Goal: Task Accomplishment & Management: Complete application form

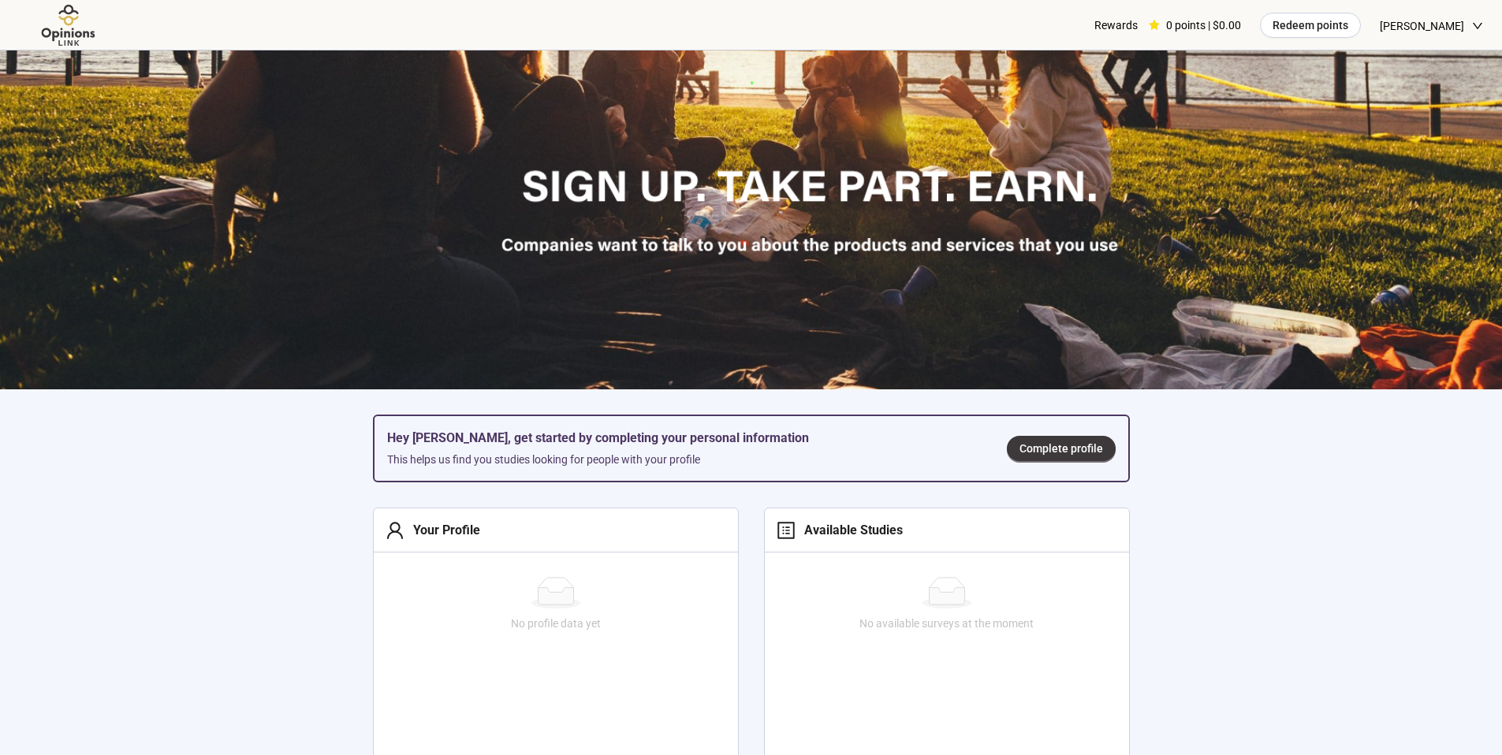
scroll to position [266, 0]
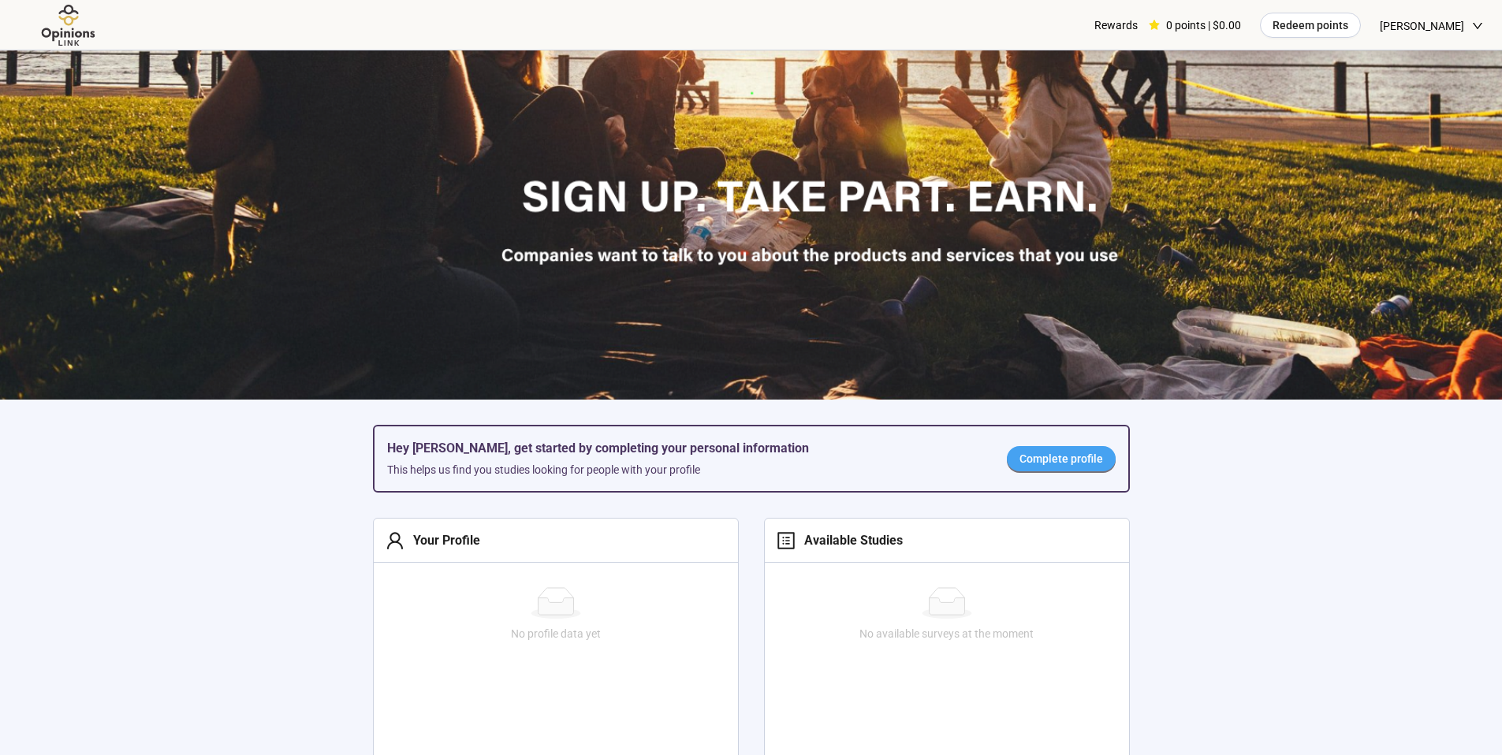
click at [1080, 455] on span "Complete profile" at bounding box center [1062, 458] width 84 height 17
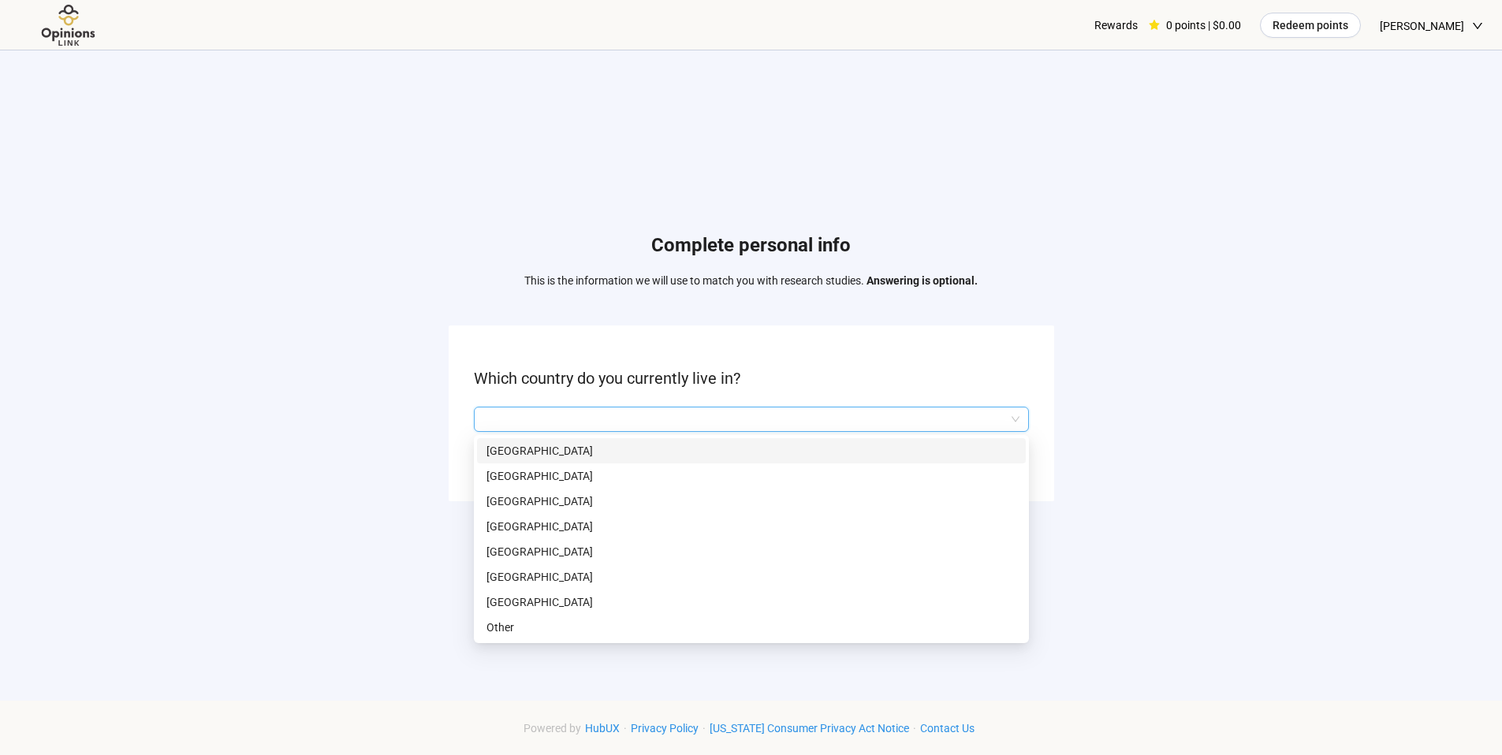
click at [950, 425] on input "search" at bounding box center [751, 420] width 536 height 24
click at [655, 606] on p "[GEOGRAPHIC_DATA]" at bounding box center [752, 602] width 530 height 17
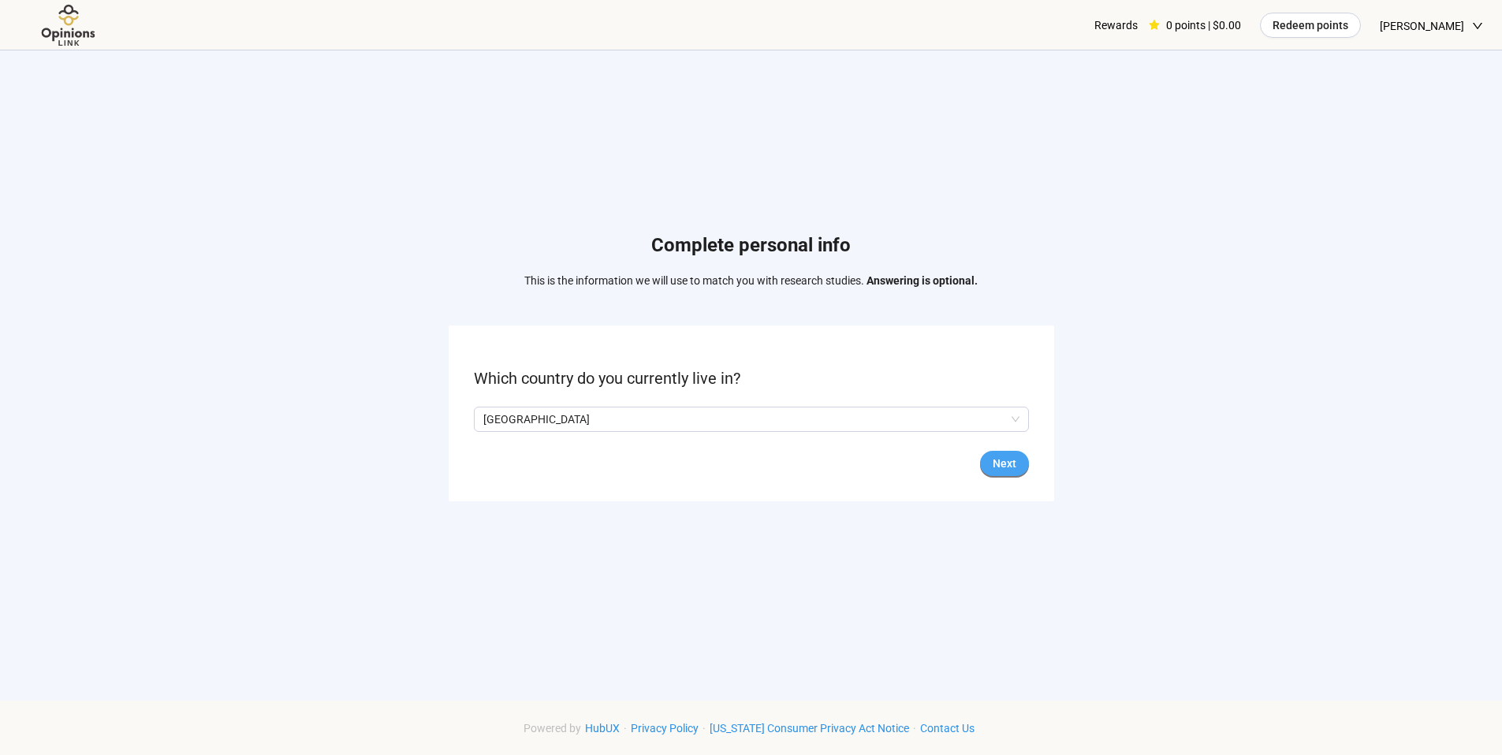
click at [1013, 464] on span "Next" at bounding box center [1005, 463] width 24 height 17
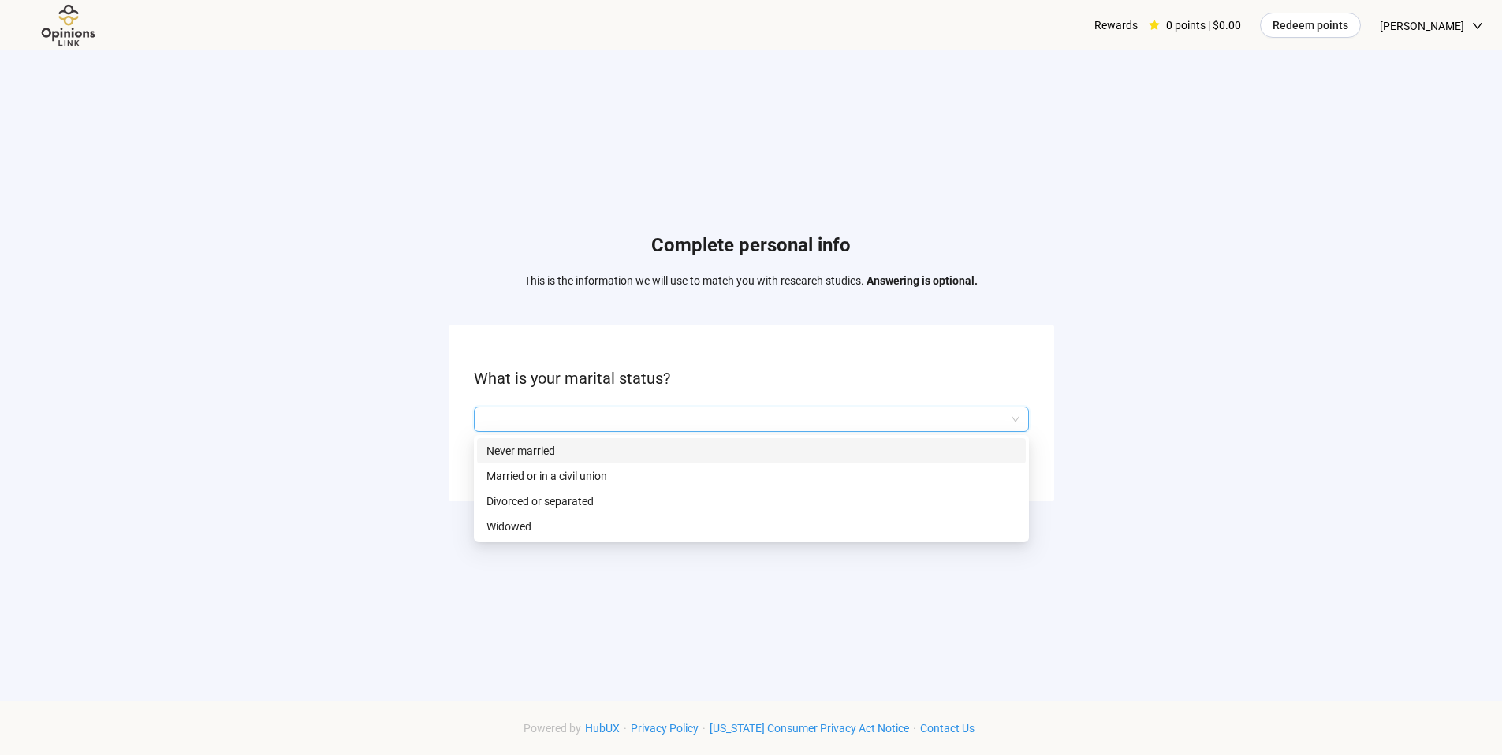
click at [1016, 416] on input "search" at bounding box center [751, 420] width 536 height 24
click at [968, 469] on p "Married or in a civil union" at bounding box center [752, 476] width 530 height 17
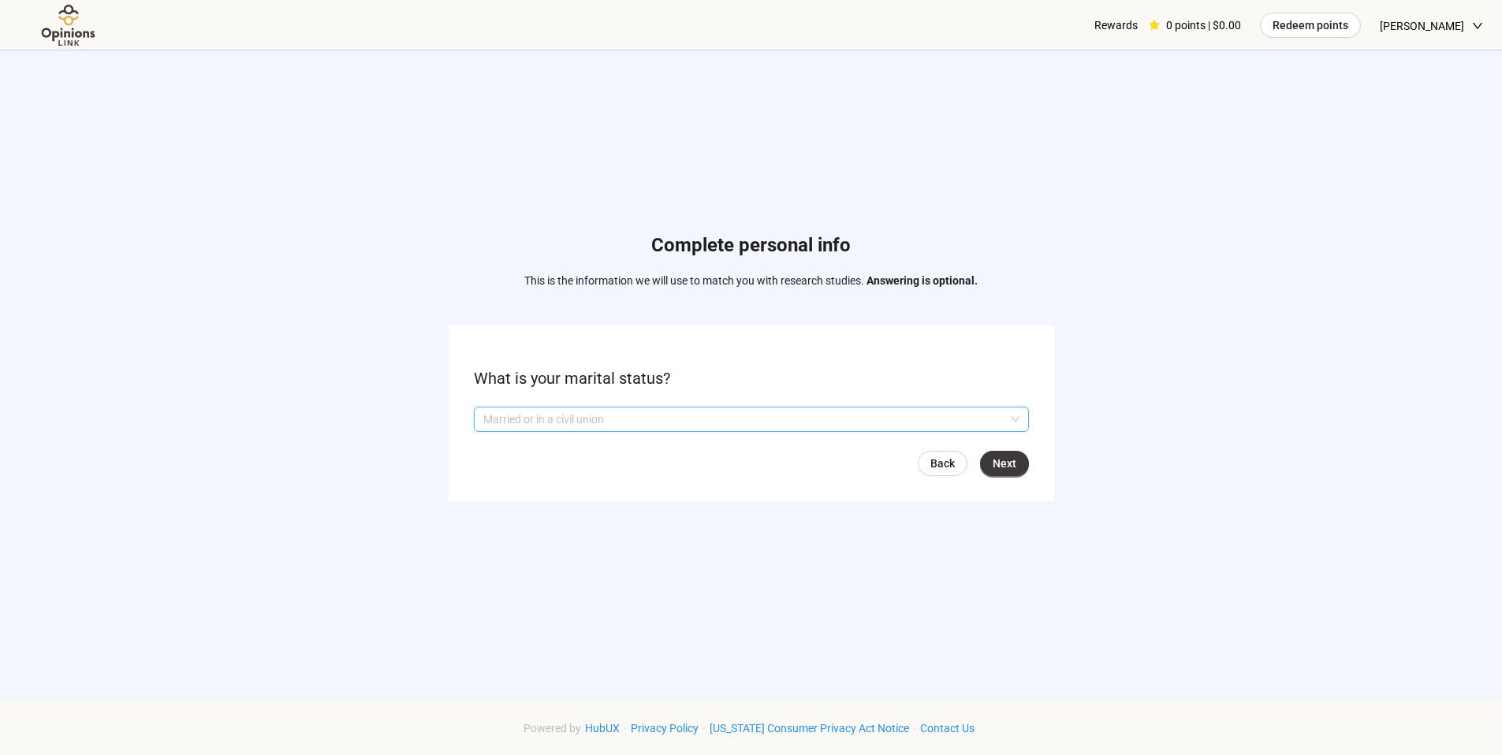
click at [1024, 420] on div "Married or in a civil union" at bounding box center [751, 419] width 555 height 25
click at [1095, 434] on div "Complete personal info This is the information we will use to match you with re…" at bounding box center [751, 370] width 1502 height 641
click at [1017, 470] on button "Next" at bounding box center [1004, 463] width 49 height 25
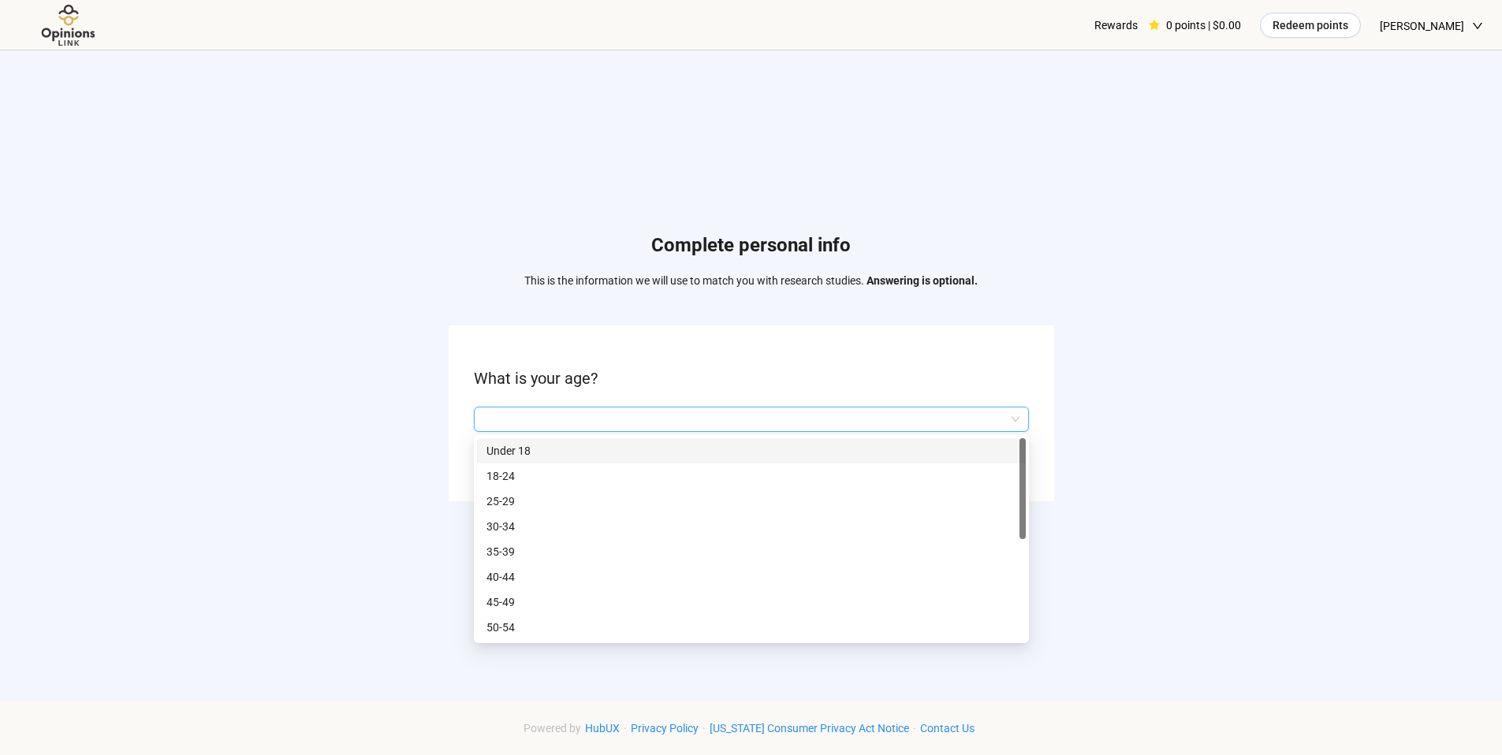
click at [1002, 417] on input "search" at bounding box center [751, 420] width 536 height 24
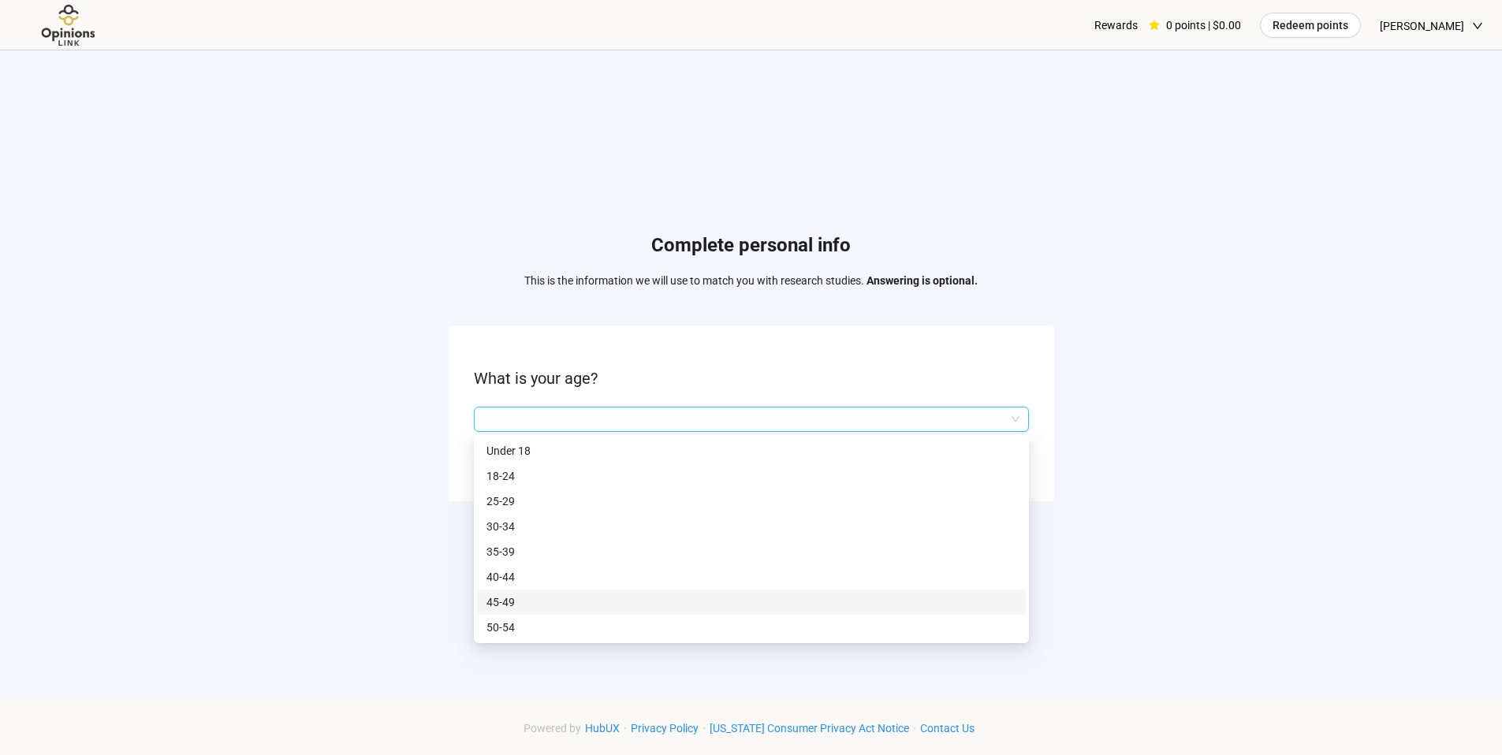
click at [763, 594] on p "45-49" at bounding box center [752, 602] width 530 height 17
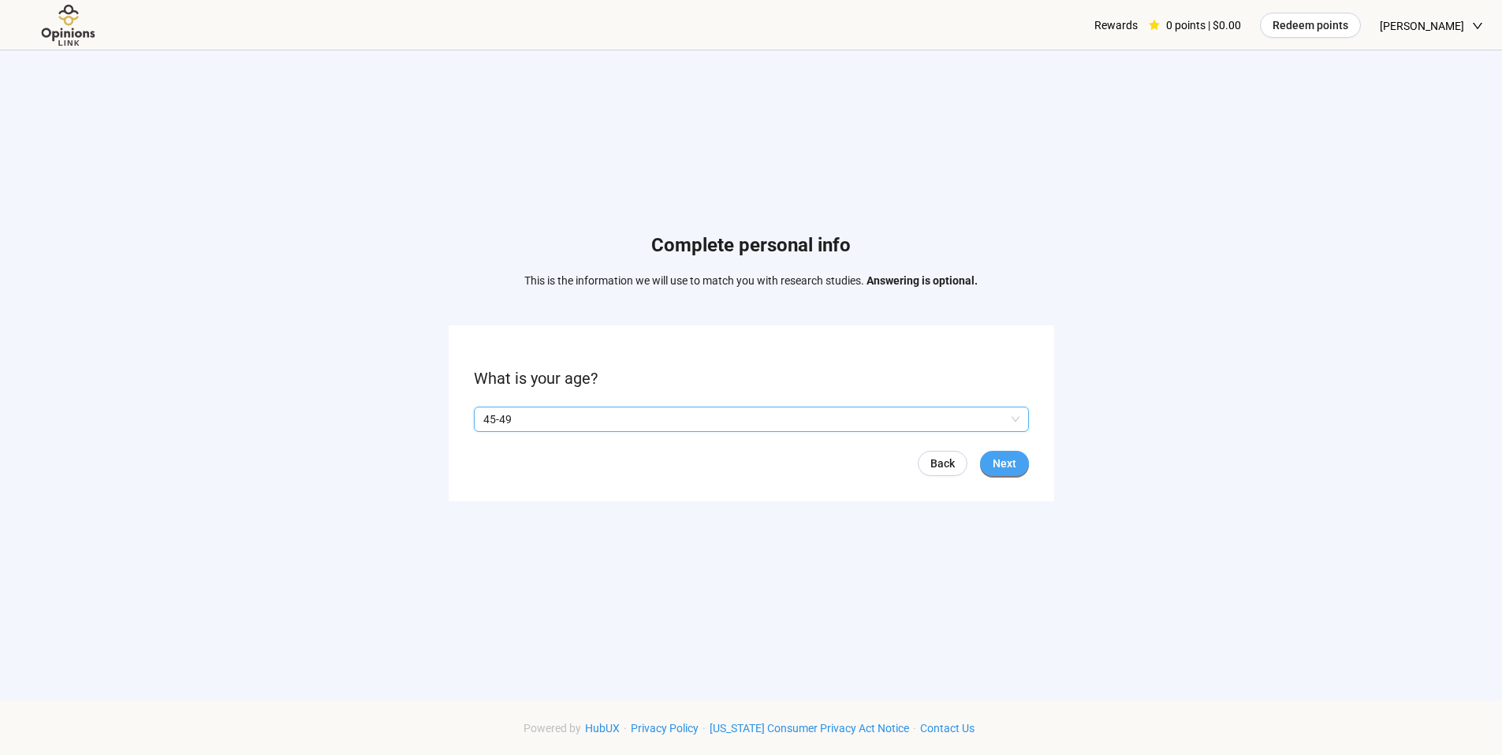
click at [1003, 464] on span "Next" at bounding box center [1005, 463] width 24 height 17
click at [1009, 468] on span "Next" at bounding box center [1005, 463] width 24 height 17
click at [1018, 422] on input "search" at bounding box center [751, 420] width 536 height 24
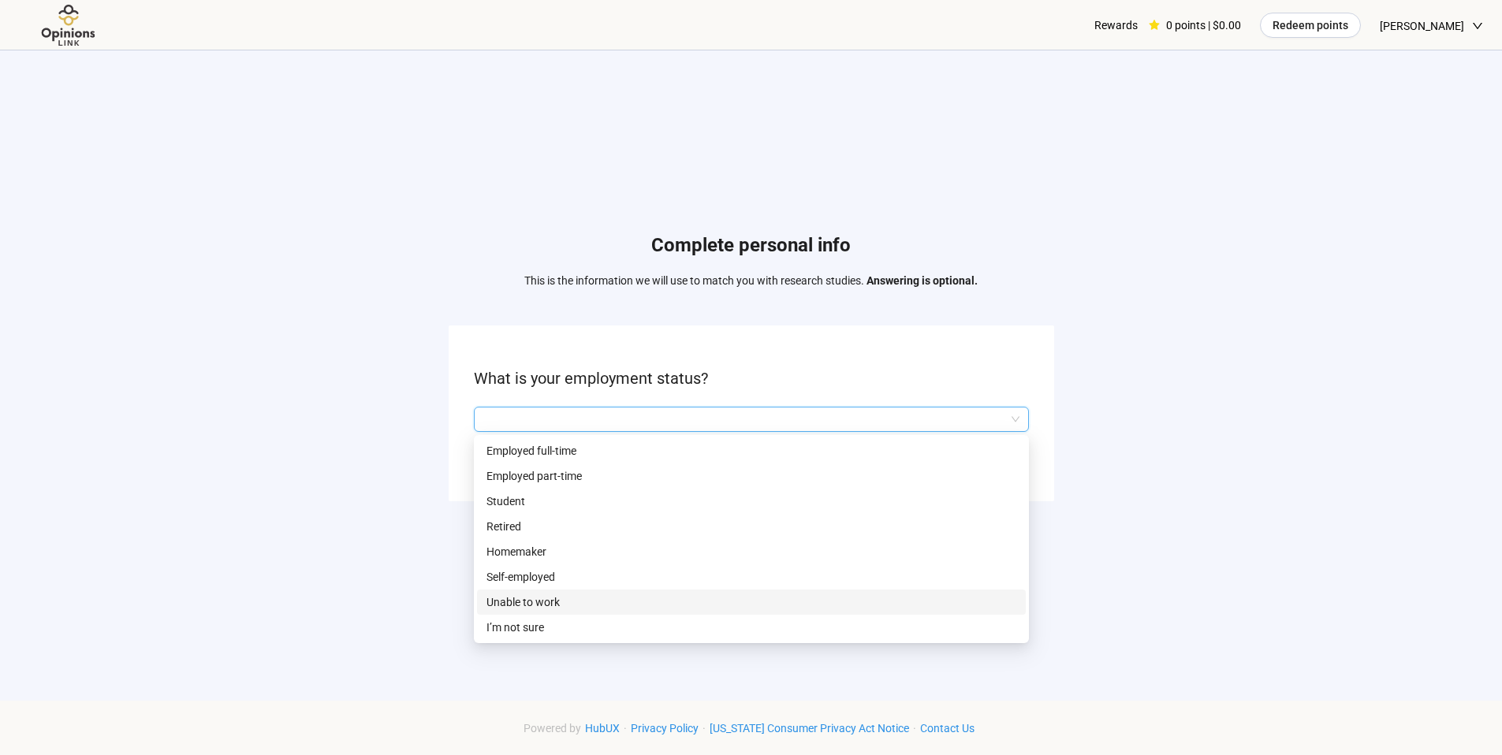
click at [699, 603] on p "Unable to work" at bounding box center [752, 602] width 530 height 17
click at [1013, 420] on span "Unable to work" at bounding box center [751, 420] width 536 height 24
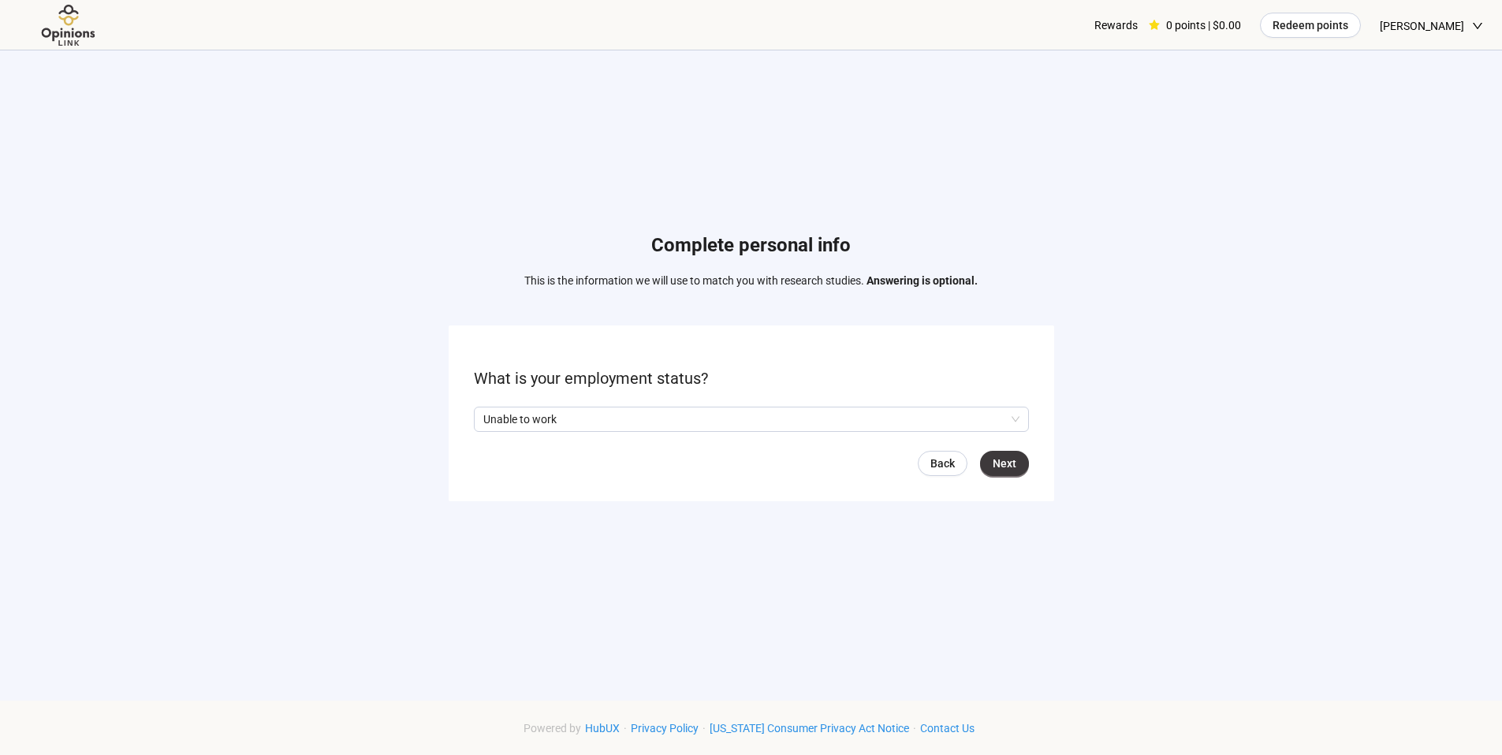
click at [1189, 462] on div "Complete personal info This is the information we will use to match you with re…" at bounding box center [751, 370] width 1502 height 641
click at [1010, 472] on span "Next" at bounding box center [1005, 463] width 24 height 17
click at [1018, 427] on input "search" at bounding box center [751, 420] width 536 height 24
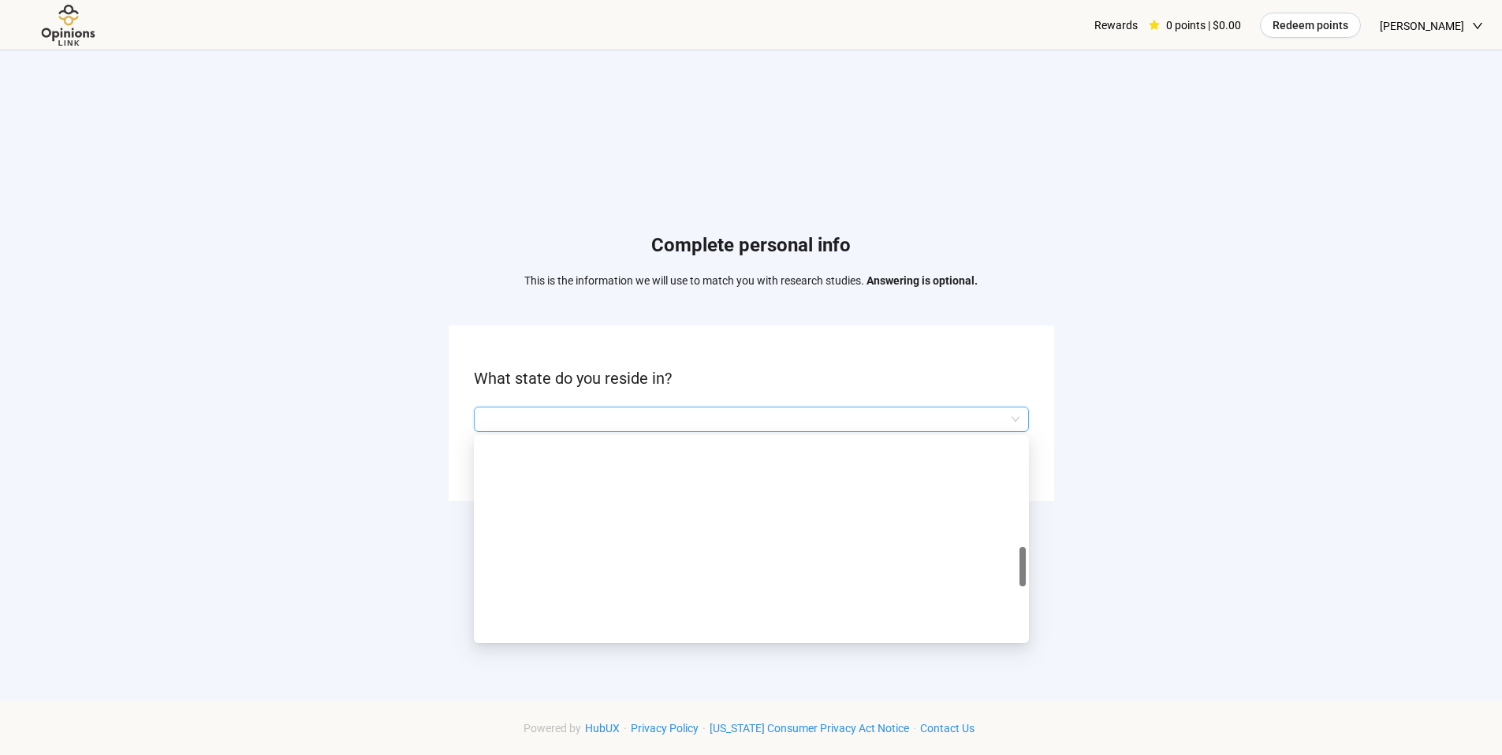
scroll to position [666, 0]
click at [931, 600] on p "NY" at bounding box center [752, 592] width 530 height 17
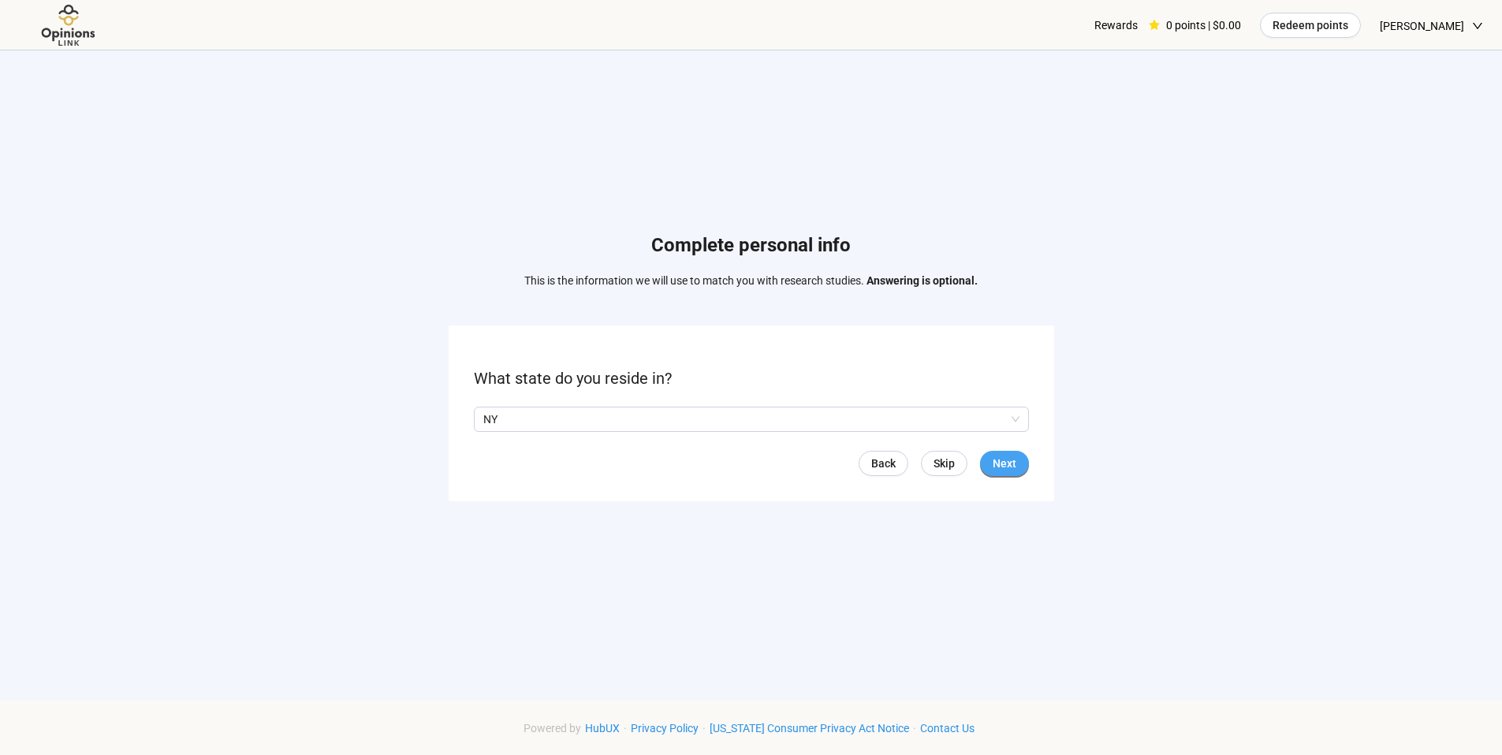
click at [1015, 467] on span "Next" at bounding box center [1005, 463] width 24 height 17
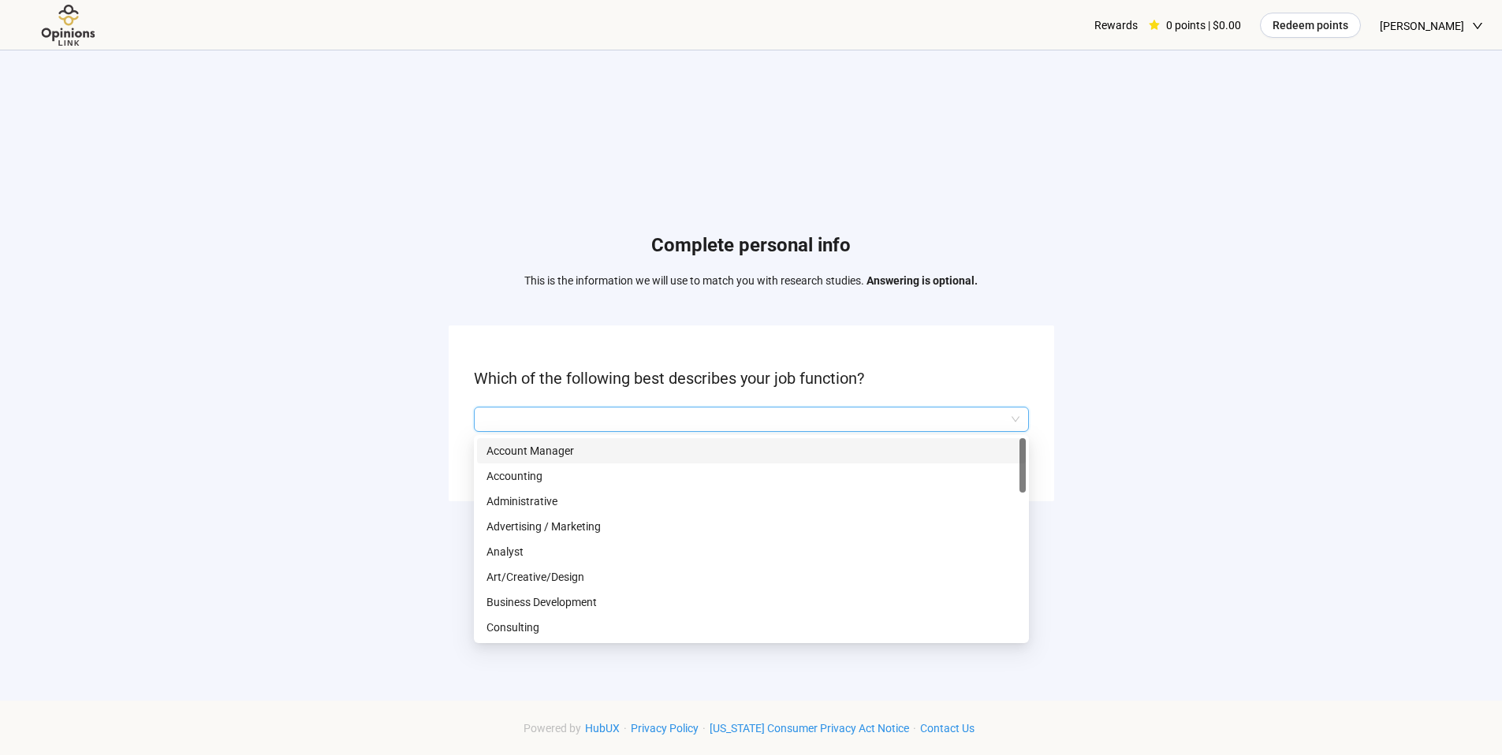
click at [1017, 423] on input "search" at bounding box center [751, 420] width 536 height 24
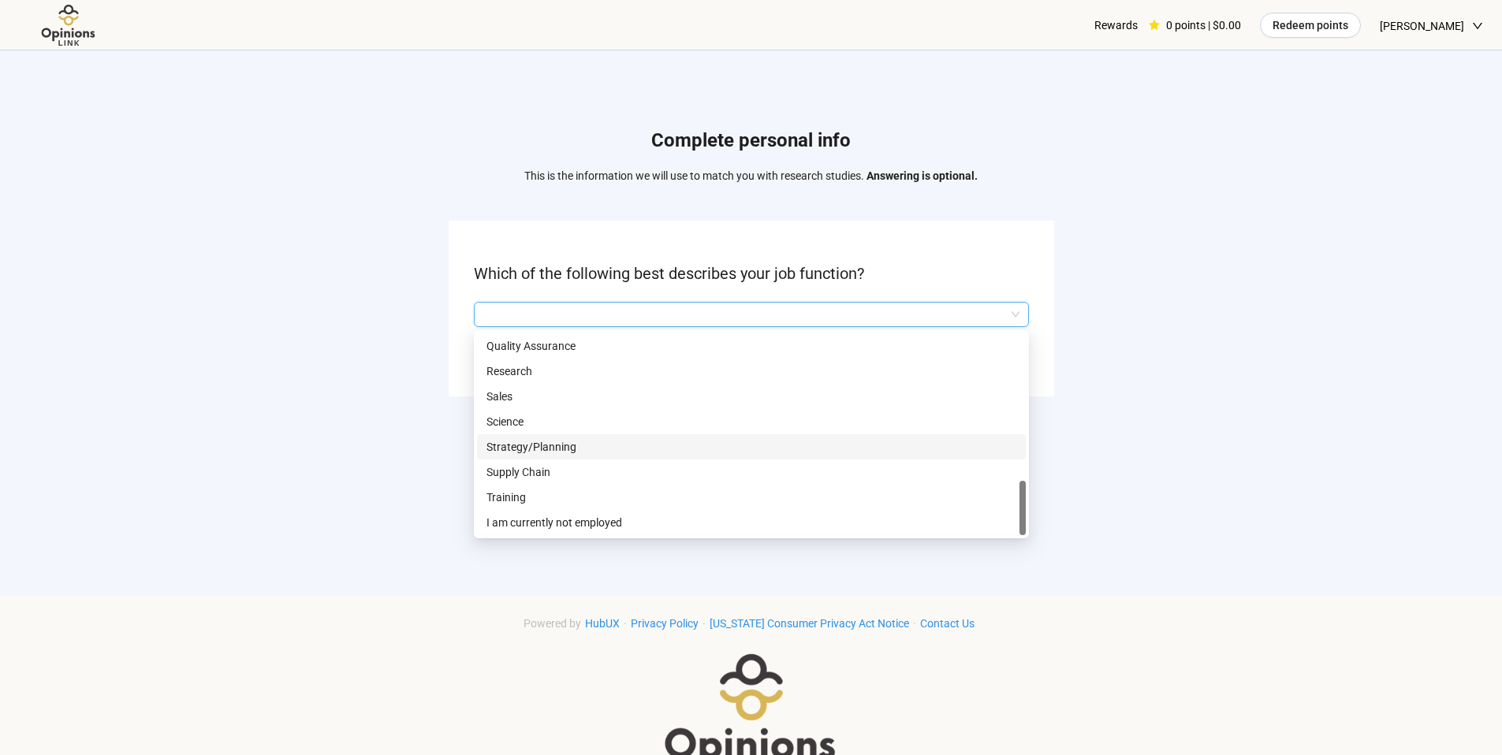
scroll to position [163, 0]
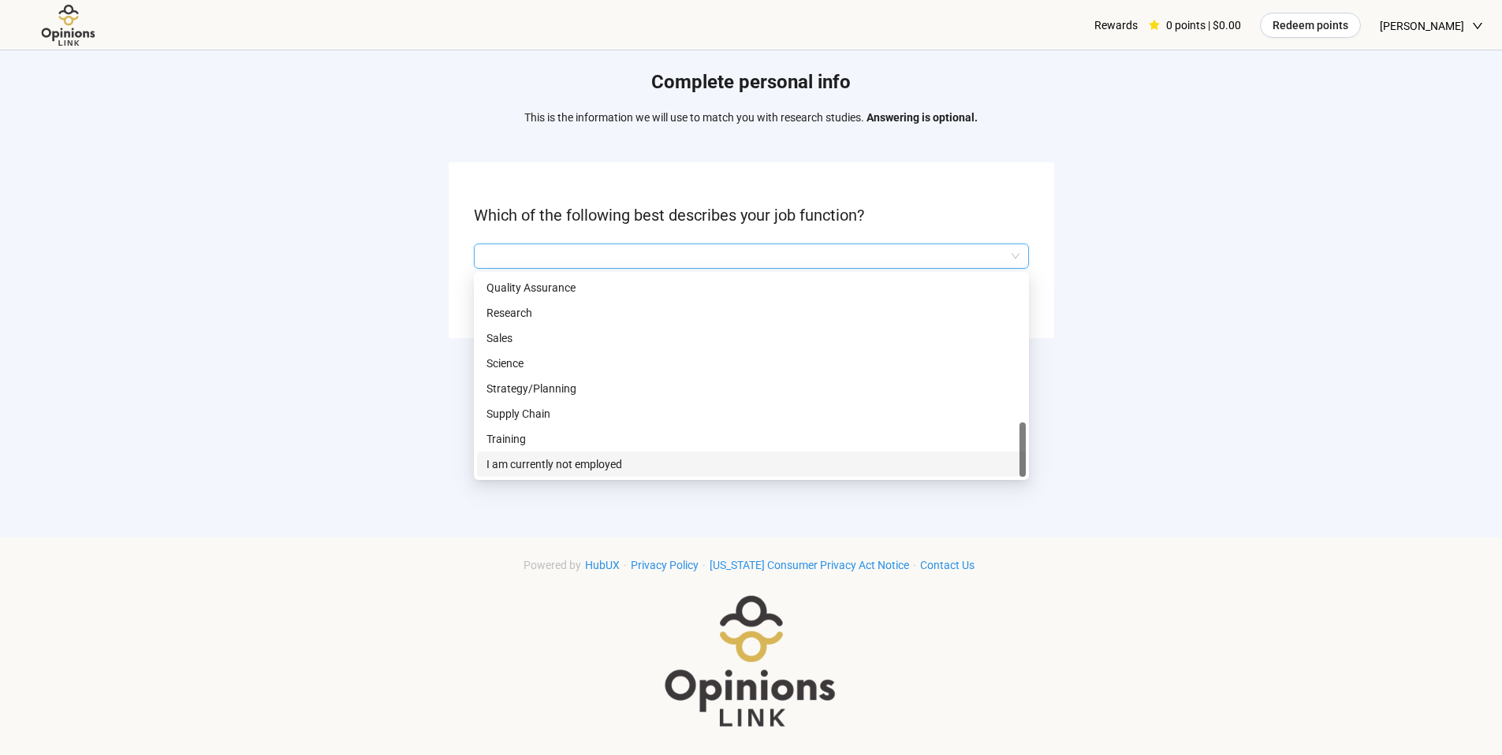
click at [904, 468] on p "I am currently not employed" at bounding box center [752, 464] width 530 height 17
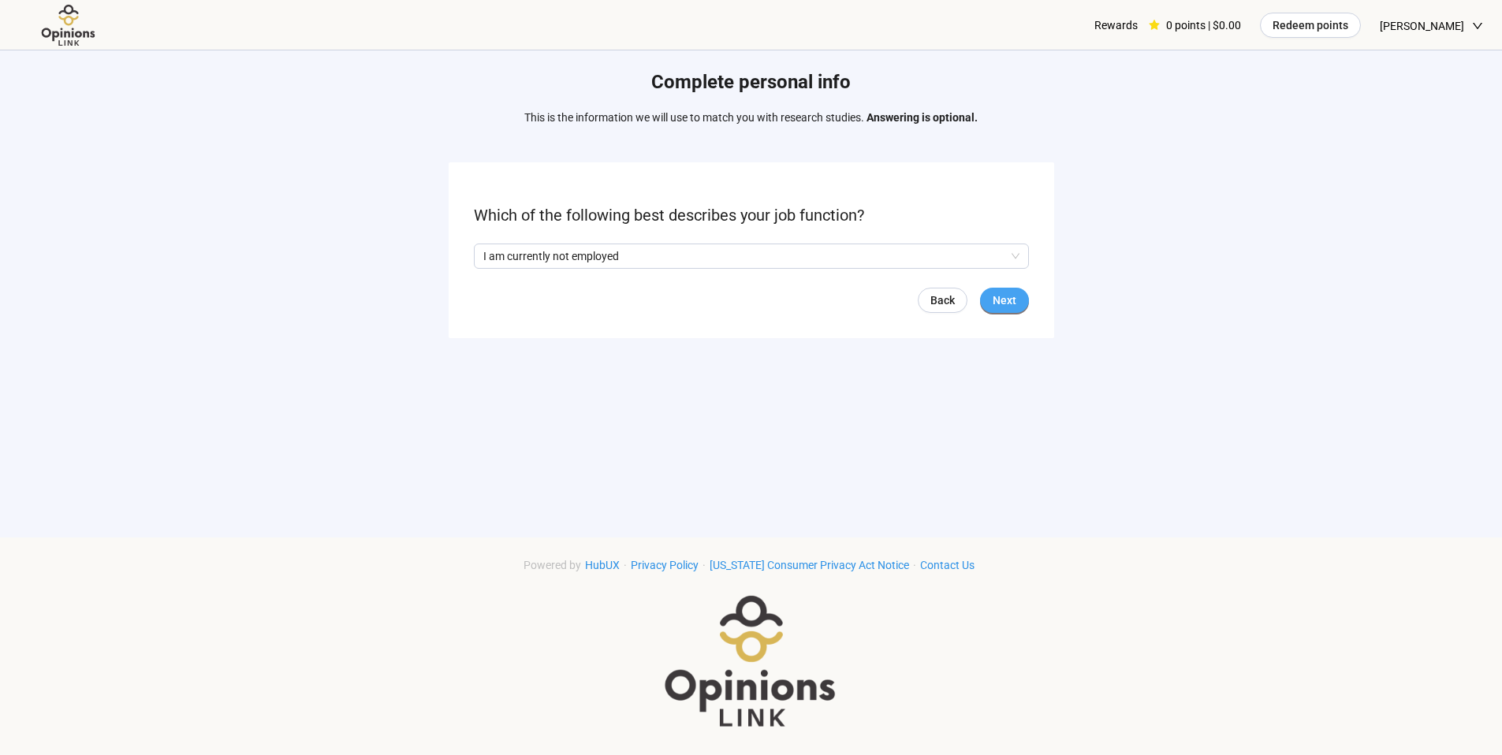
click at [1002, 304] on span "Next" at bounding box center [1005, 300] width 24 height 17
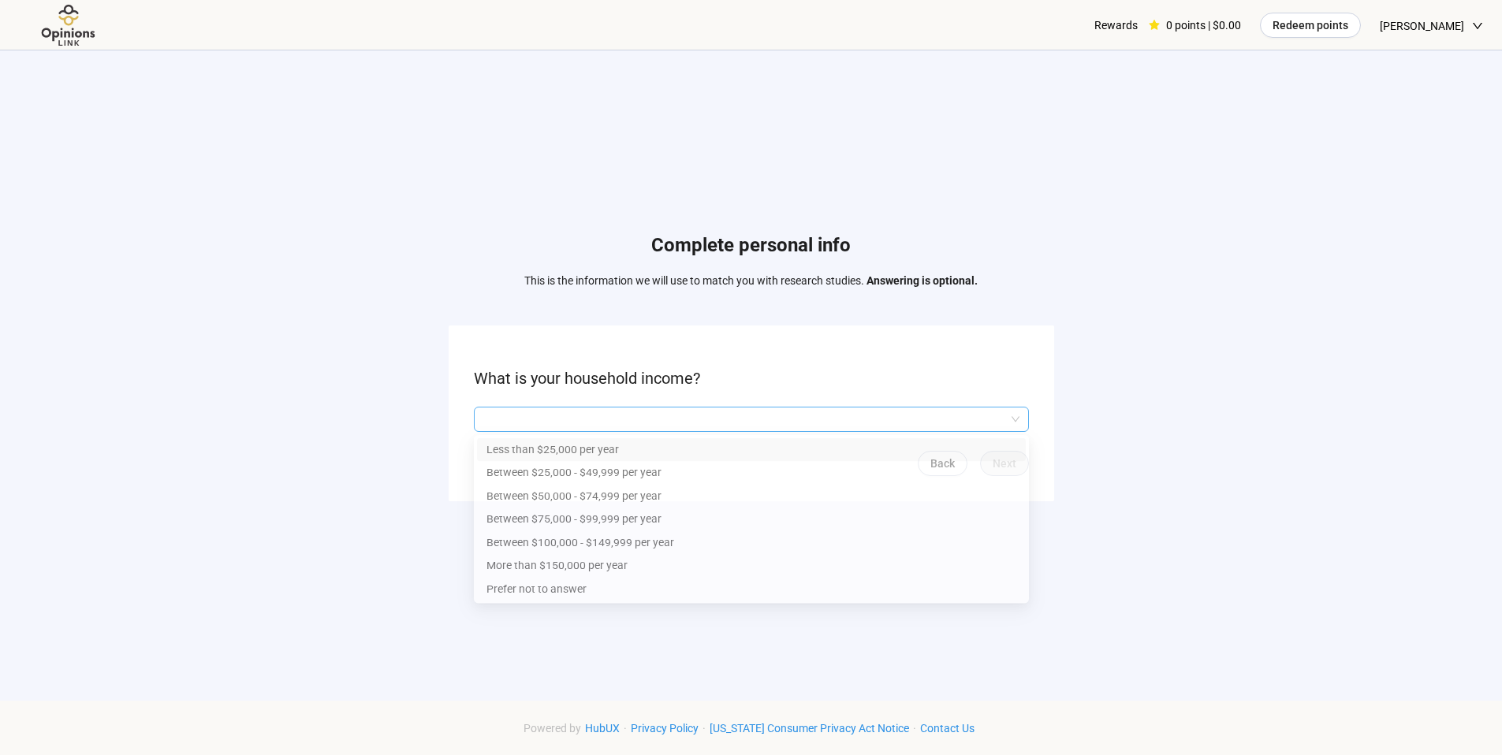
click at [1019, 423] on div at bounding box center [751, 419] width 555 height 25
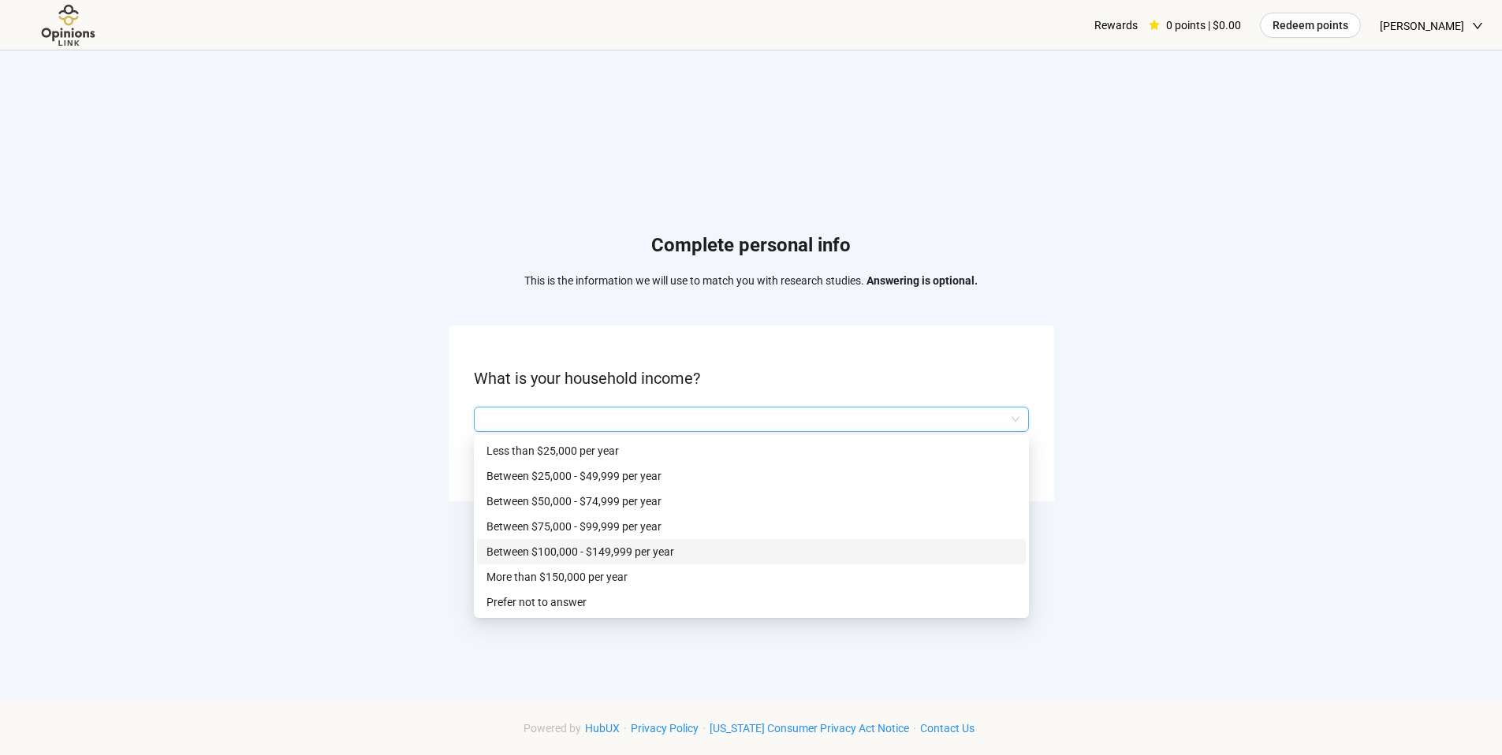
click at [792, 558] on p "Between $100,000 - $149,999 per year" at bounding box center [752, 551] width 530 height 17
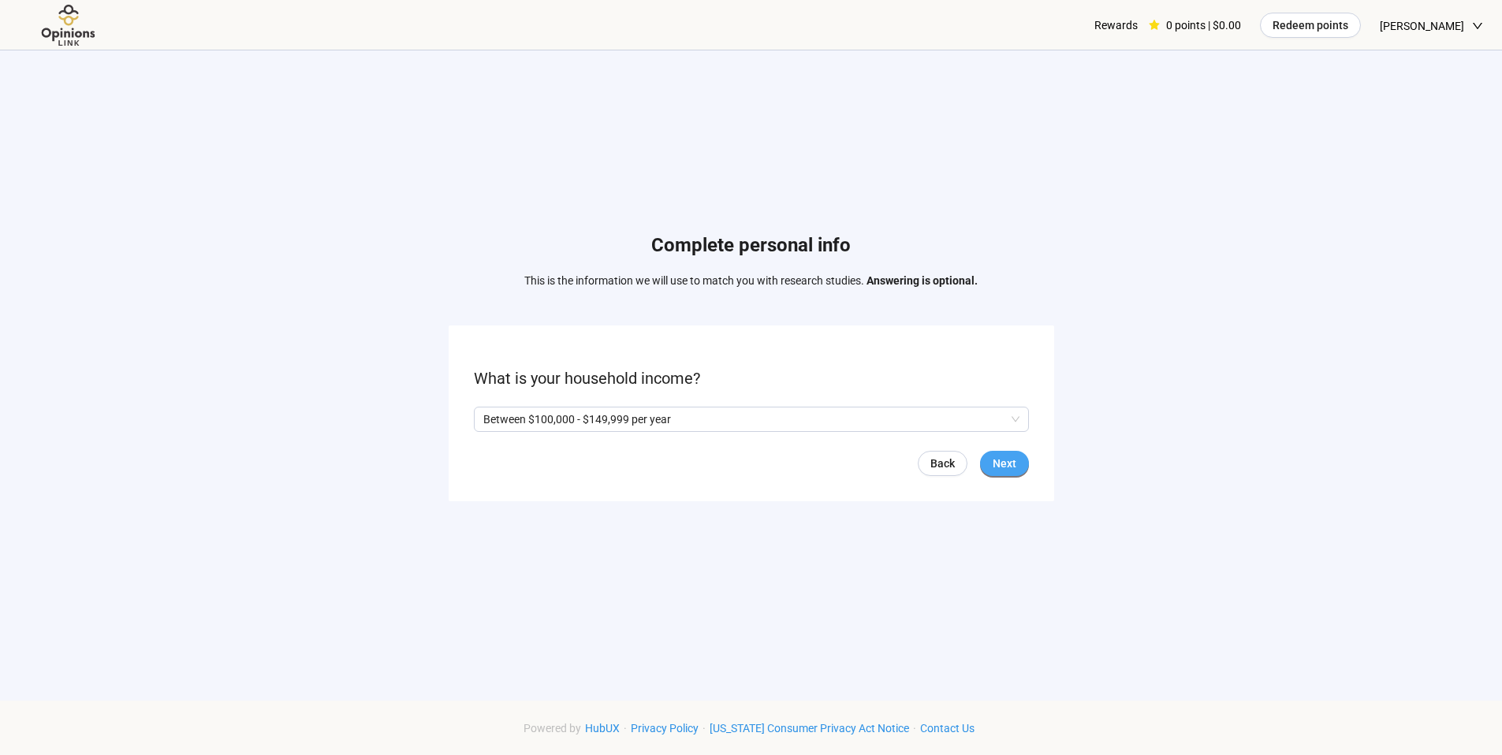
click at [1008, 467] on span "Next" at bounding box center [1005, 463] width 24 height 17
click at [483, 424] on span at bounding box center [480, 419] width 13 height 13
click at [1021, 468] on button "Next" at bounding box center [1004, 463] width 49 height 25
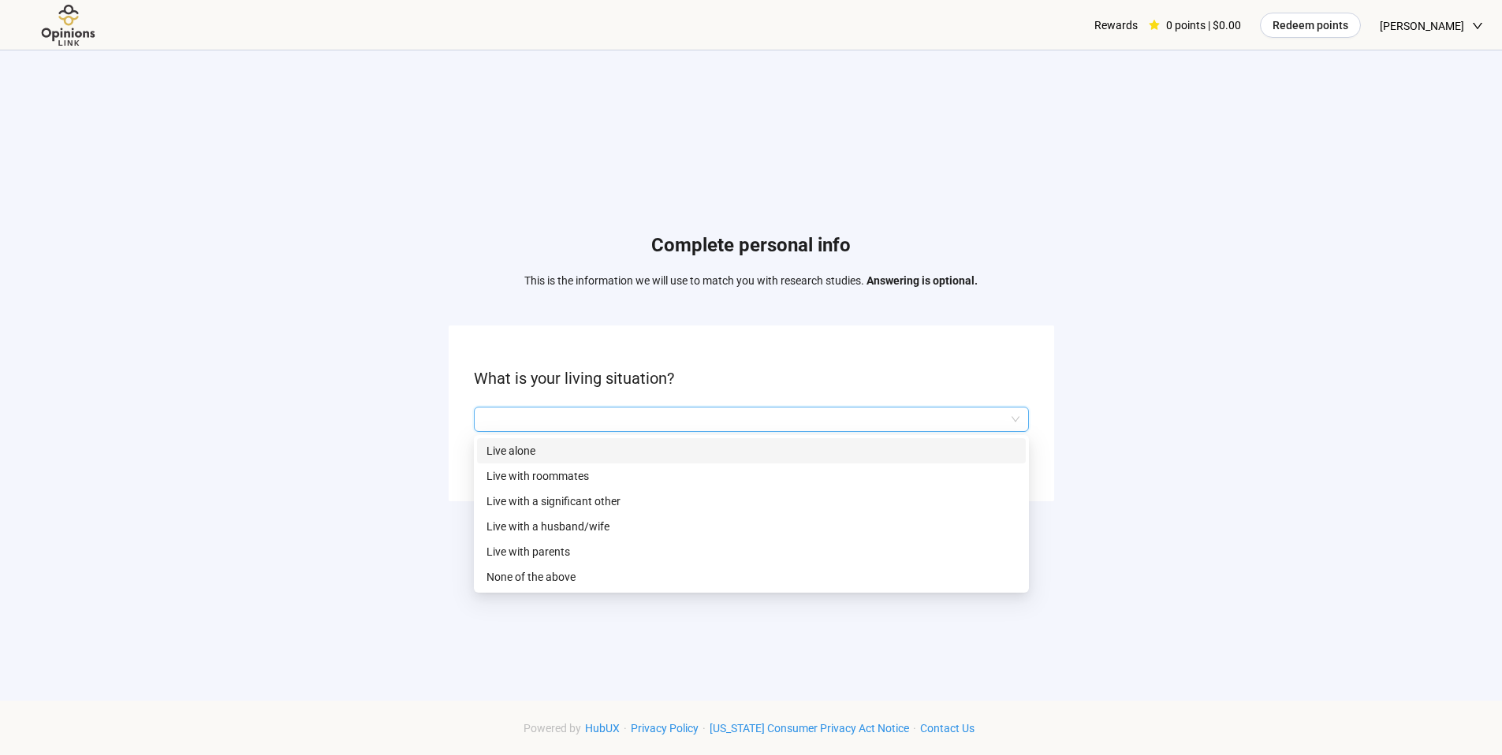
click at [1013, 419] on input "search" at bounding box center [751, 420] width 536 height 24
click at [912, 527] on p "Live with a husband/wife" at bounding box center [752, 526] width 530 height 17
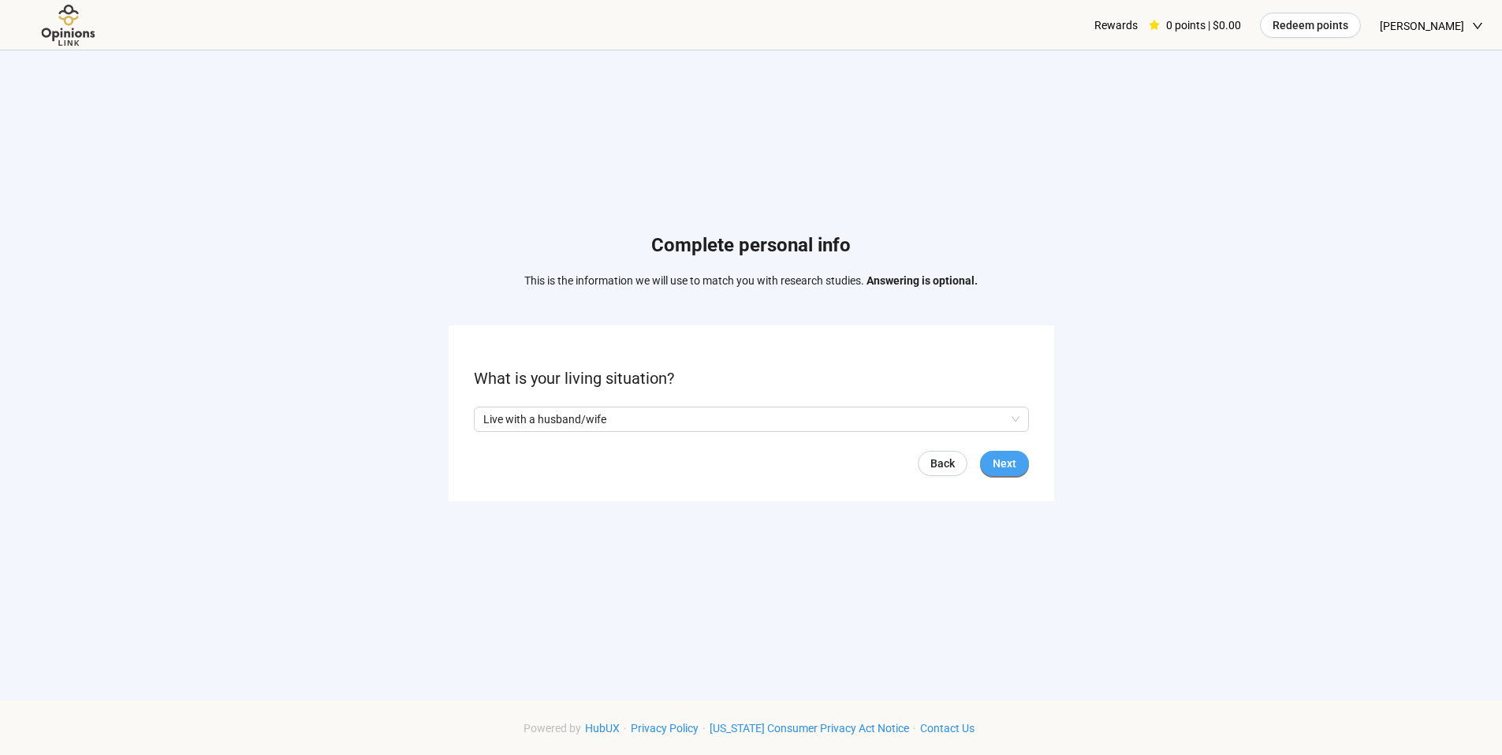
click at [1015, 464] on span "Next" at bounding box center [1005, 463] width 24 height 17
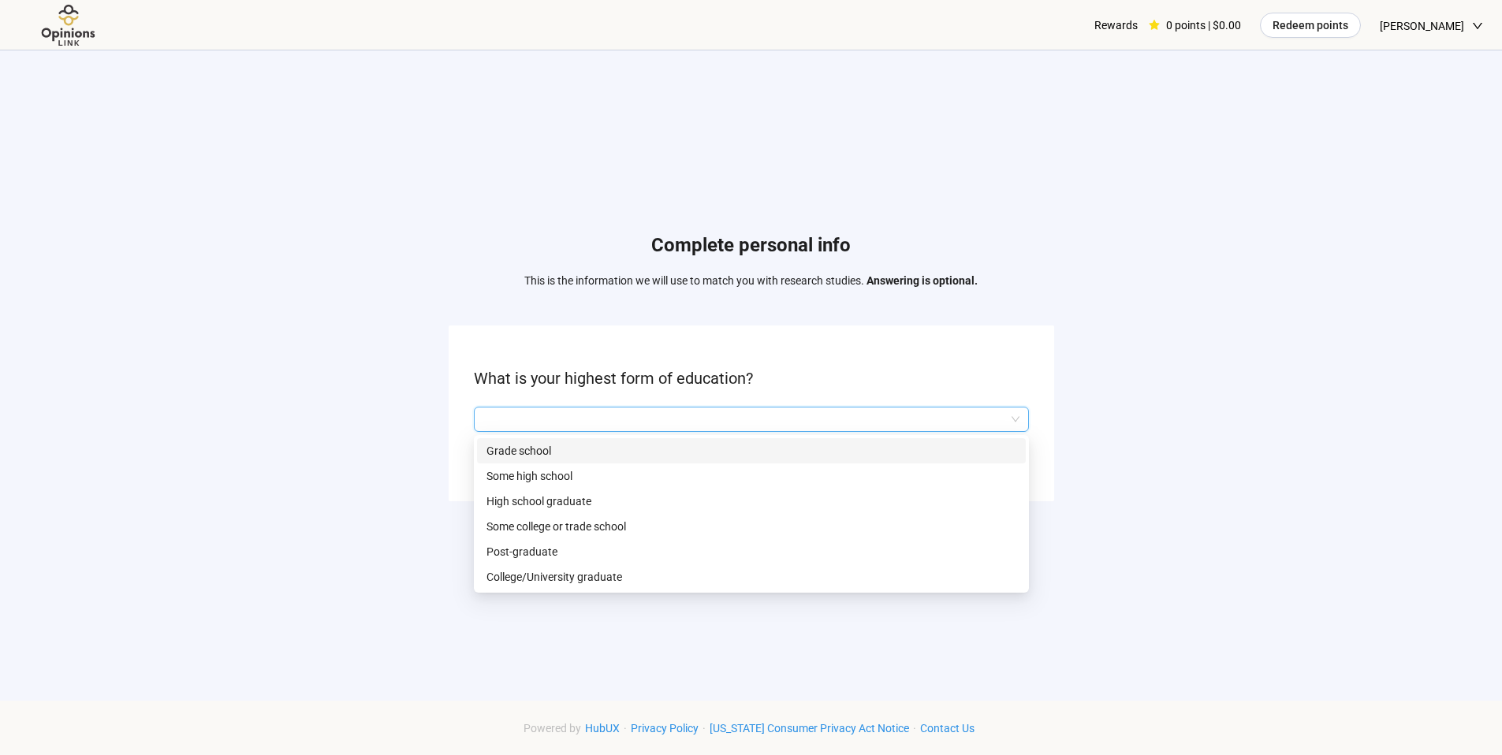
click at [1016, 420] on input "search" at bounding box center [751, 420] width 536 height 24
click at [793, 569] on p "College/University graduate" at bounding box center [752, 577] width 530 height 17
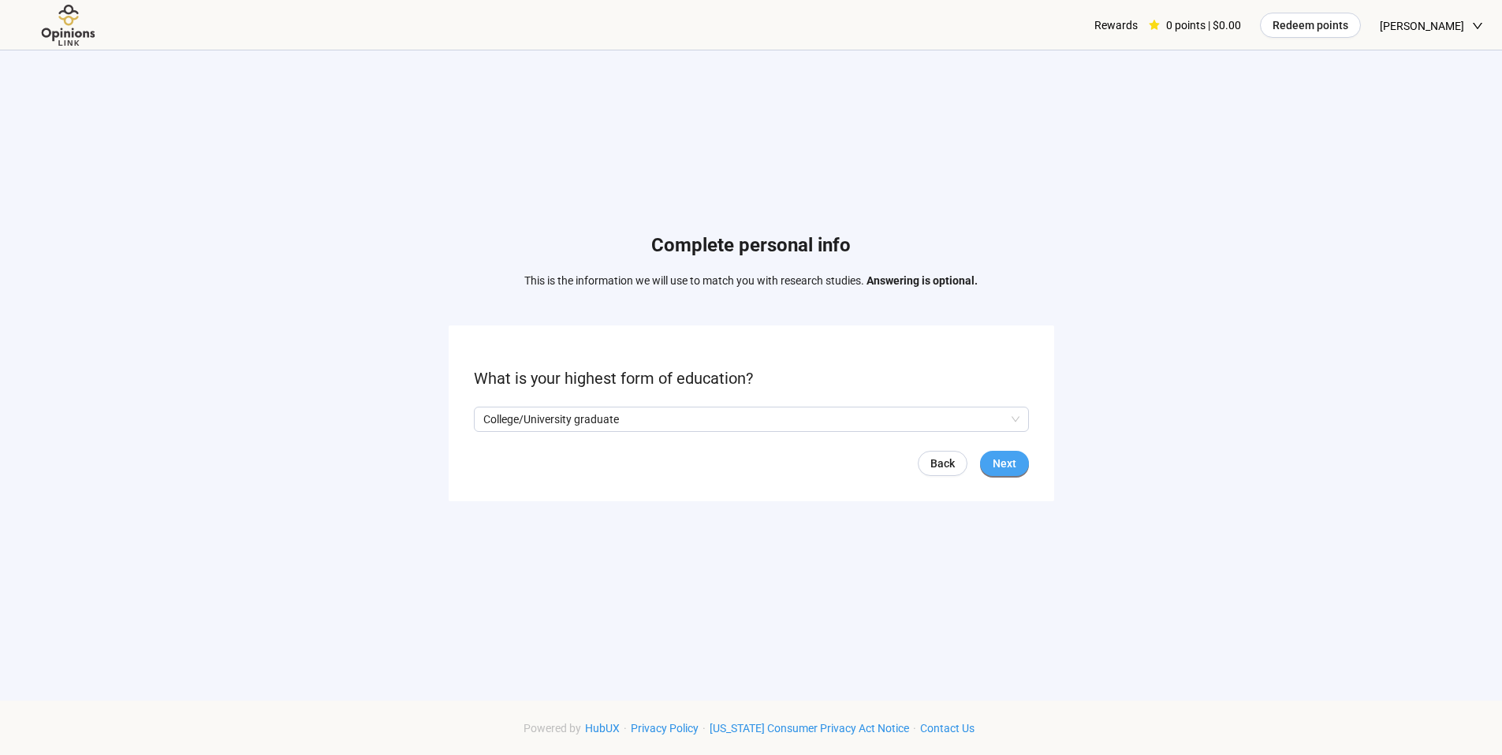
click at [1012, 468] on span "Next" at bounding box center [1005, 463] width 24 height 17
click at [1006, 427] on input "search" at bounding box center [751, 420] width 536 height 24
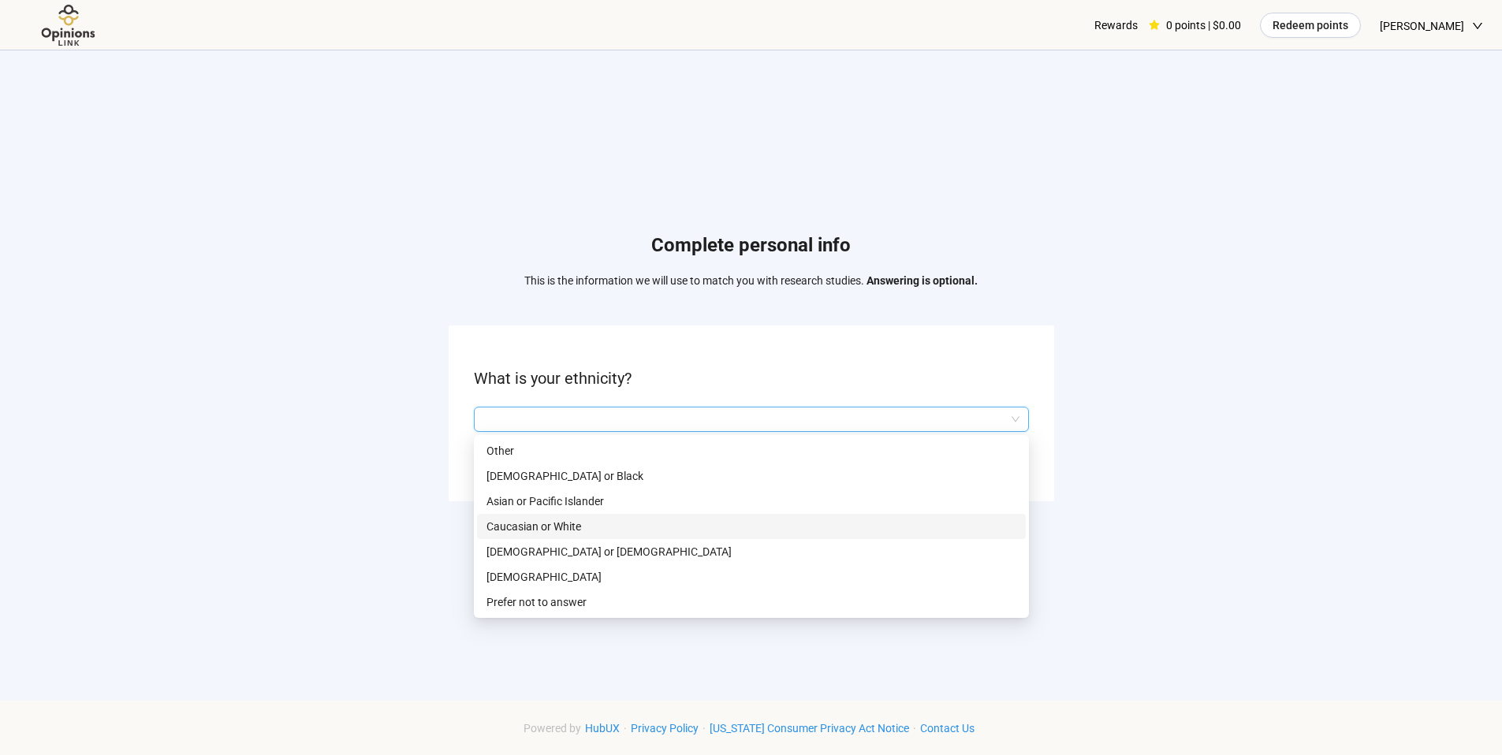
click at [970, 526] on p "Caucasian or White" at bounding box center [752, 526] width 530 height 17
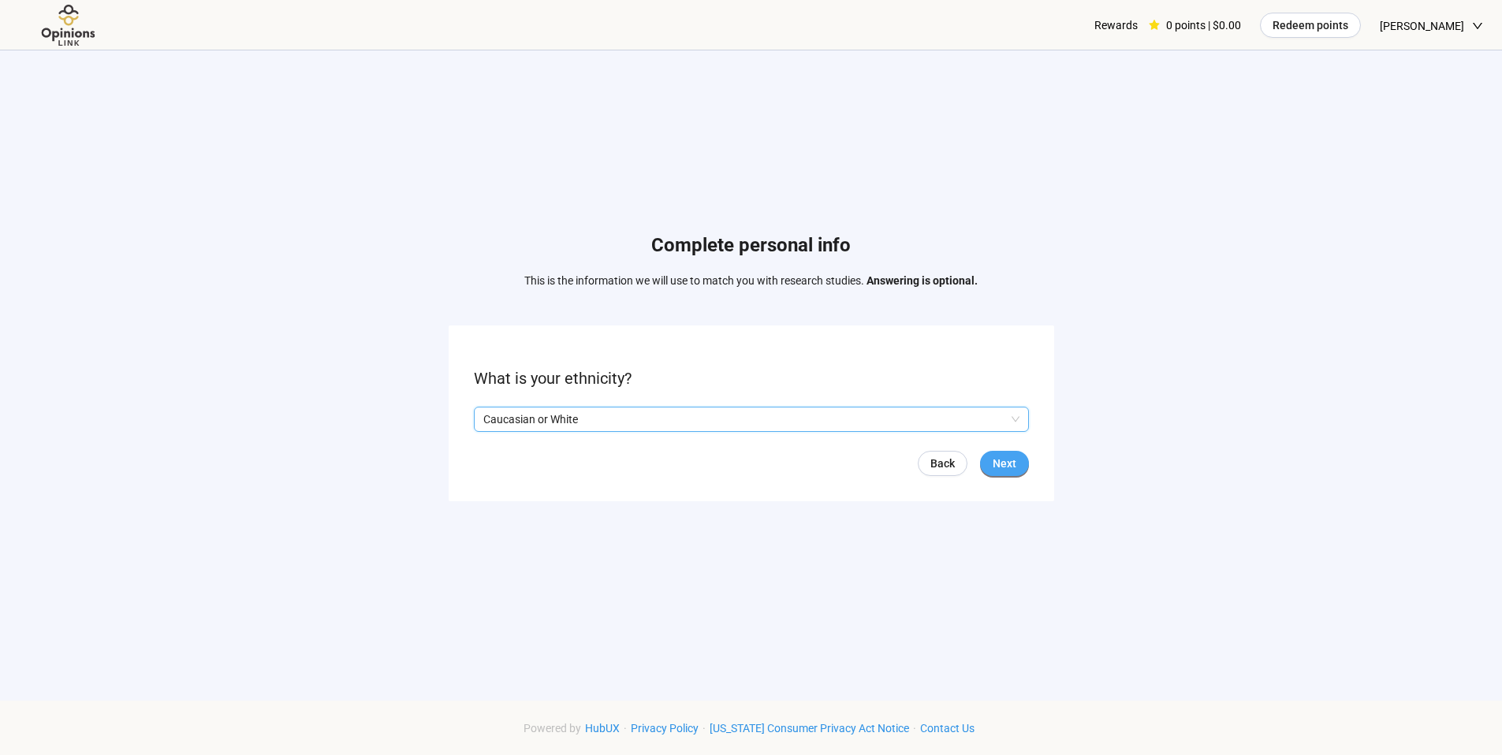
click at [1017, 459] on button "Next" at bounding box center [1004, 463] width 49 height 25
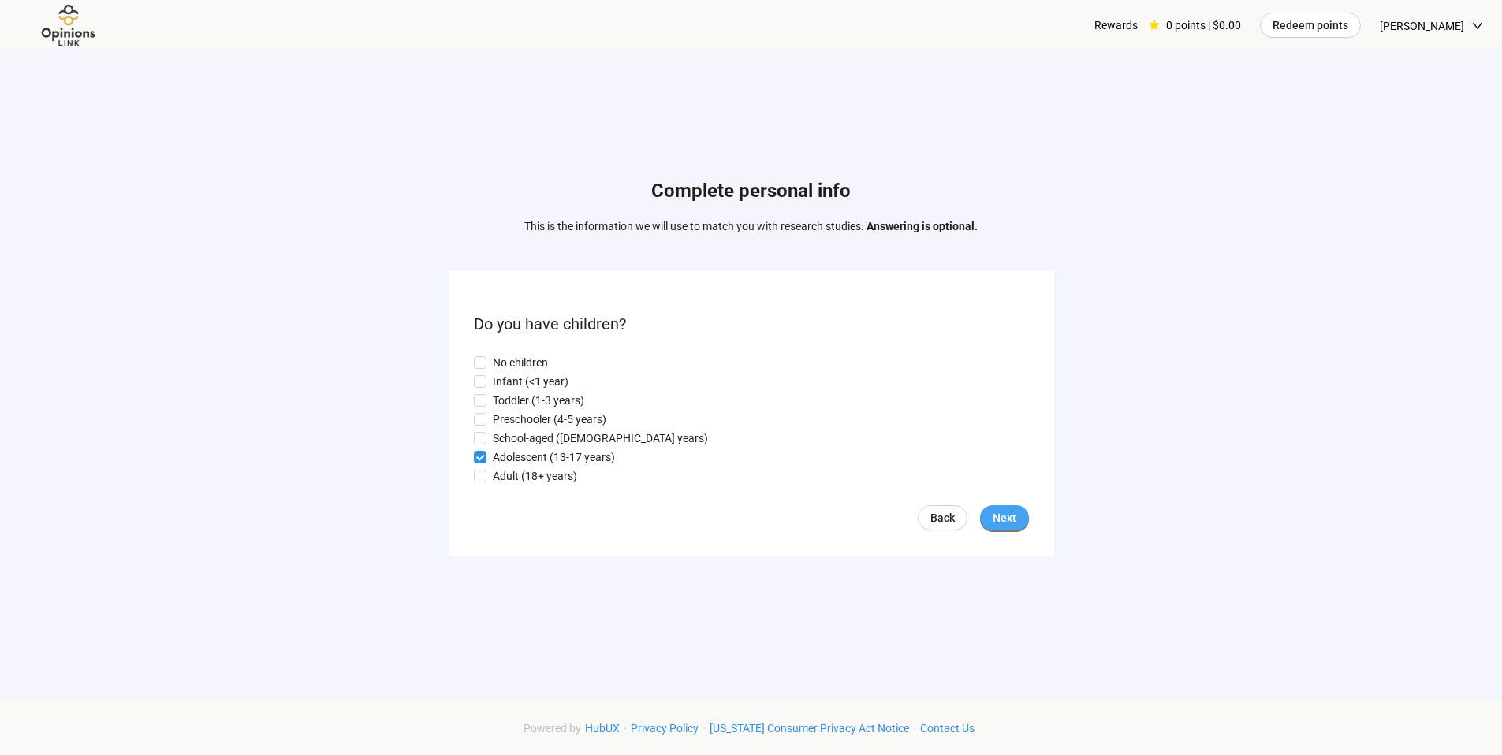
click at [1015, 523] on span "Next" at bounding box center [1005, 517] width 24 height 17
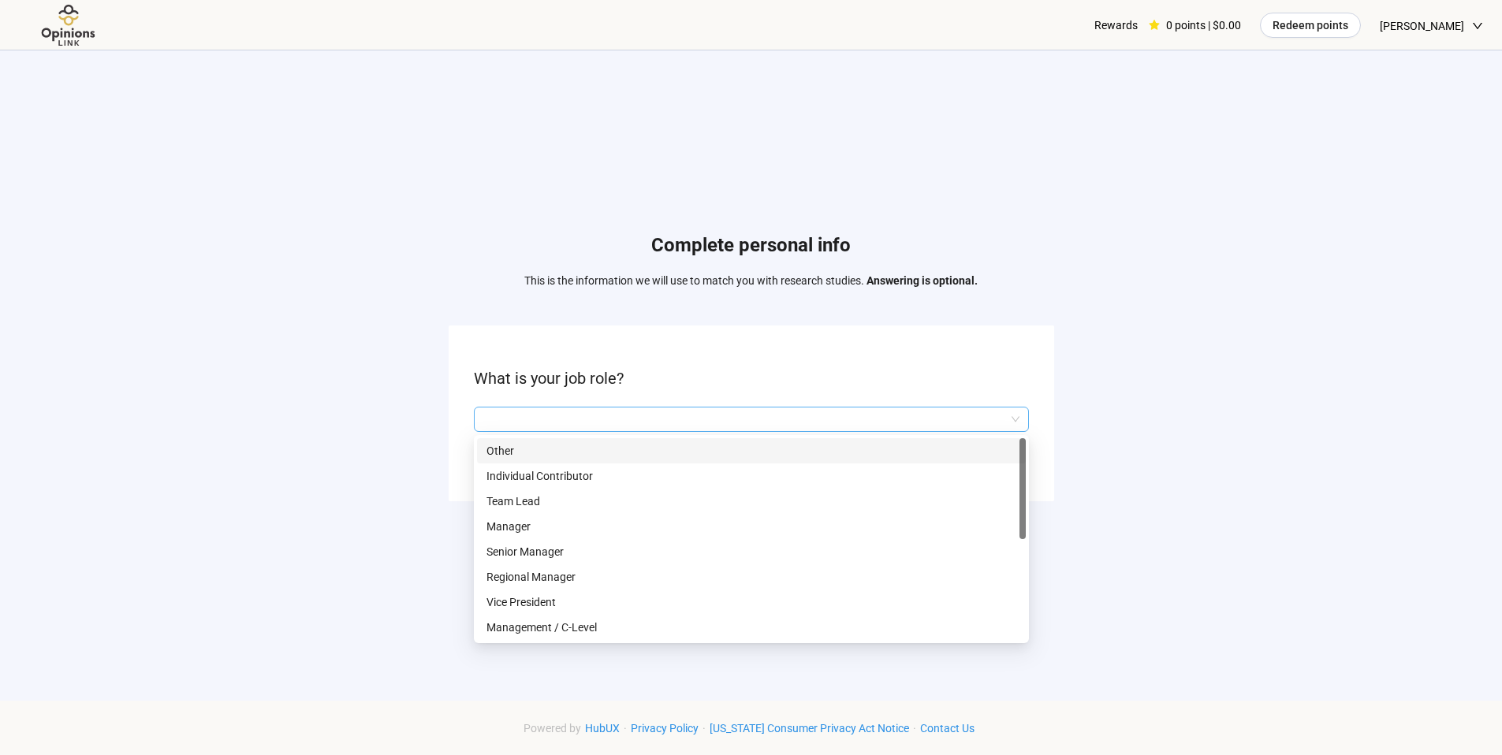
click at [1023, 427] on div at bounding box center [751, 419] width 555 height 25
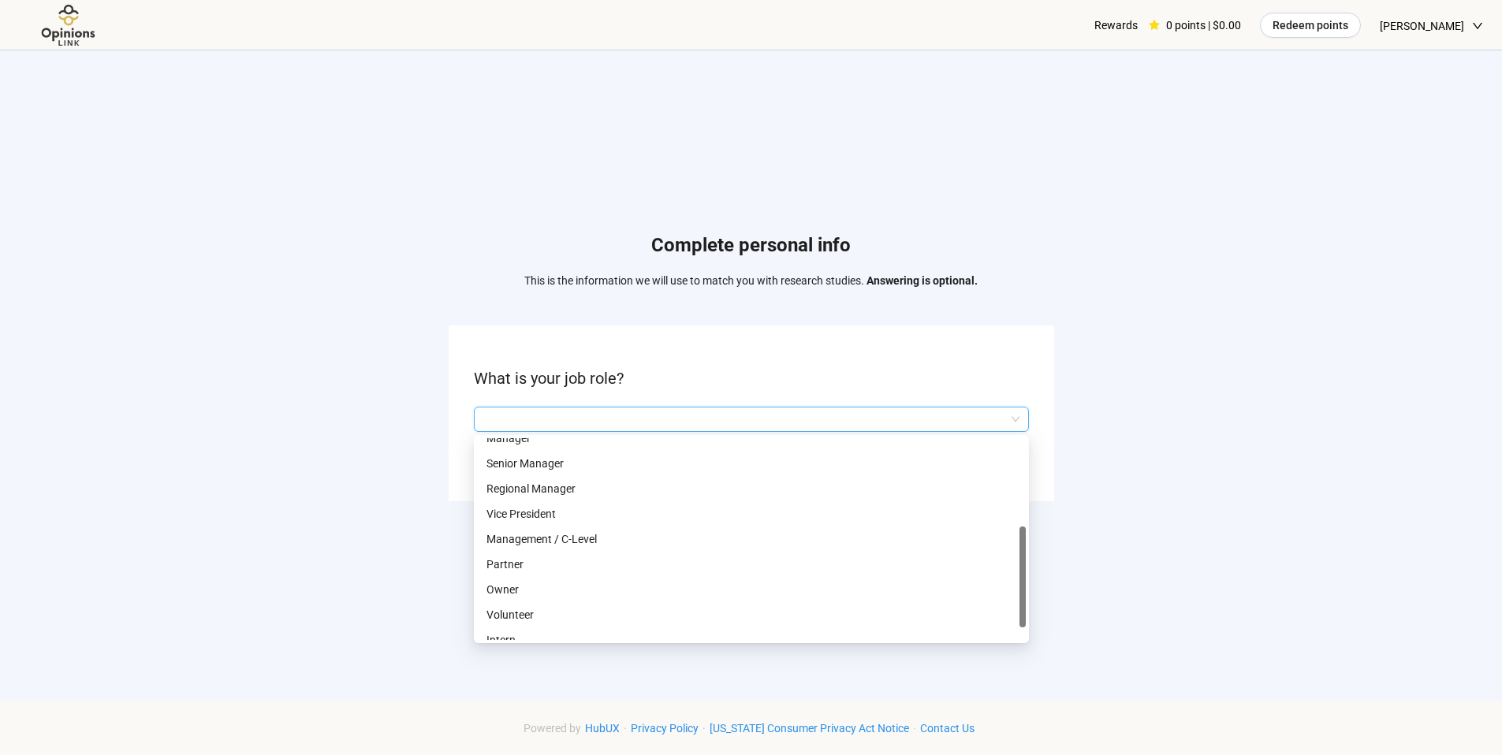
scroll to position [101, 0]
drag, startPoint x: 1026, startPoint y: 468, endPoint x: 1049, endPoint y: 622, distance: 155.5
click at [1049, 622] on div "Complete personal info This is the information we will use to match you with re…" at bounding box center [751, 370] width 1502 height 641
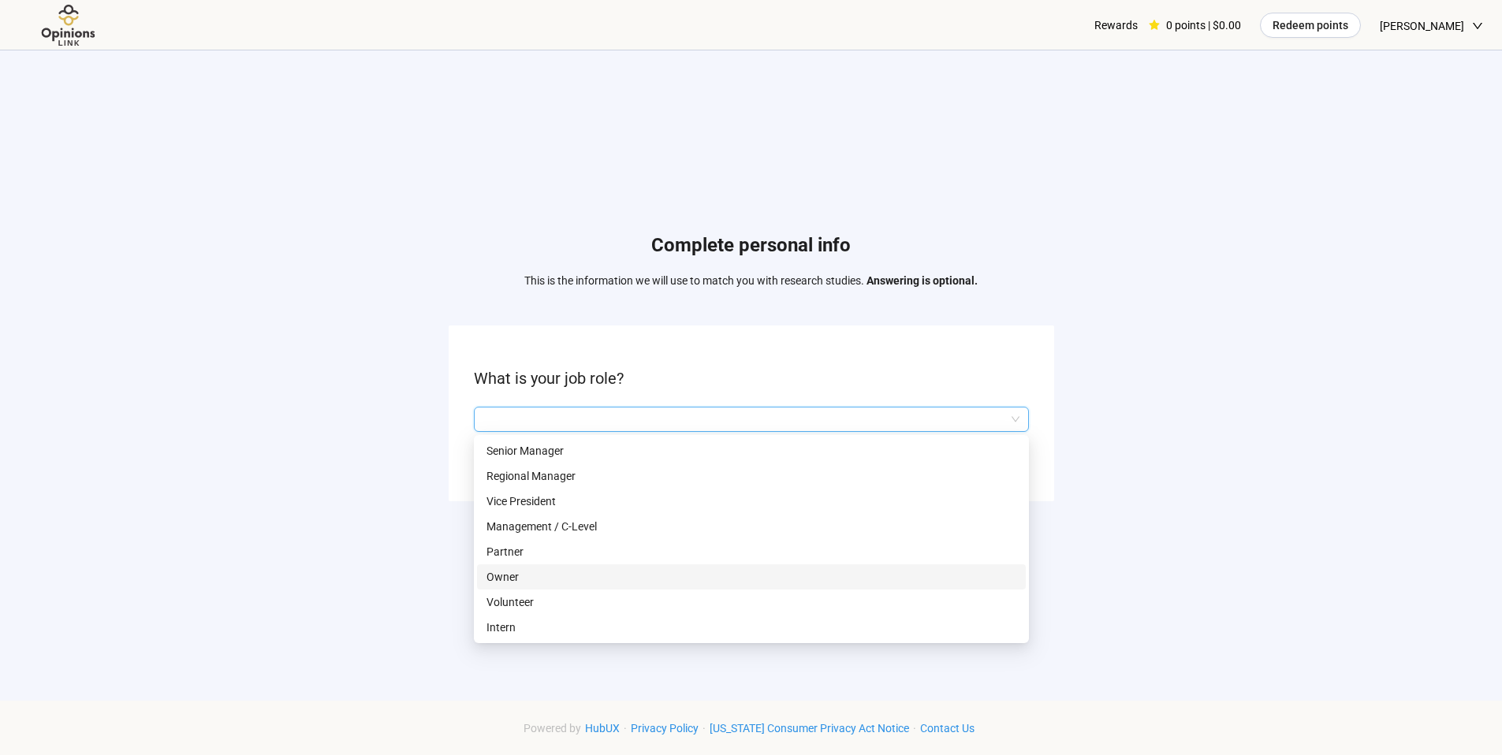
scroll to position [0, 0]
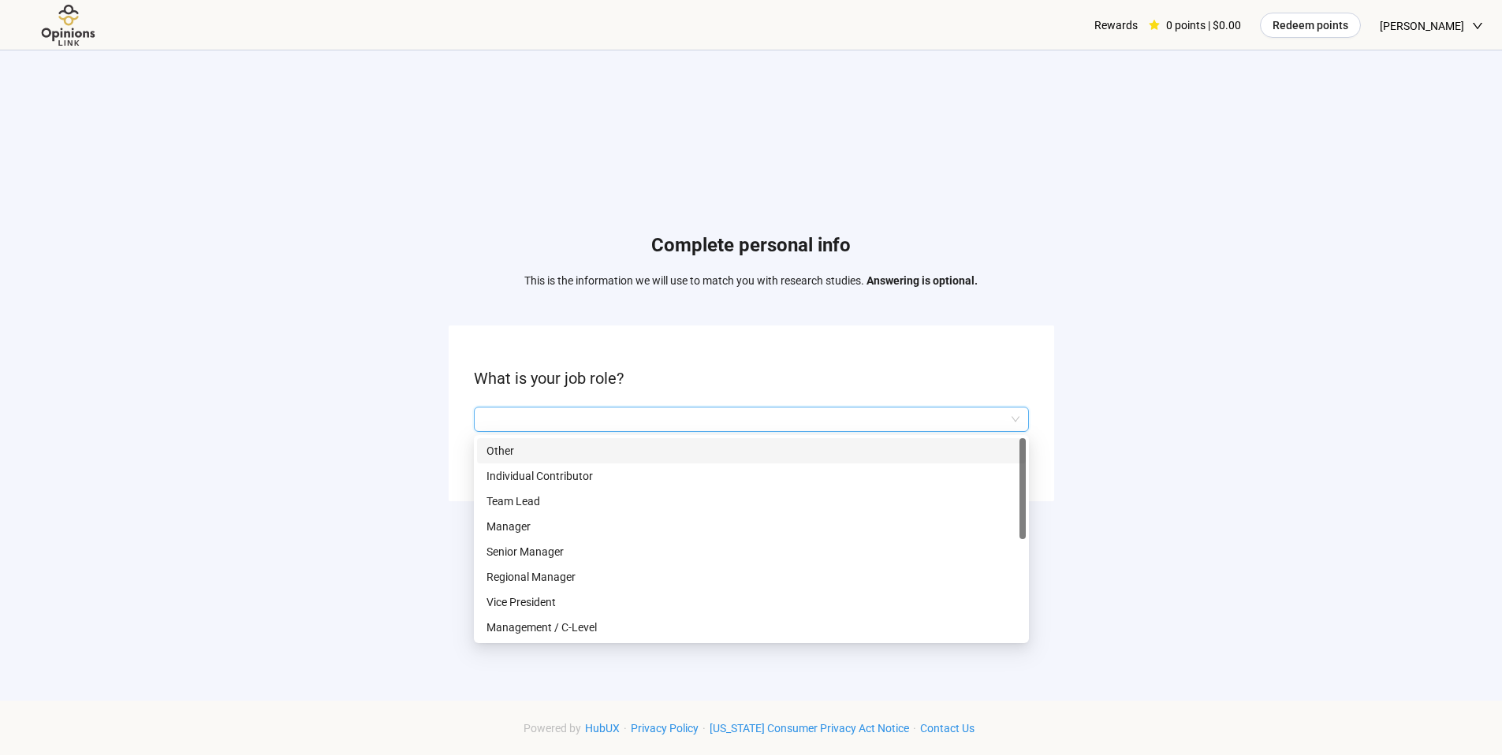
click at [825, 453] on p "Other" at bounding box center [752, 450] width 530 height 17
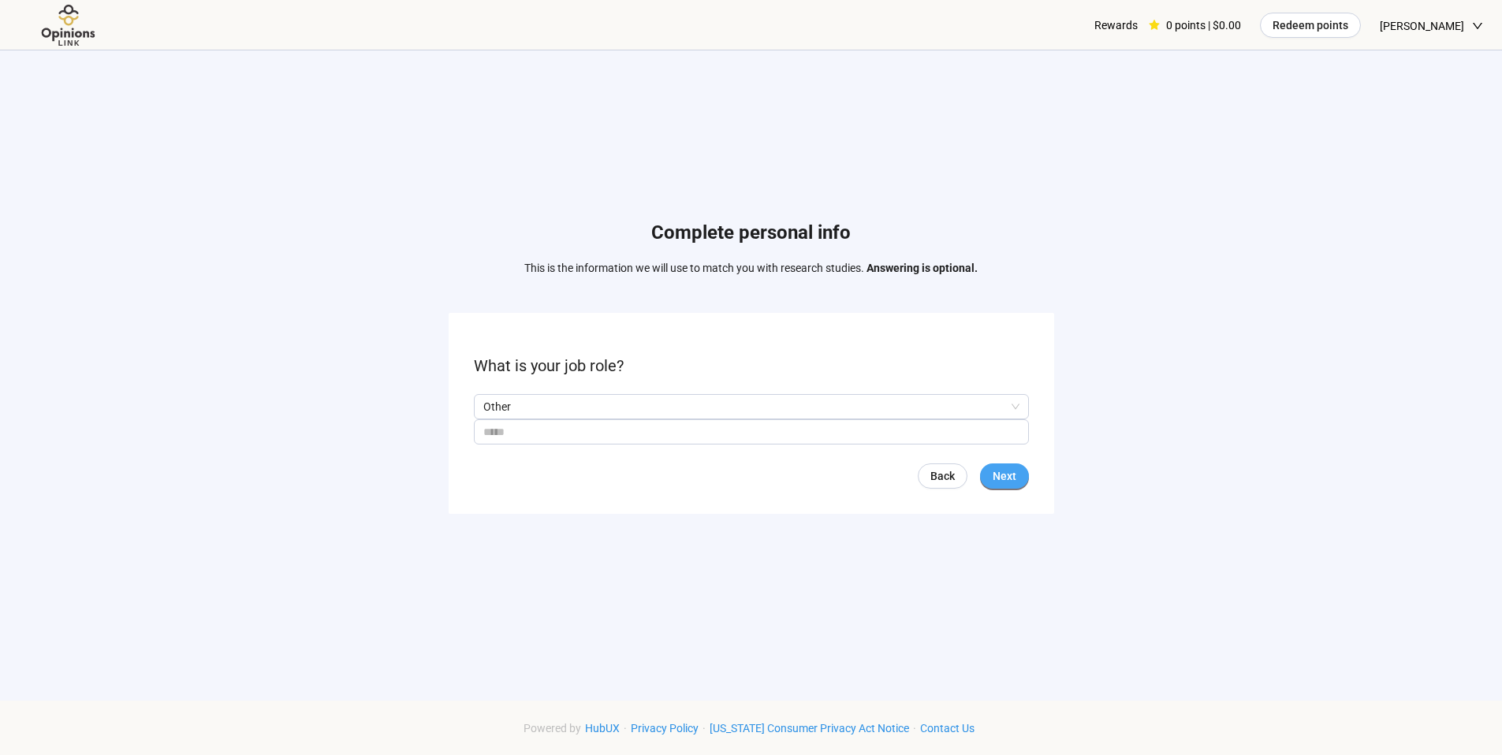
click at [1021, 485] on button "Next" at bounding box center [1004, 476] width 49 height 25
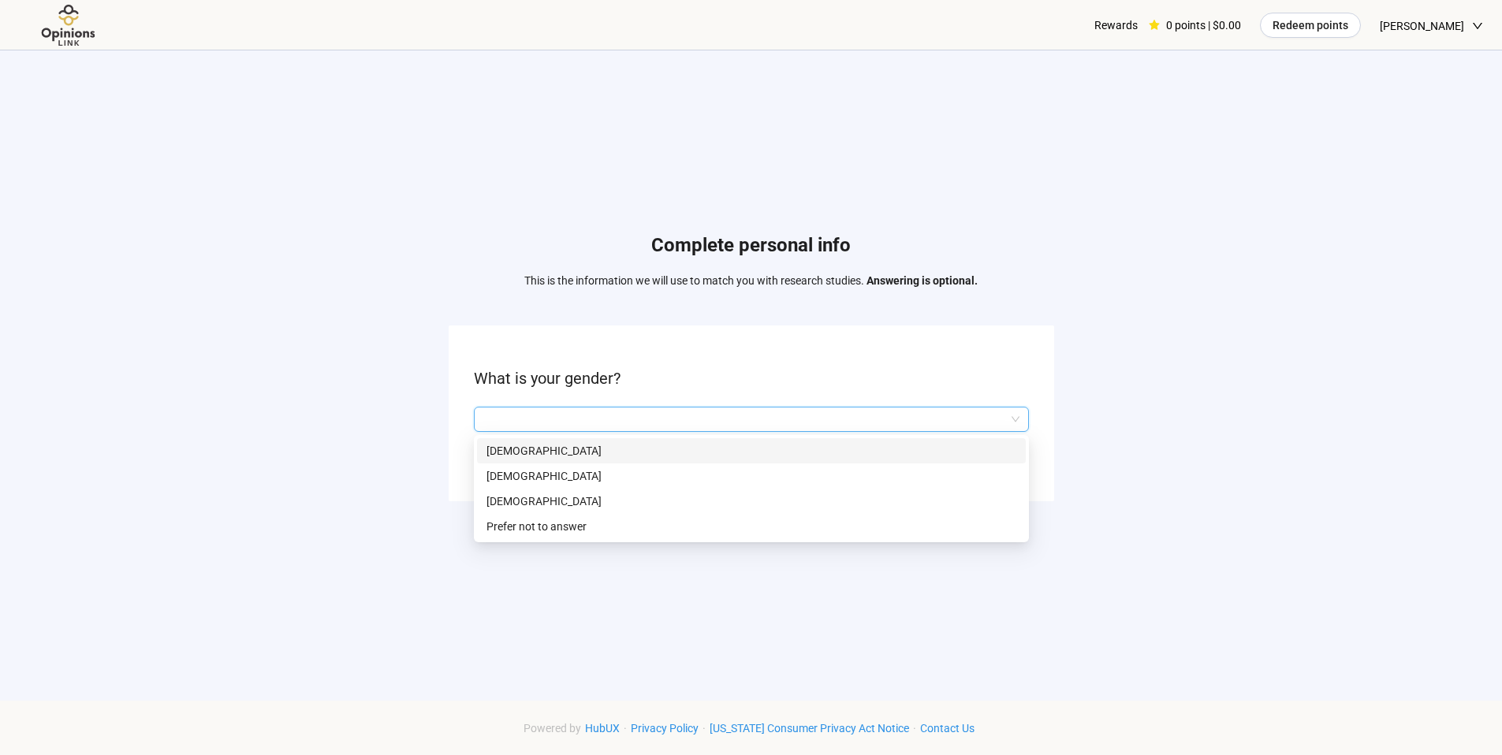
click at [1015, 423] on input "search" at bounding box center [751, 420] width 536 height 24
click at [990, 483] on p "[DEMOGRAPHIC_DATA]" at bounding box center [752, 476] width 530 height 17
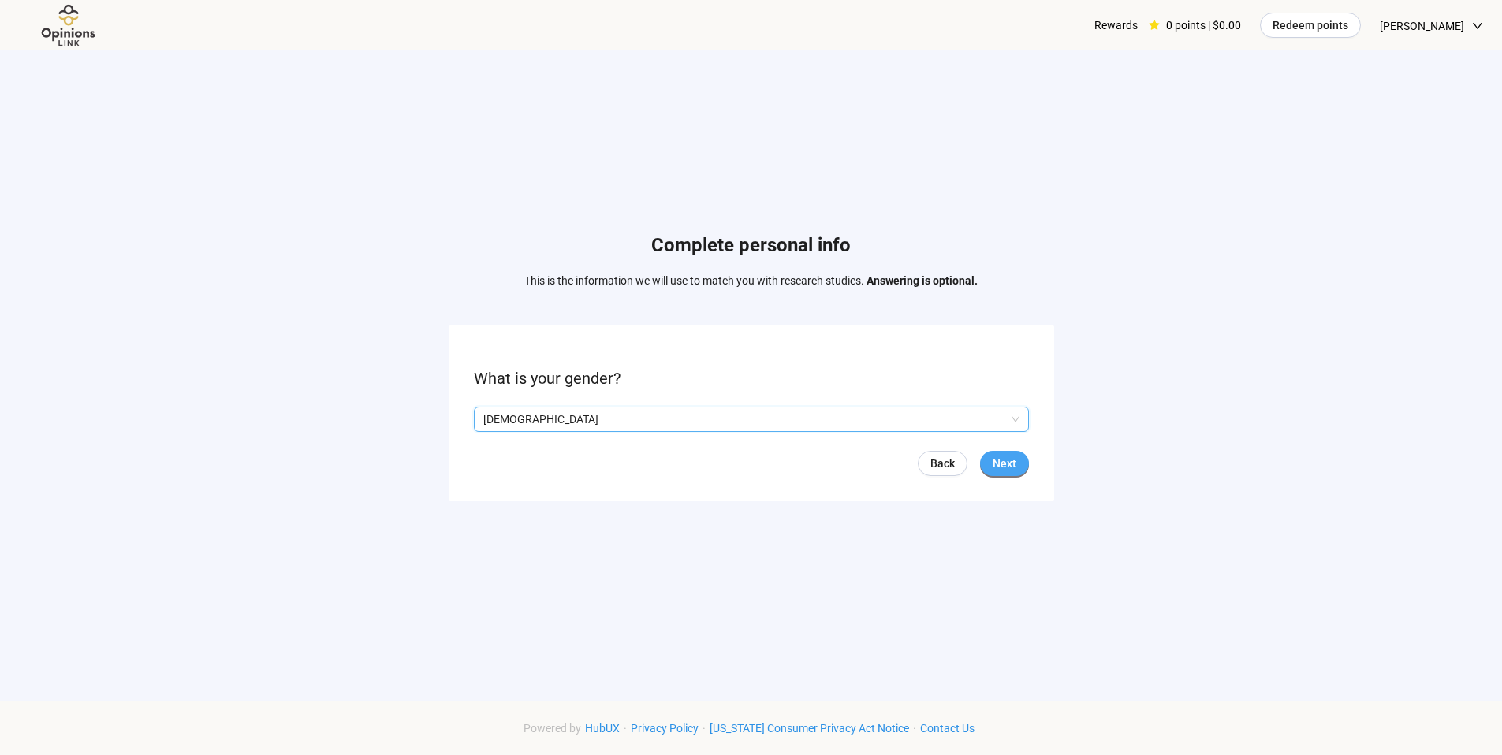
click at [1000, 464] on span "Next" at bounding box center [1005, 463] width 24 height 17
click at [1003, 468] on span "Next" at bounding box center [1005, 463] width 24 height 17
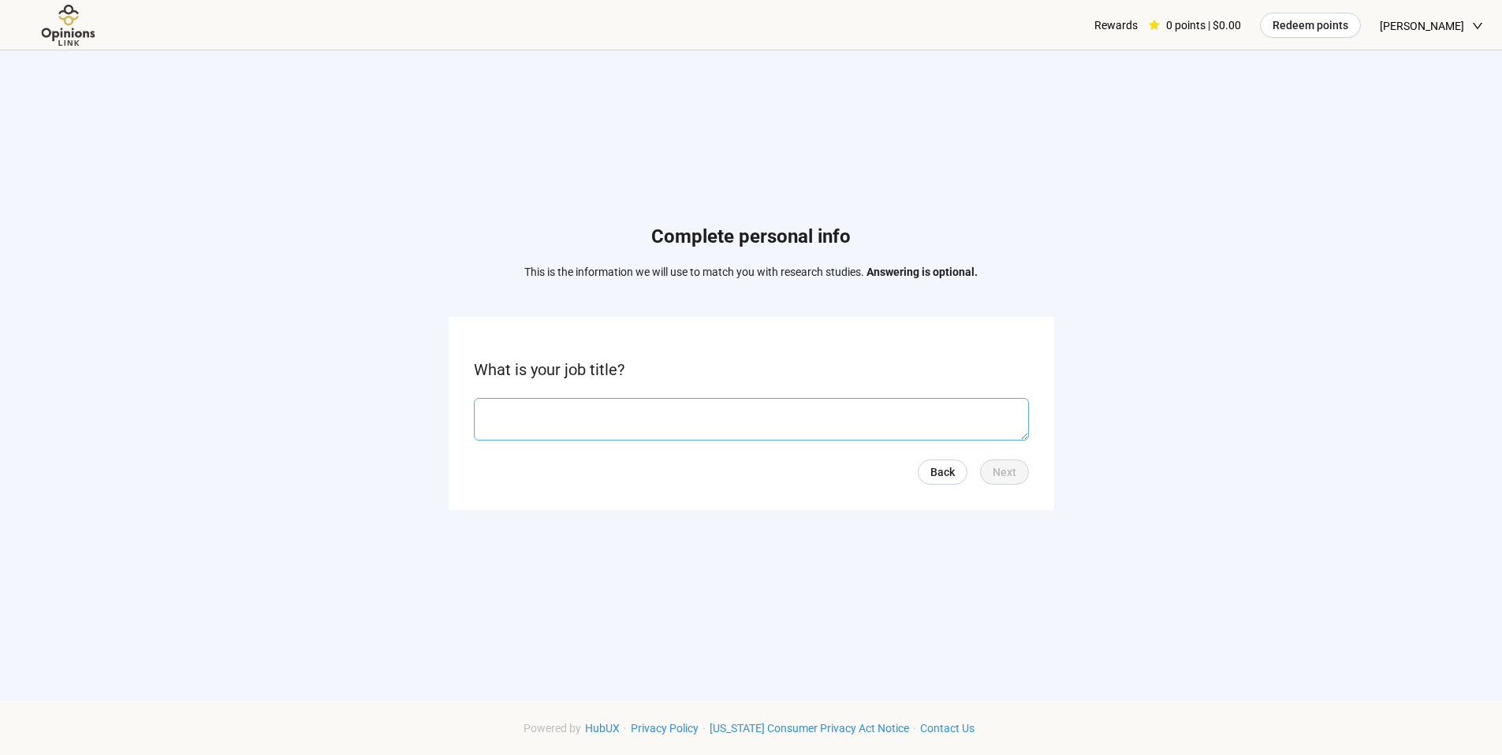
click at [993, 416] on textarea at bounding box center [751, 419] width 555 height 43
type textarea "**********"
click at [1008, 475] on span "Next" at bounding box center [1005, 472] width 24 height 17
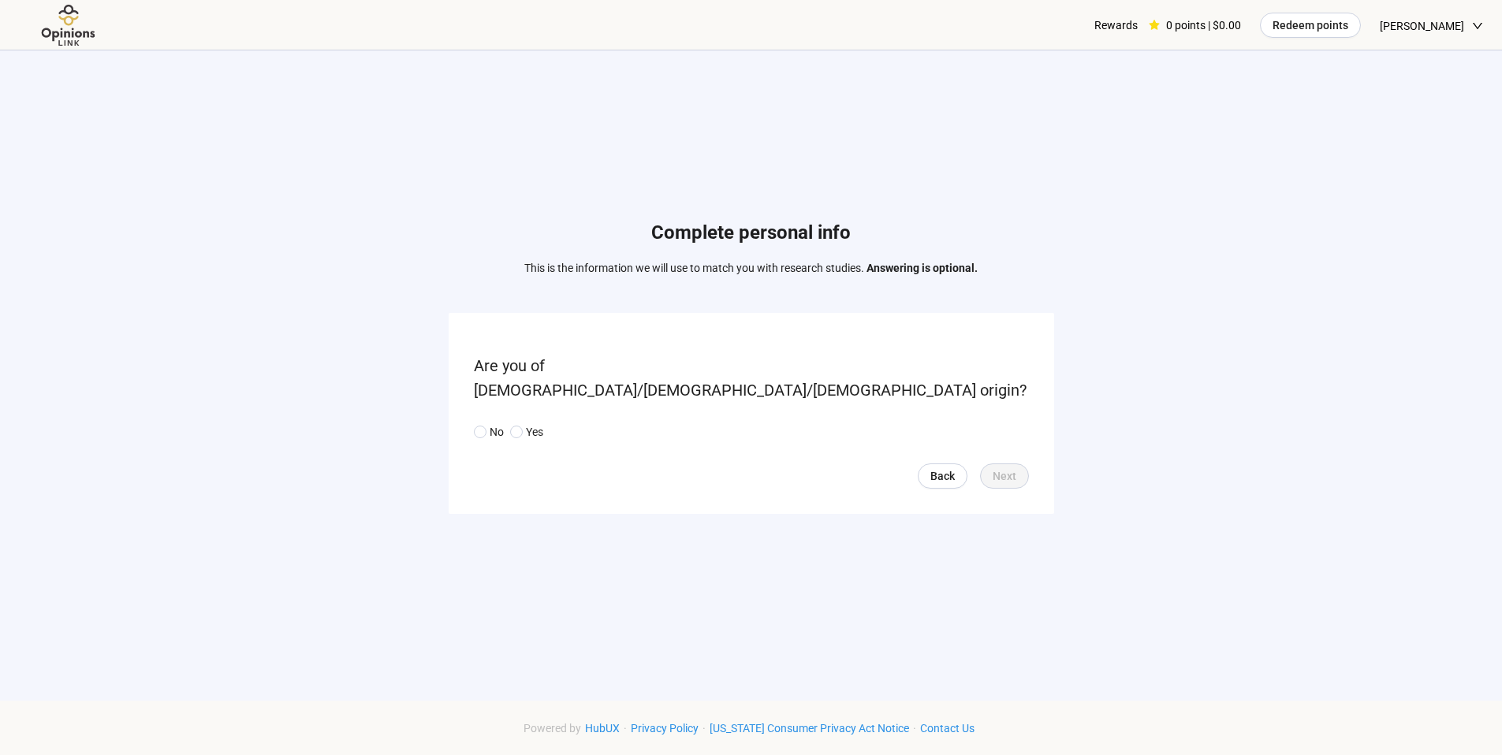
drag, startPoint x: 483, startPoint y: 414, endPoint x: 592, endPoint y: 427, distance: 109.6
click at [483, 426] on span at bounding box center [480, 432] width 13 height 13
click at [1011, 468] on span "Next" at bounding box center [1005, 476] width 24 height 17
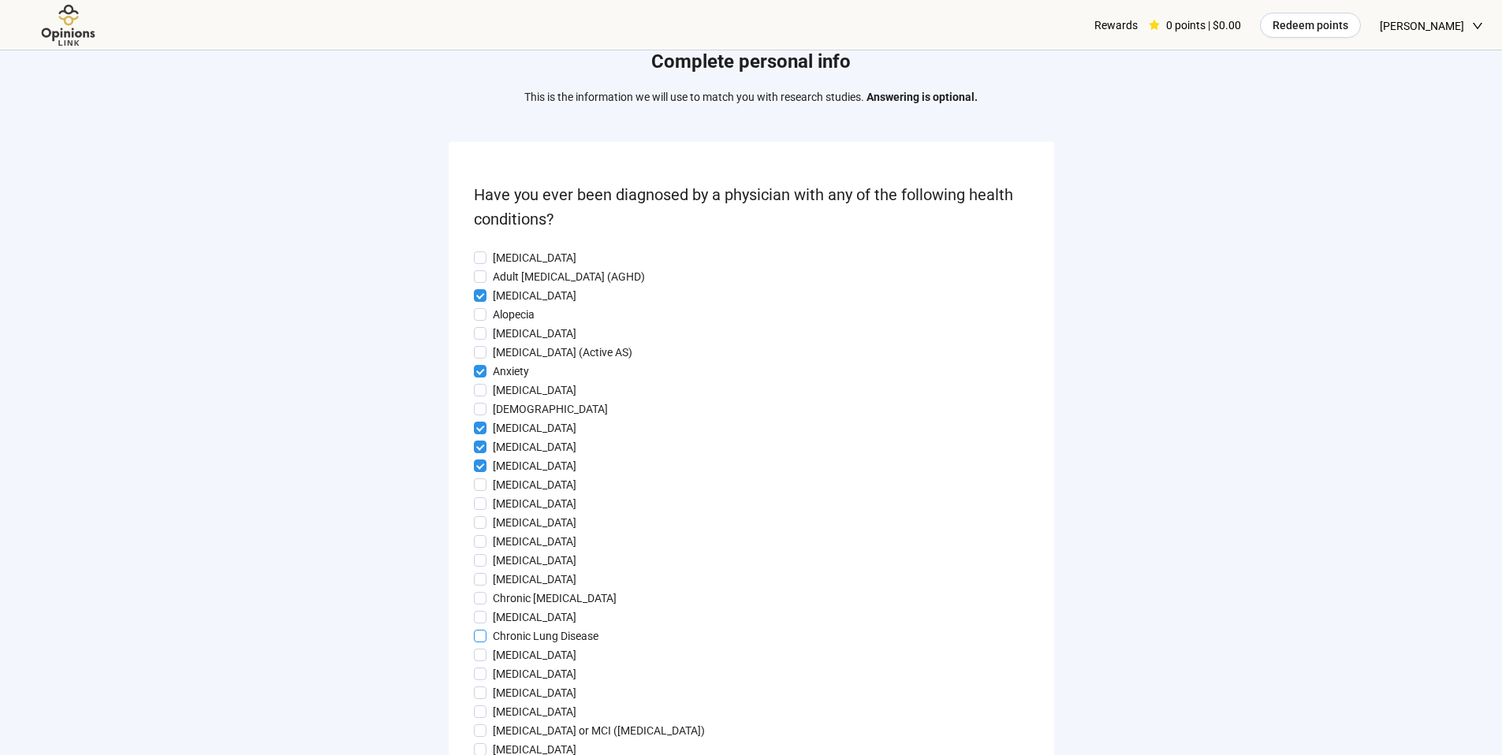
scroll to position [50, 0]
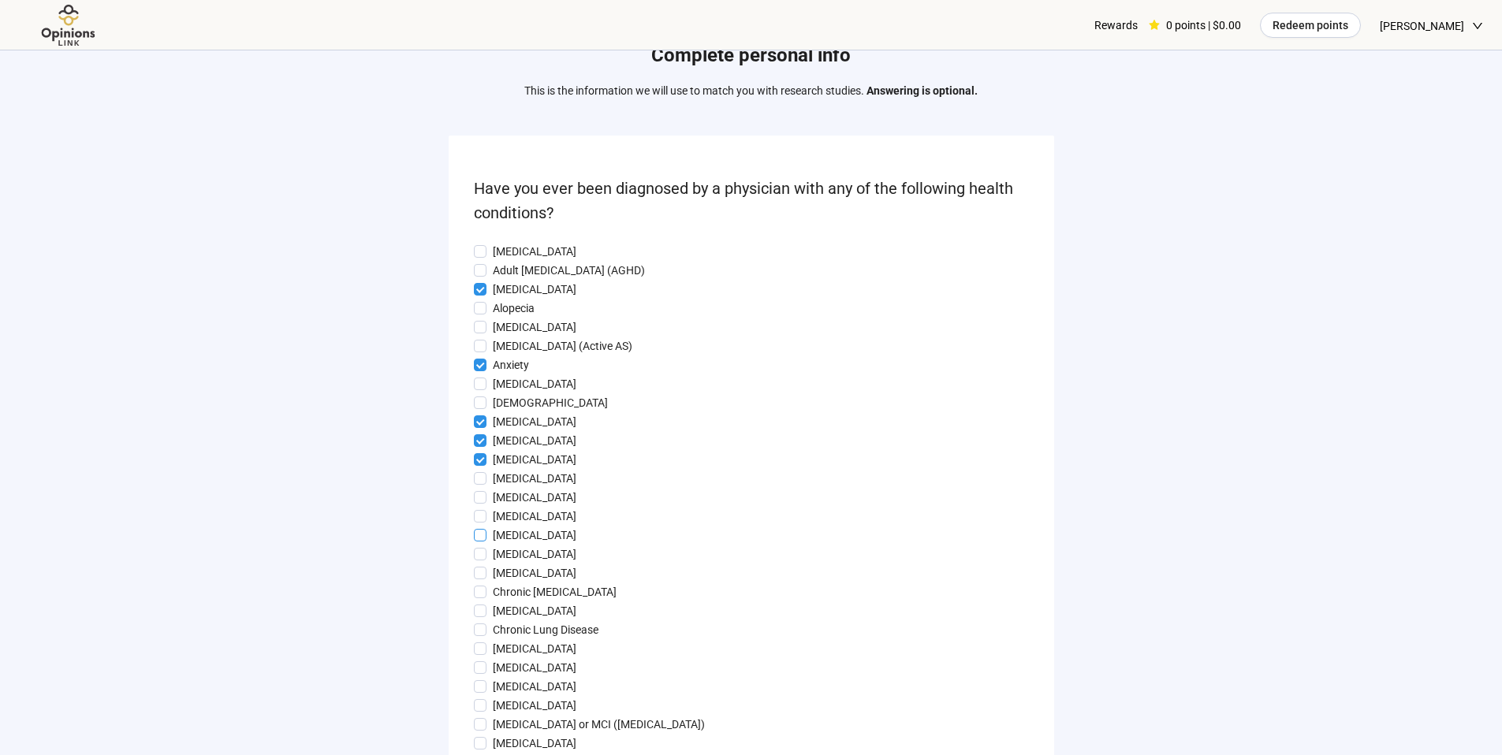
click at [475, 534] on span at bounding box center [480, 535] width 13 height 13
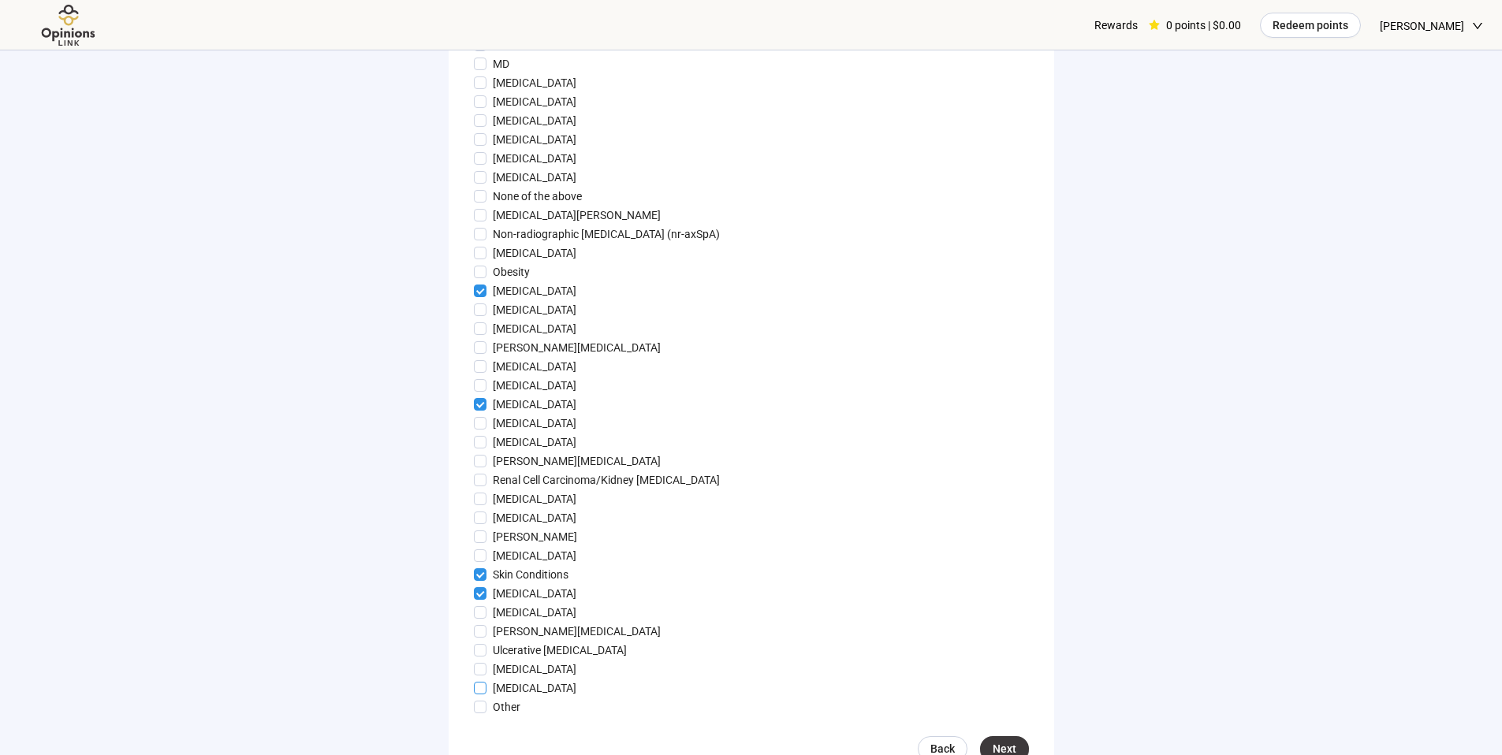
scroll to position [1321, 0]
drag, startPoint x: 475, startPoint y: 703, endPoint x: 565, endPoint y: 703, distance: 90.7
click at [475, 703] on span at bounding box center [480, 703] width 13 height 13
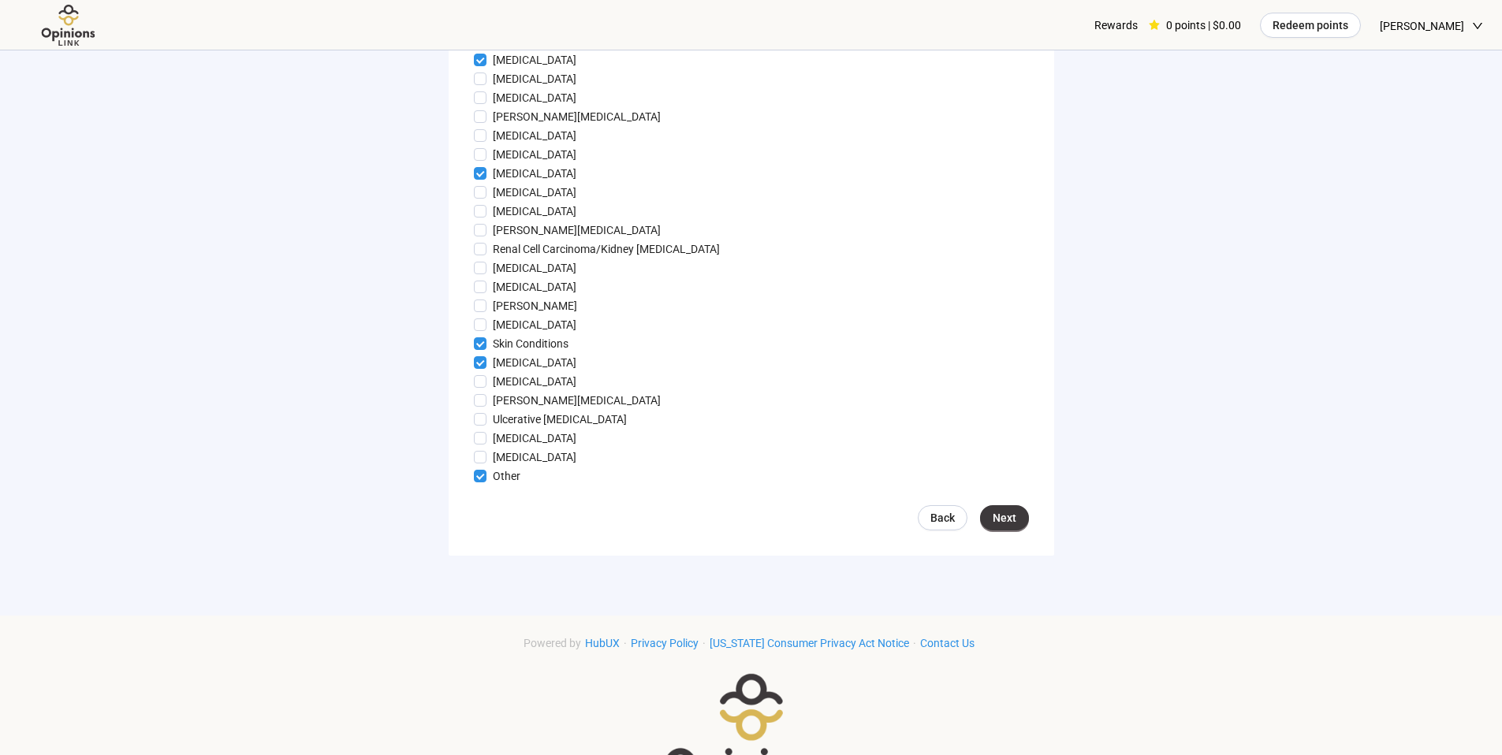
scroll to position [1563, 0]
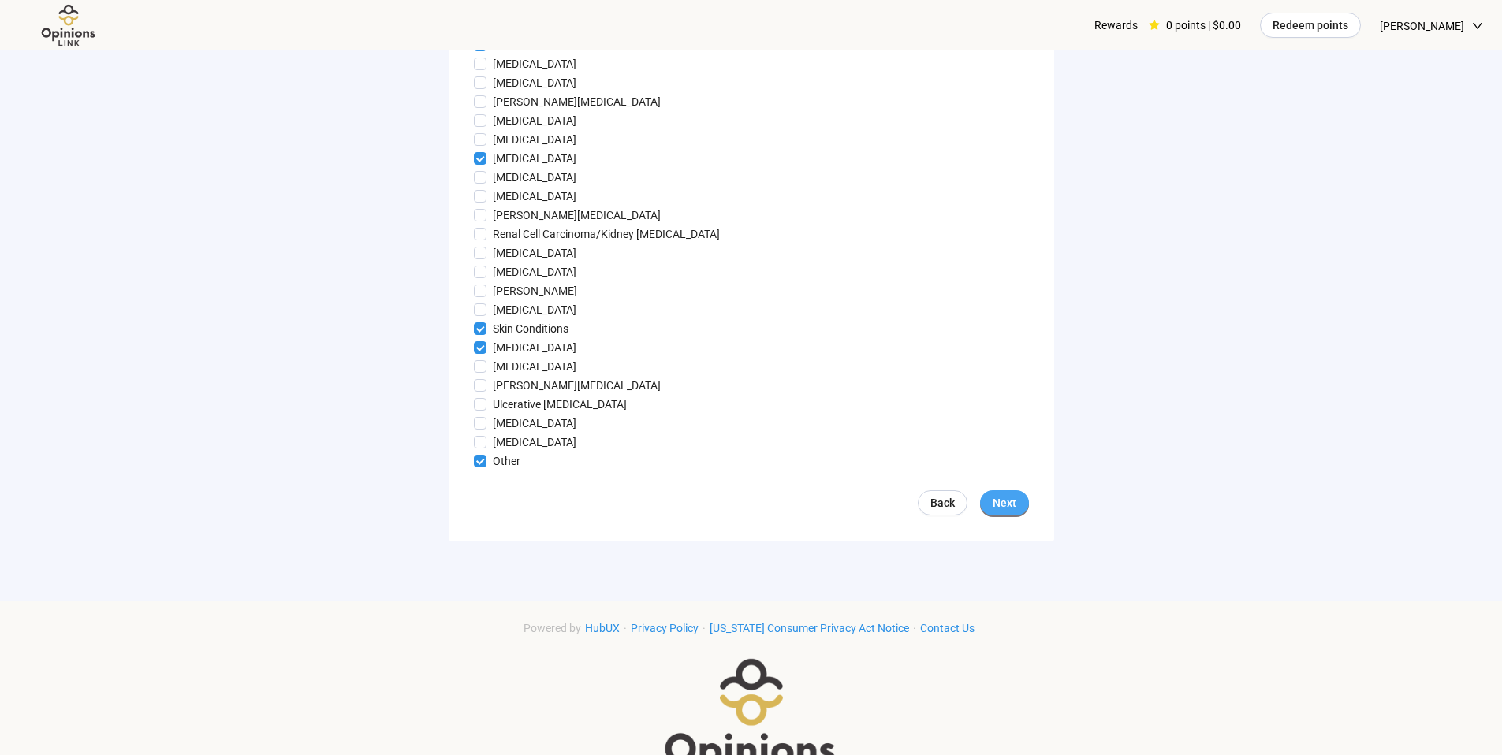
click at [1003, 507] on span "Next" at bounding box center [1005, 502] width 24 height 17
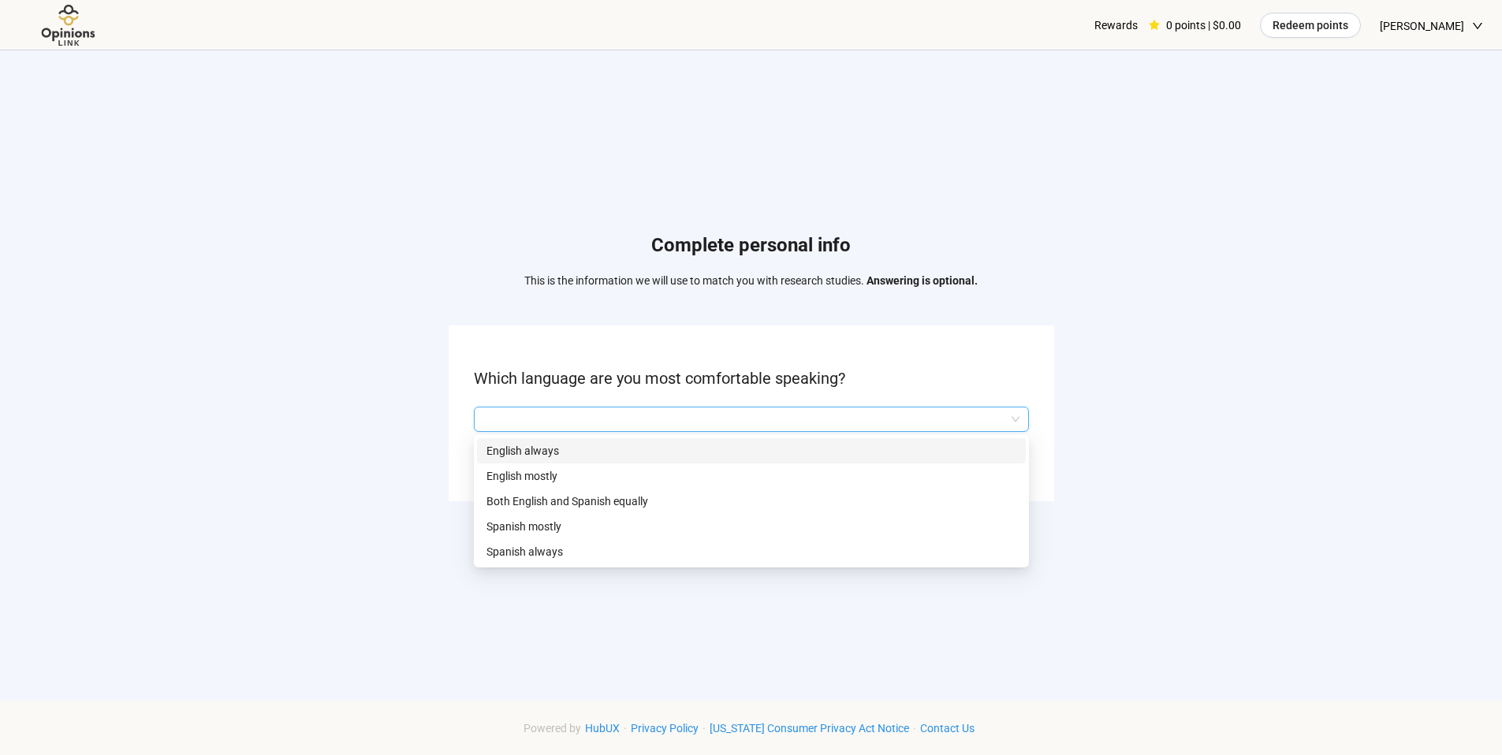
click at [1007, 421] on input "search" at bounding box center [751, 420] width 536 height 24
click at [975, 449] on p "English always" at bounding box center [752, 450] width 530 height 17
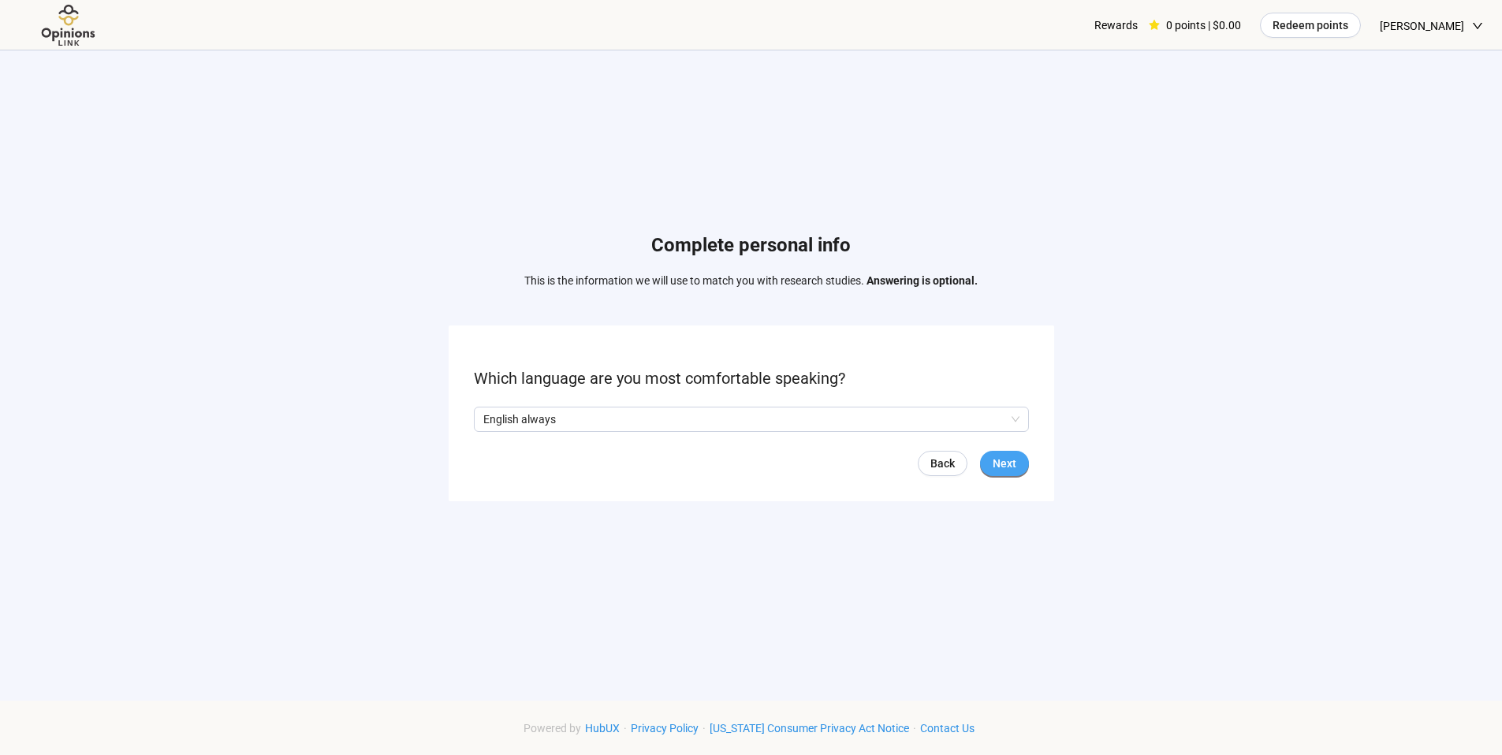
click at [1013, 467] on span "Next" at bounding box center [1005, 463] width 24 height 17
click at [1012, 465] on span "Next" at bounding box center [1005, 463] width 24 height 17
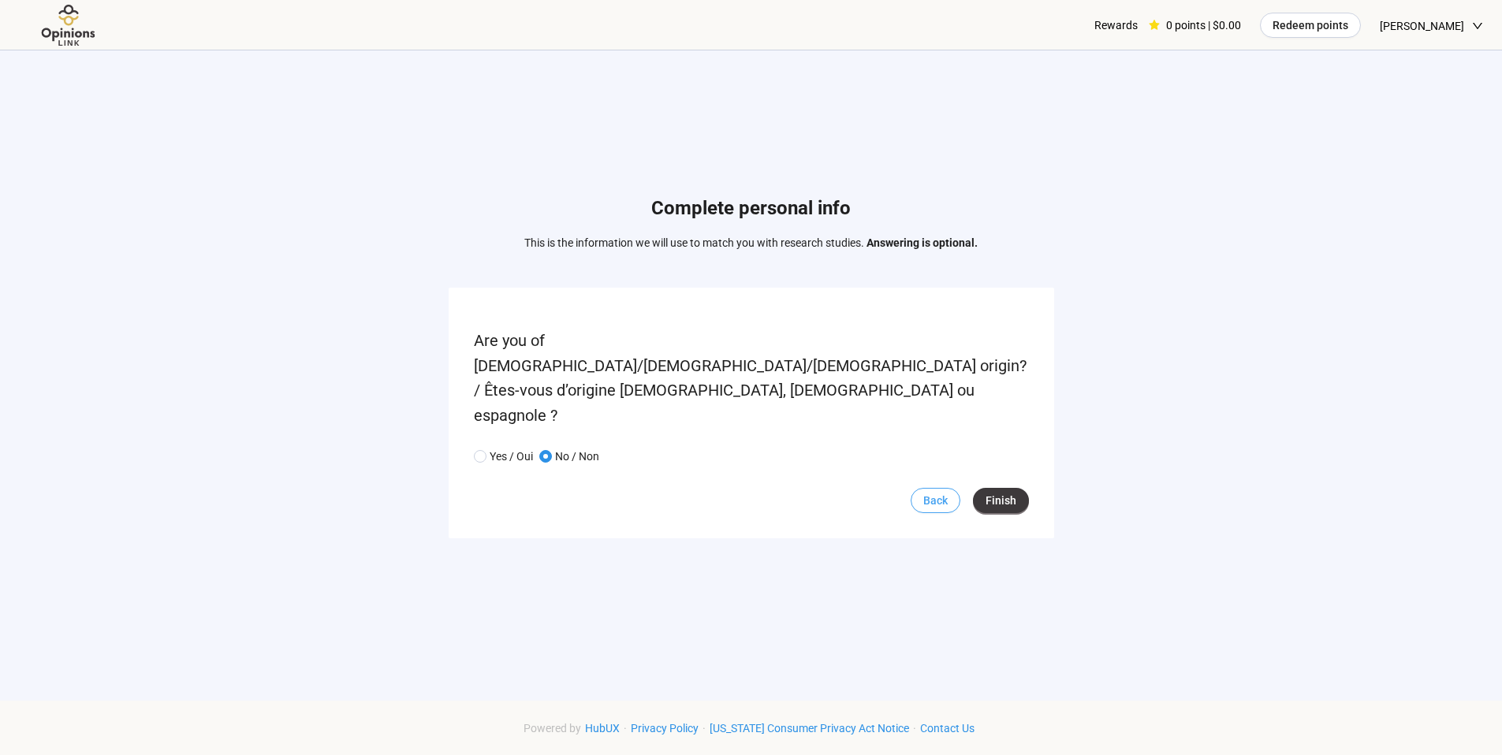
click at [944, 492] on span "Back" at bounding box center [935, 500] width 24 height 17
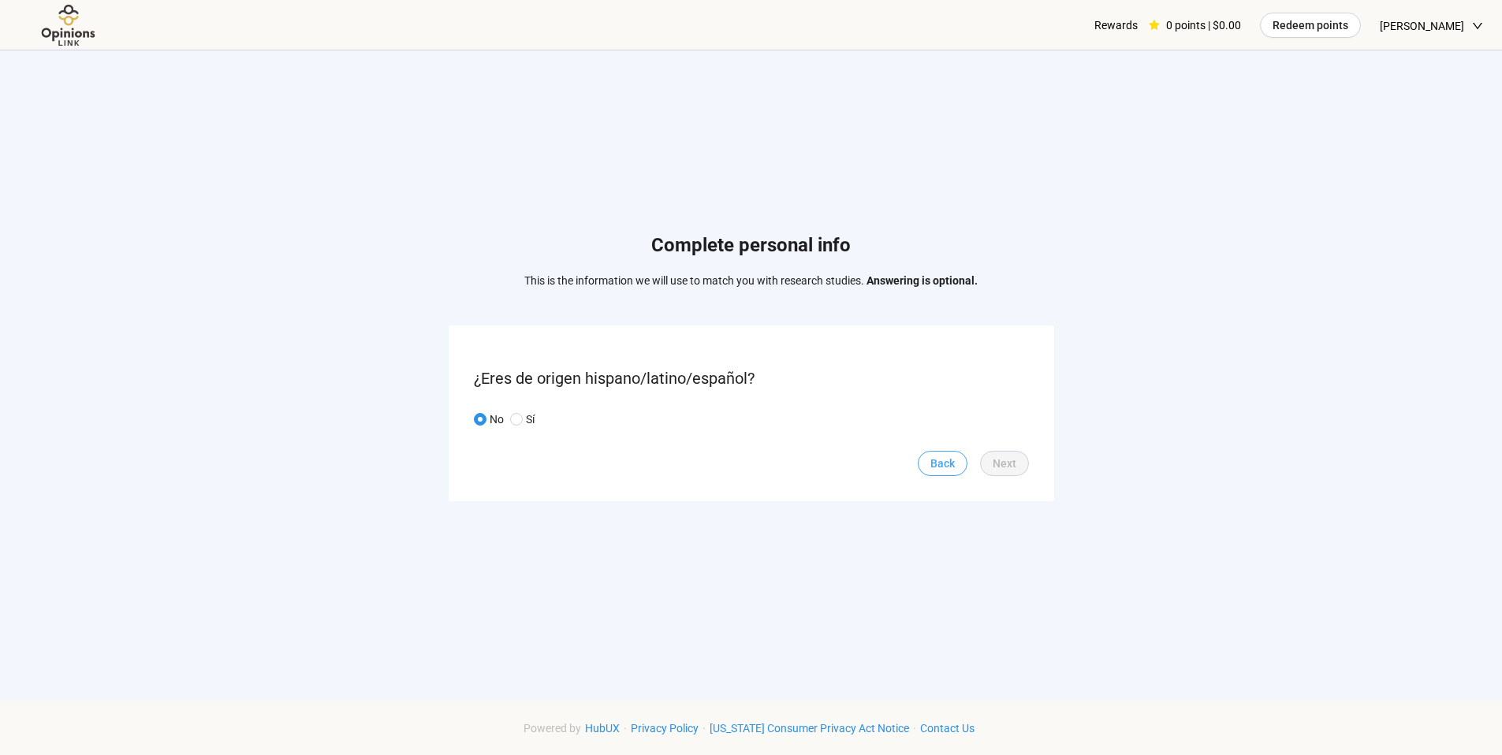
click at [944, 473] on link "Back" at bounding box center [943, 463] width 50 height 25
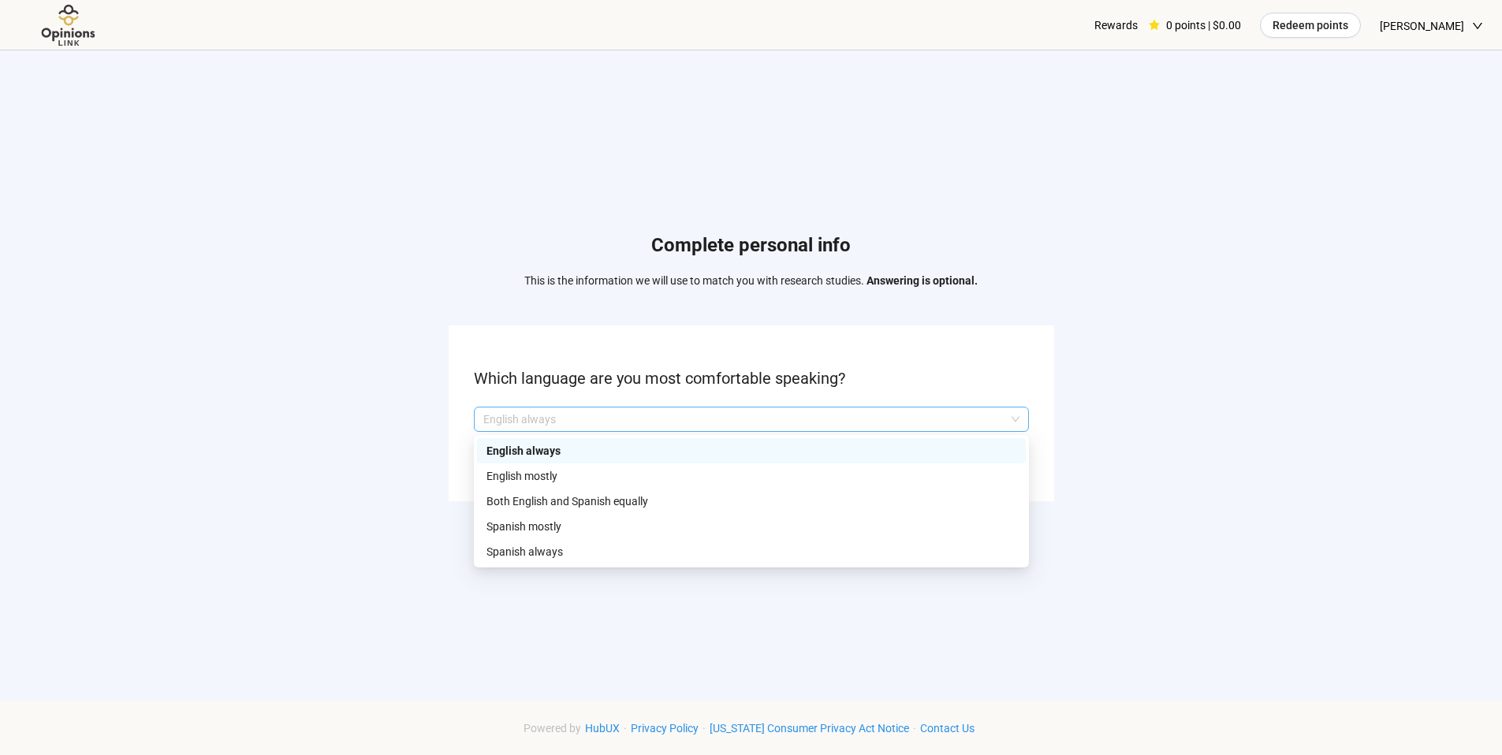
click at [1020, 422] on div "English always" at bounding box center [751, 419] width 555 height 25
click at [1124, 429] on div "Complete personal info This is the information we will use to match you with re…" at bounding box center [751, 370] width 1502 height 641
click at [1013, 425] on span "English always" at bounding box center [751, 420] width 536 height 24
click at [721, 474] on p "English mostly" at bounding box center [752, 476] width 530 height 17
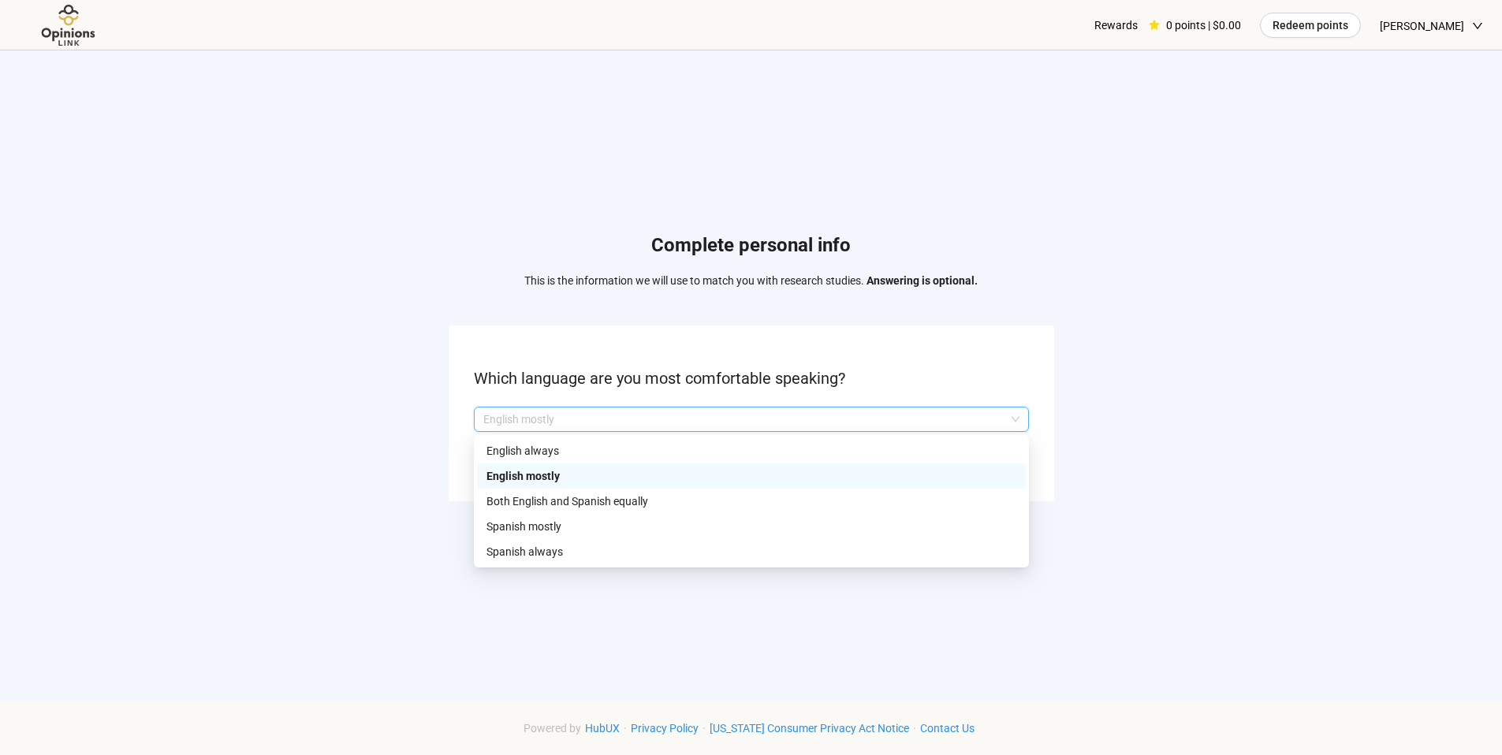
drag, startPoint x: 1019, startPoint y: 415, endPoint x: 978, endPoint y: 417, distance: 41.1
click at [1011, 416] on div "English mostly" at bounding box center [751, 419] width 555 height 25
click at [938, 446] on p "English always" at bounding box center [752, 450] width 530 height 17
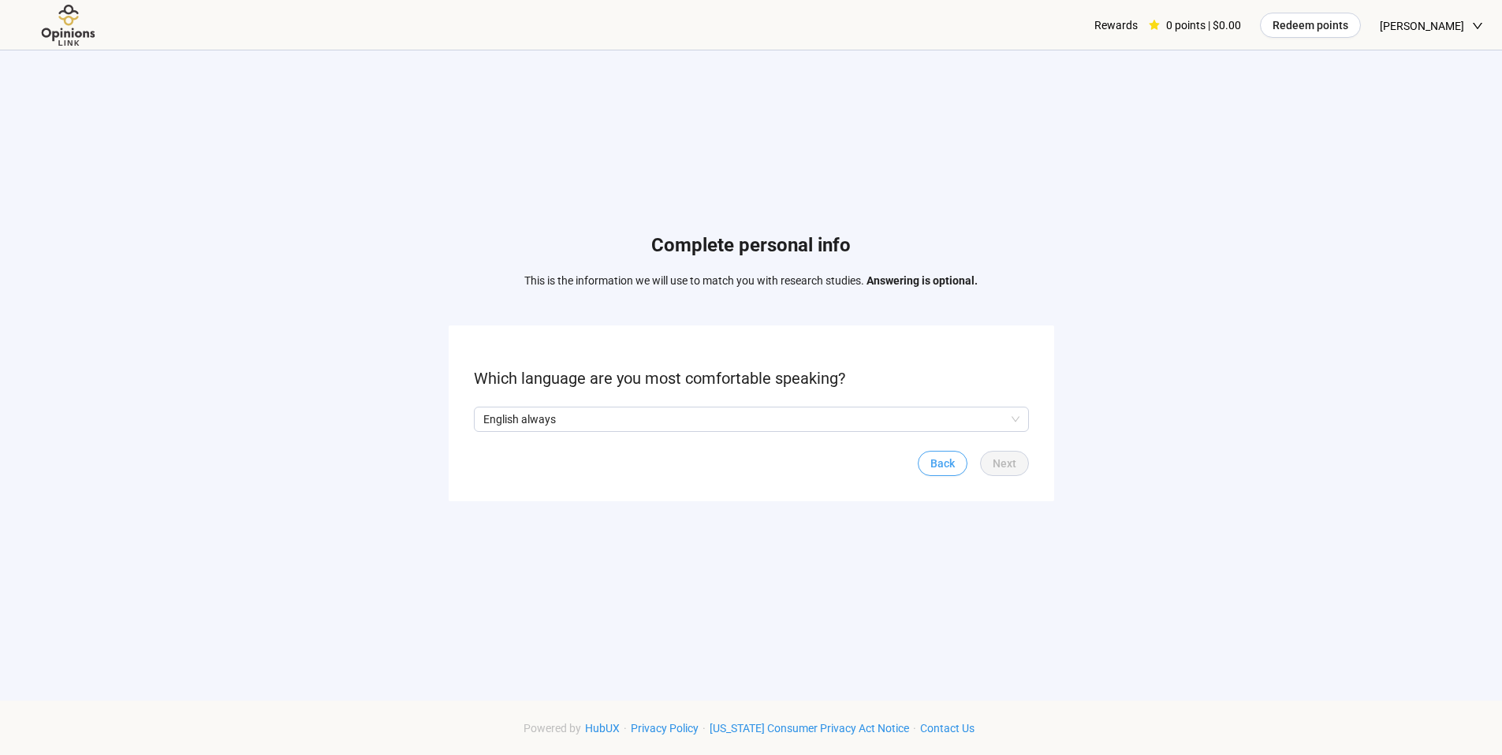
click at [942, 466] on span "Back" at bounding box center [943, 463] width 24 height 17
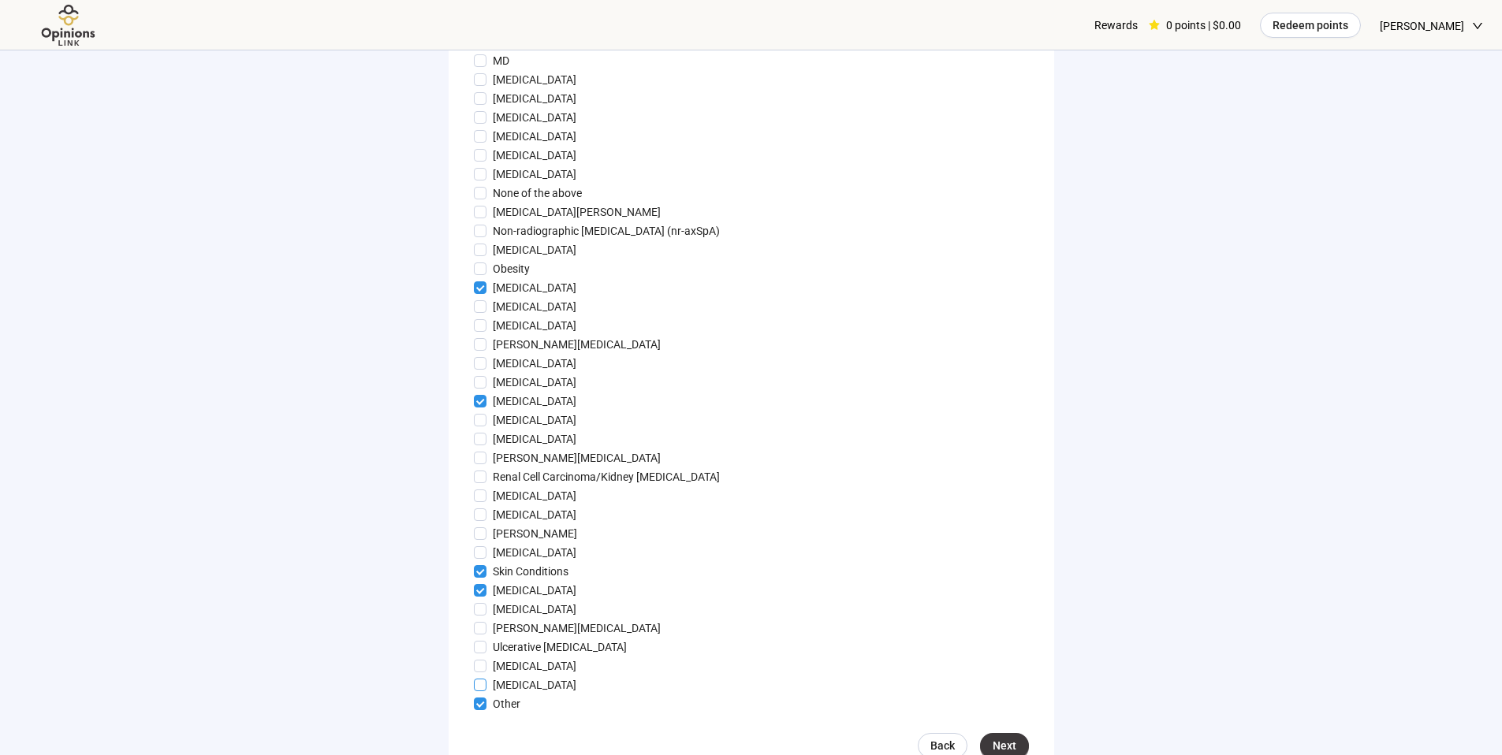
scroll to position [1398, 0]
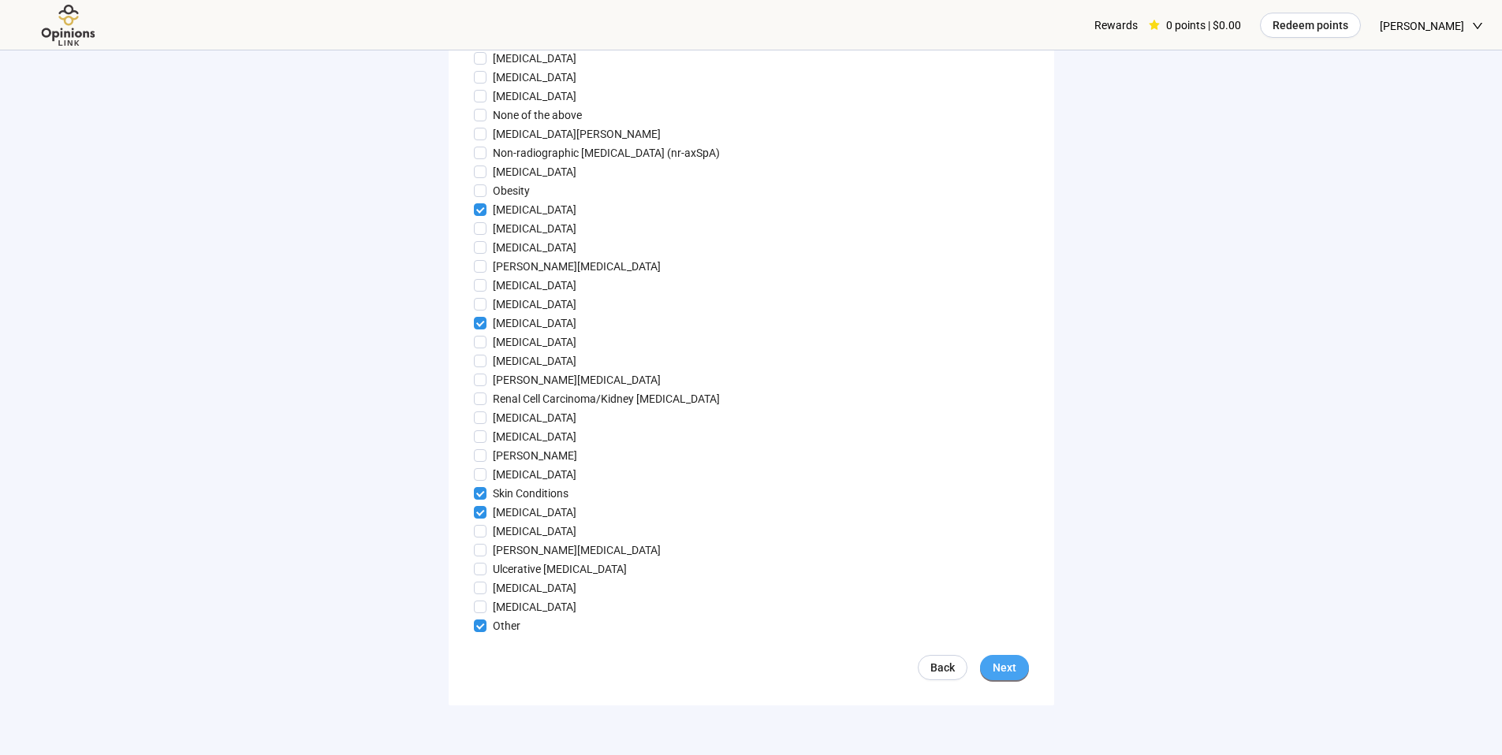
click at [1002, 673] on span "Next" at bounding box center [1005, 667] width 24 height 17
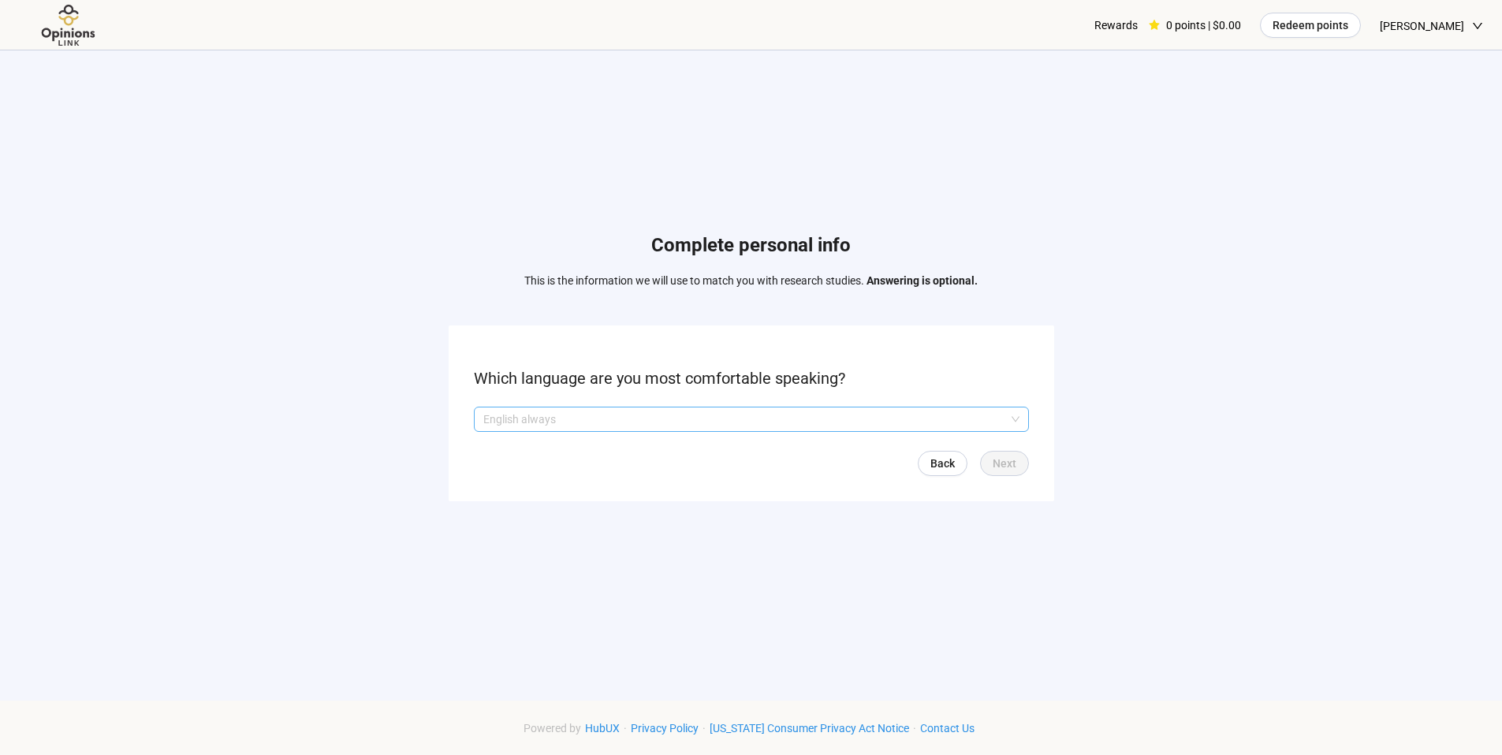
click at [994, 420] on p "English always" at bounding box center [744, 420] width 522 height 24
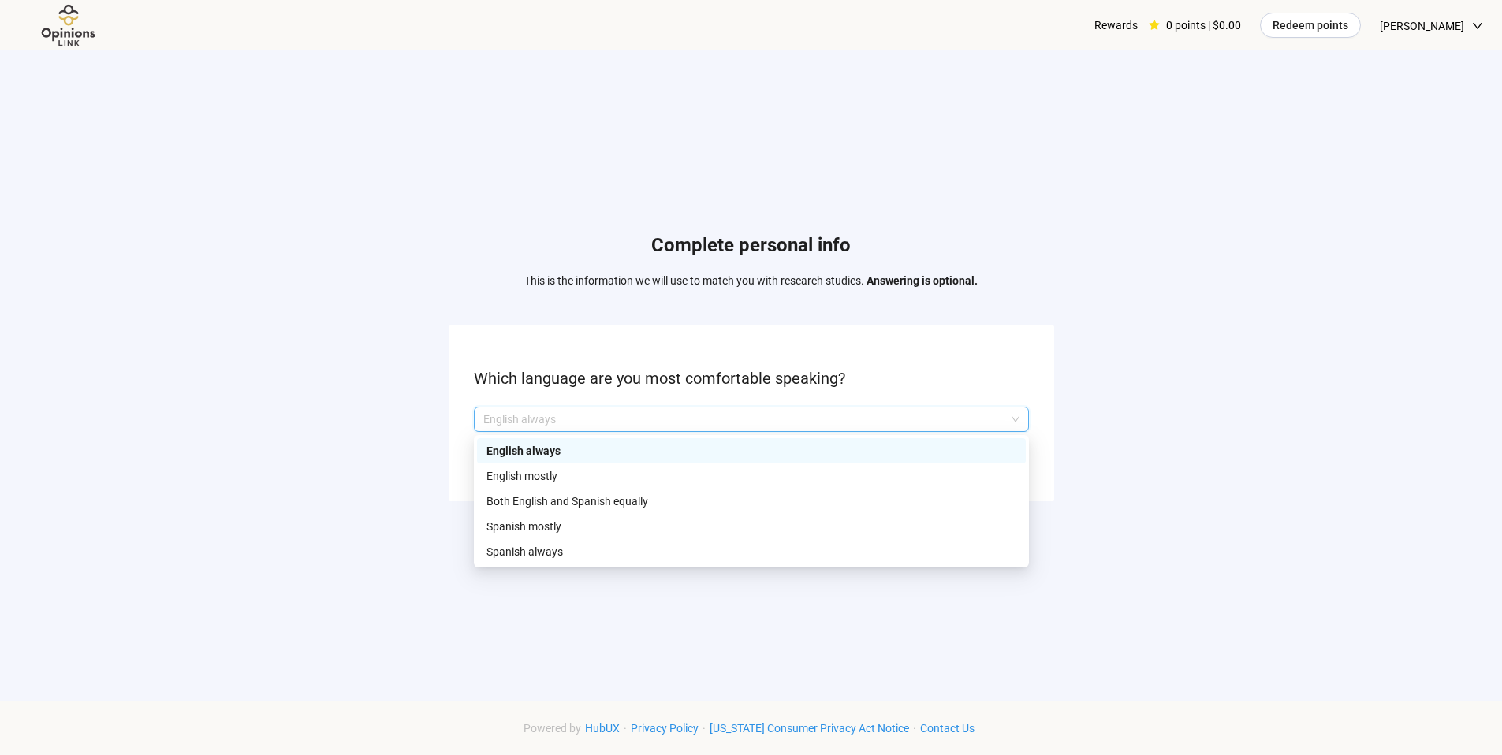
click at [968, 450] on p "English always" at bounding box center [752, 450] width 530 height 17
drag, startPoint x: 994, startPoint y: 421, endPoint x: 990, endPoint y: 431, distance: 10.7
click at [994, 421] on p "English always" at bounding box center [744, 420] width 522 height 24
click at [977, 476] on p "English mostly" at bounding box center [752, 476] width 530 height 17
click at [1013, 418] on span "English mostly" at bounding box center [751, 420] width 536 height 24
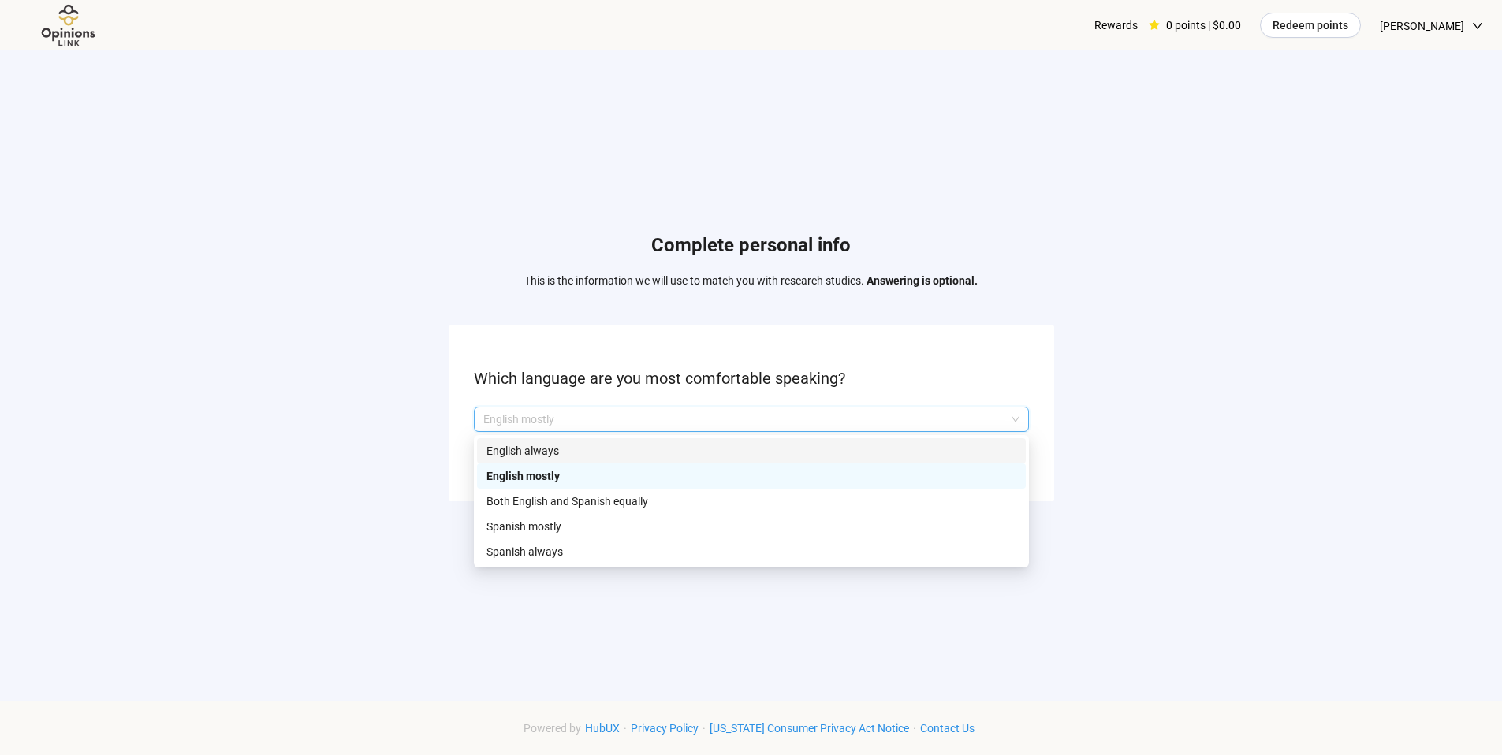
click at [988, 440] on div "English always" at bounding box center [751, 450] width 549 height 25
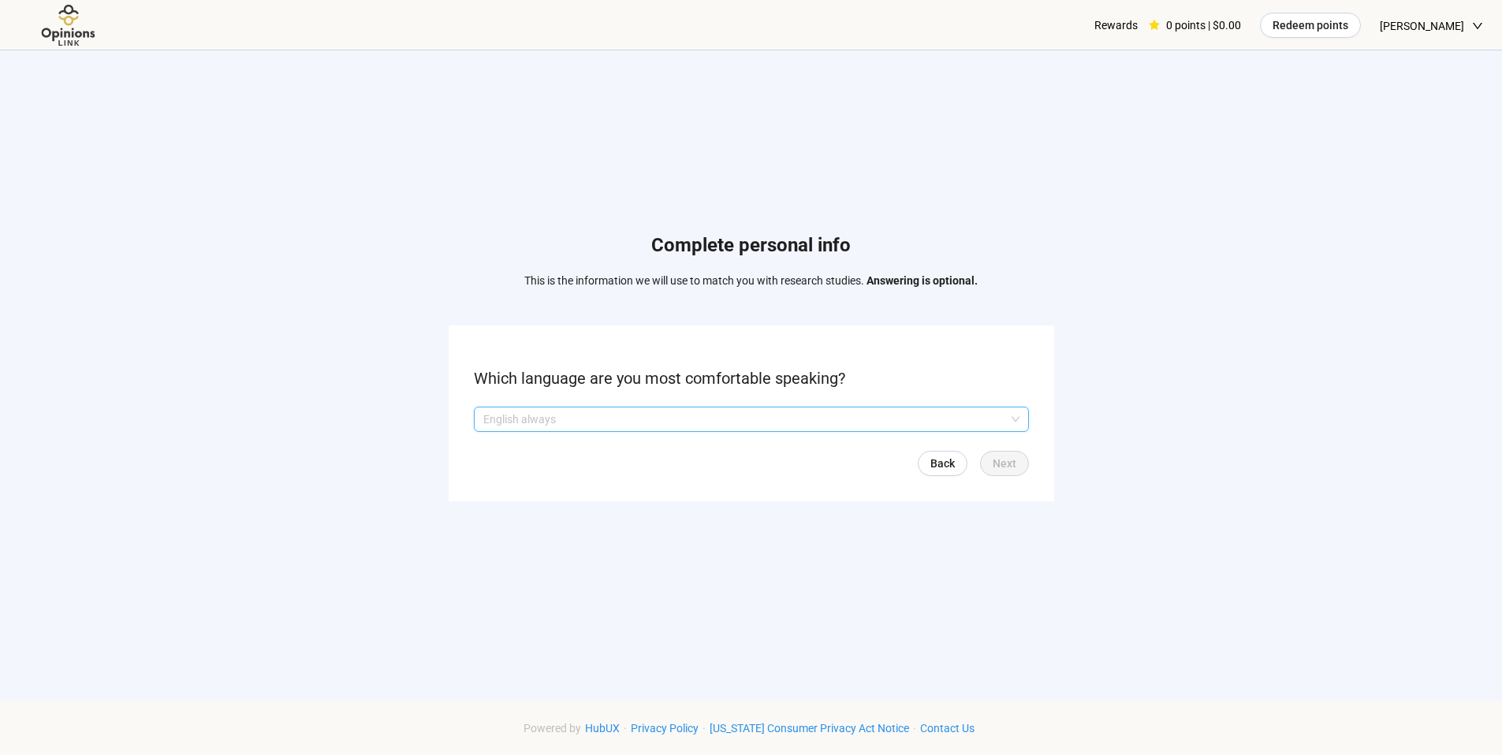
click at [1003, 420] on p "English always" at bounding box center [744, 420] width 522 height 24
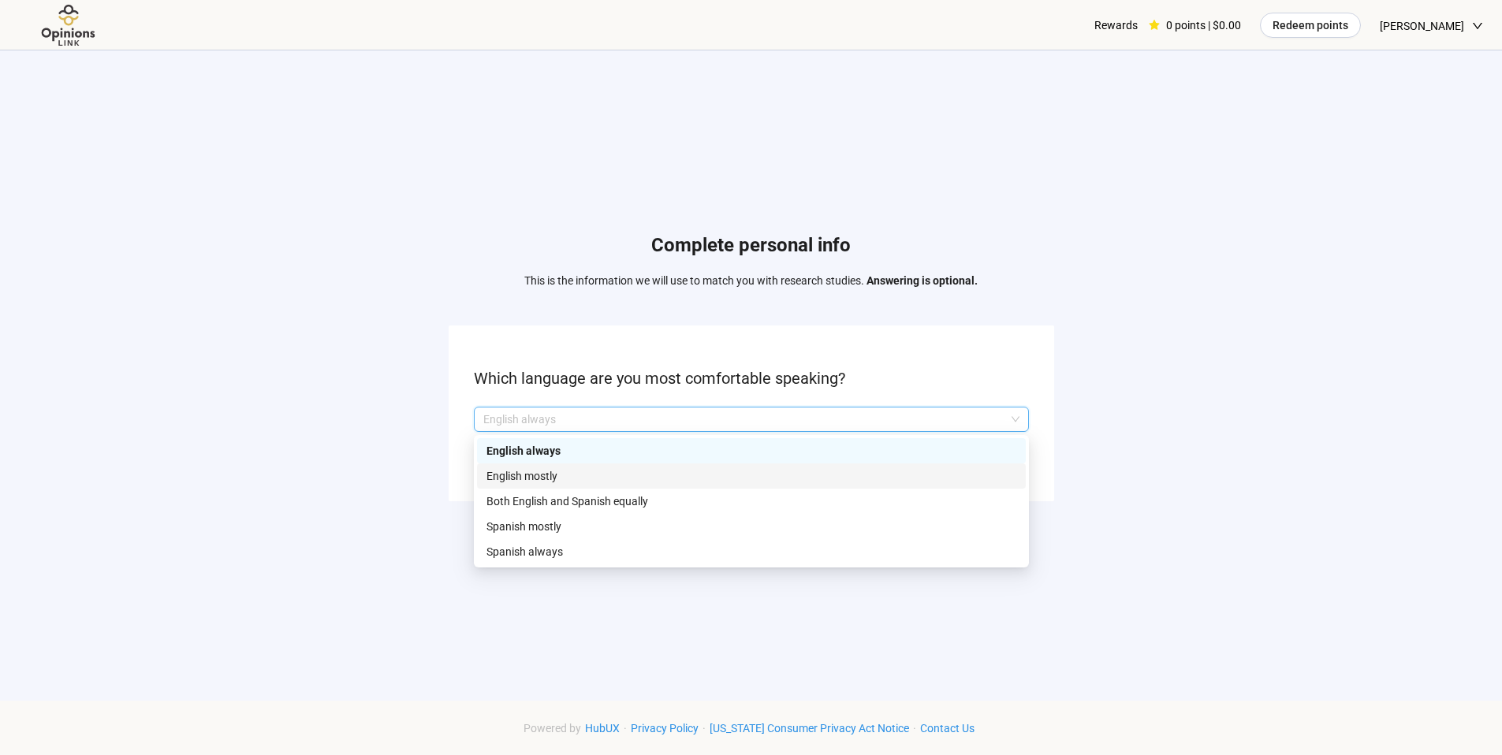
click at [973, 476] on p "English mostly" at bounding box center [752, 476] width 530 height 17
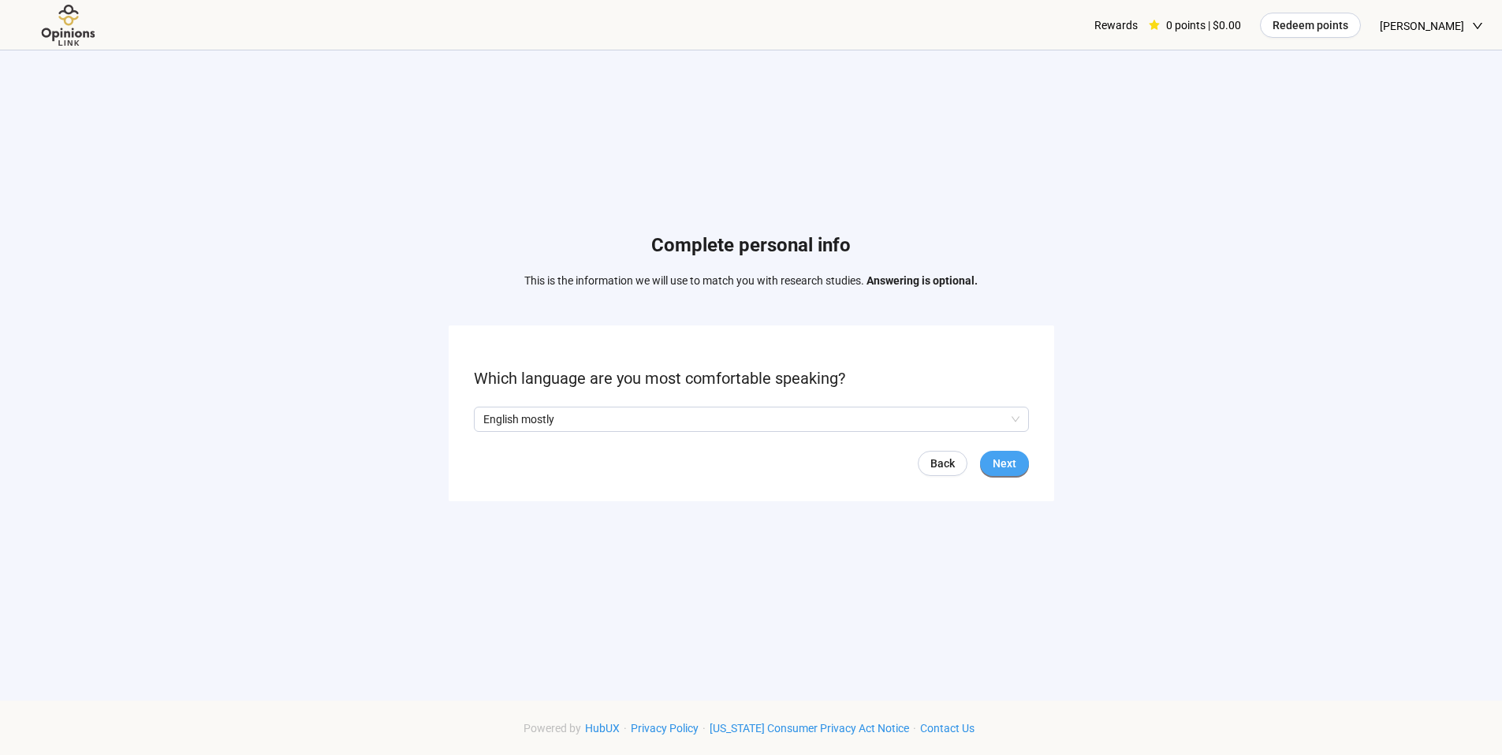
click at [1013, 464] on span "Next" at bounding box center [1005, 463] width 24 height 17
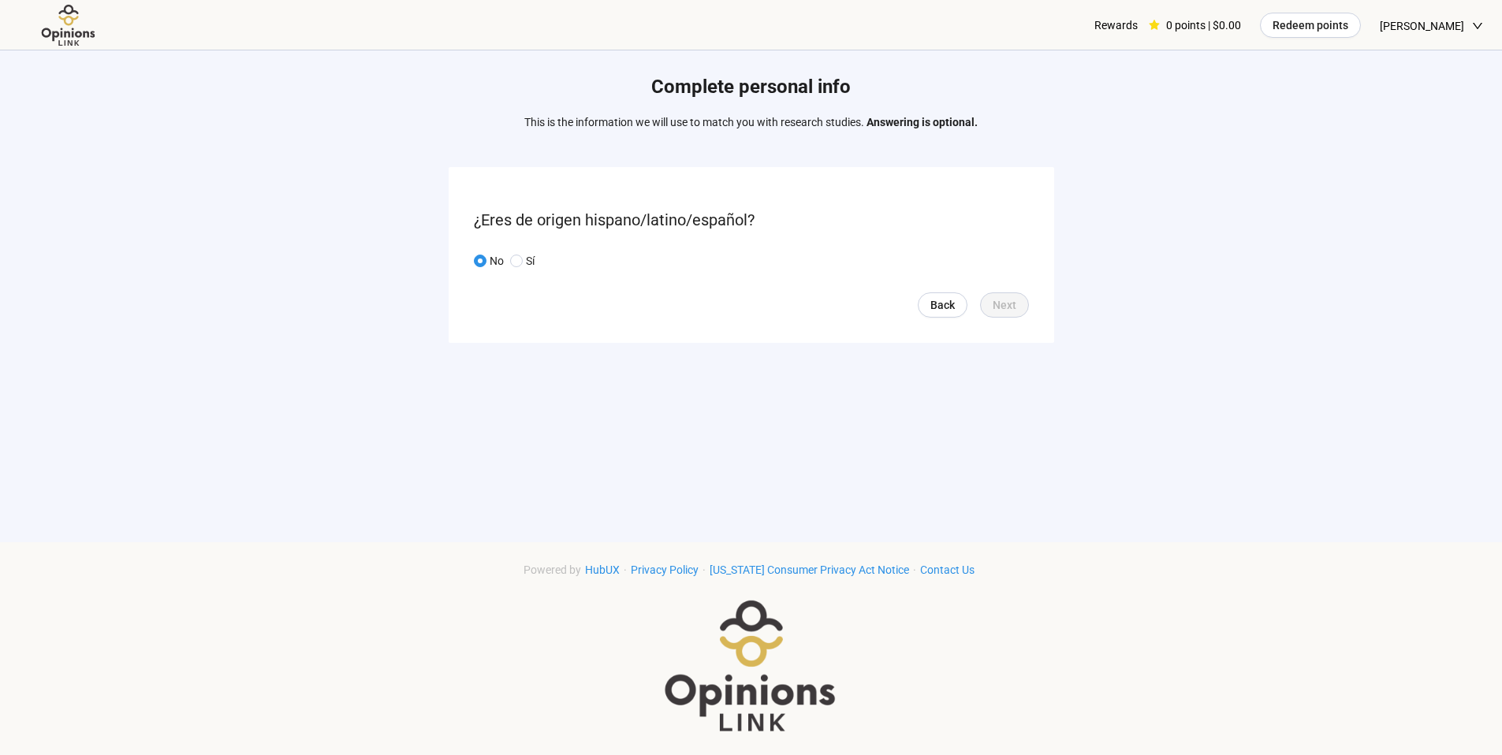
scroll to position [163, 0]
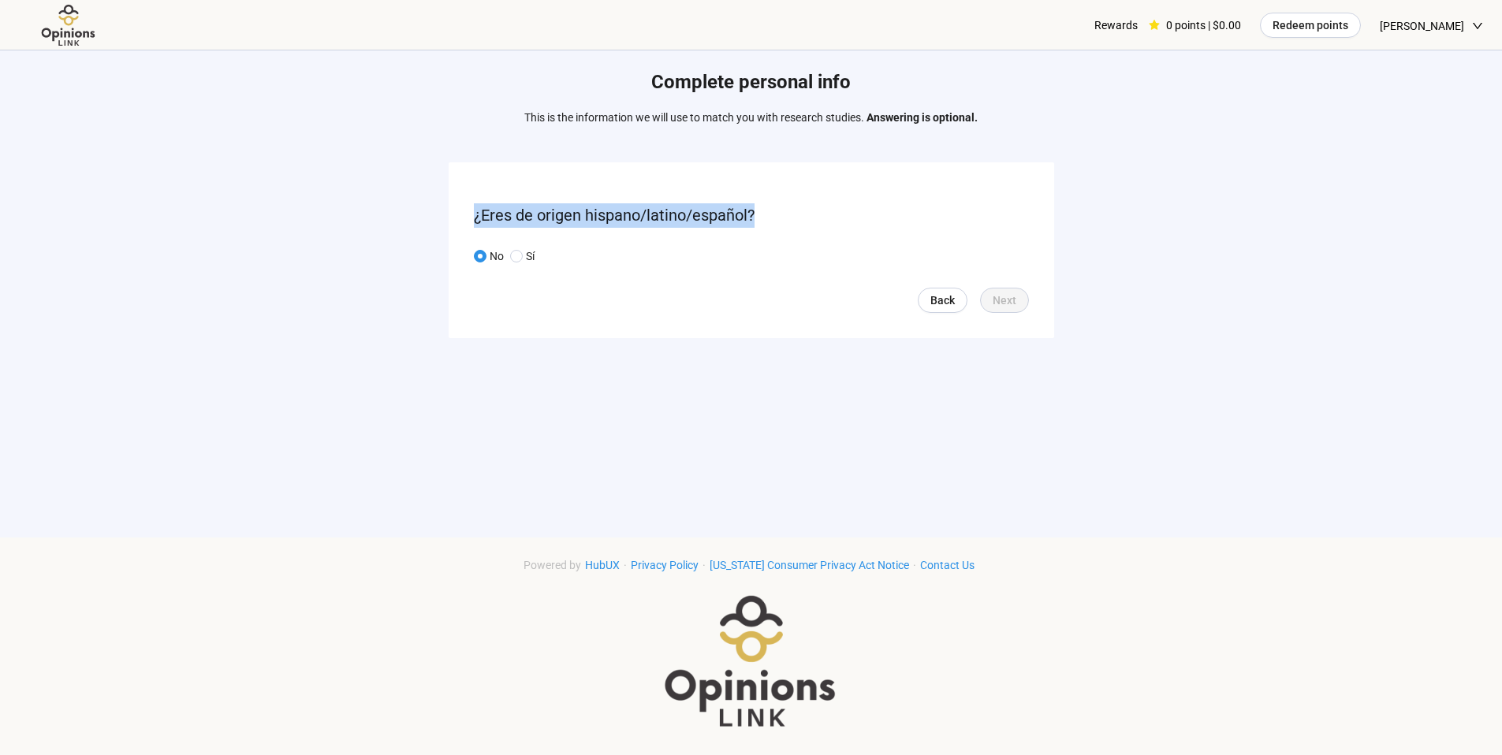
drag, startPoint x: 755, startPoint y: 206, endPoint x: 580, endPoint y: 252, distance: 180.9
click at [477, 204] on p "¿Eres de origen hispano/latino/español?" at bounding box center [751, 215] width 555 height 24
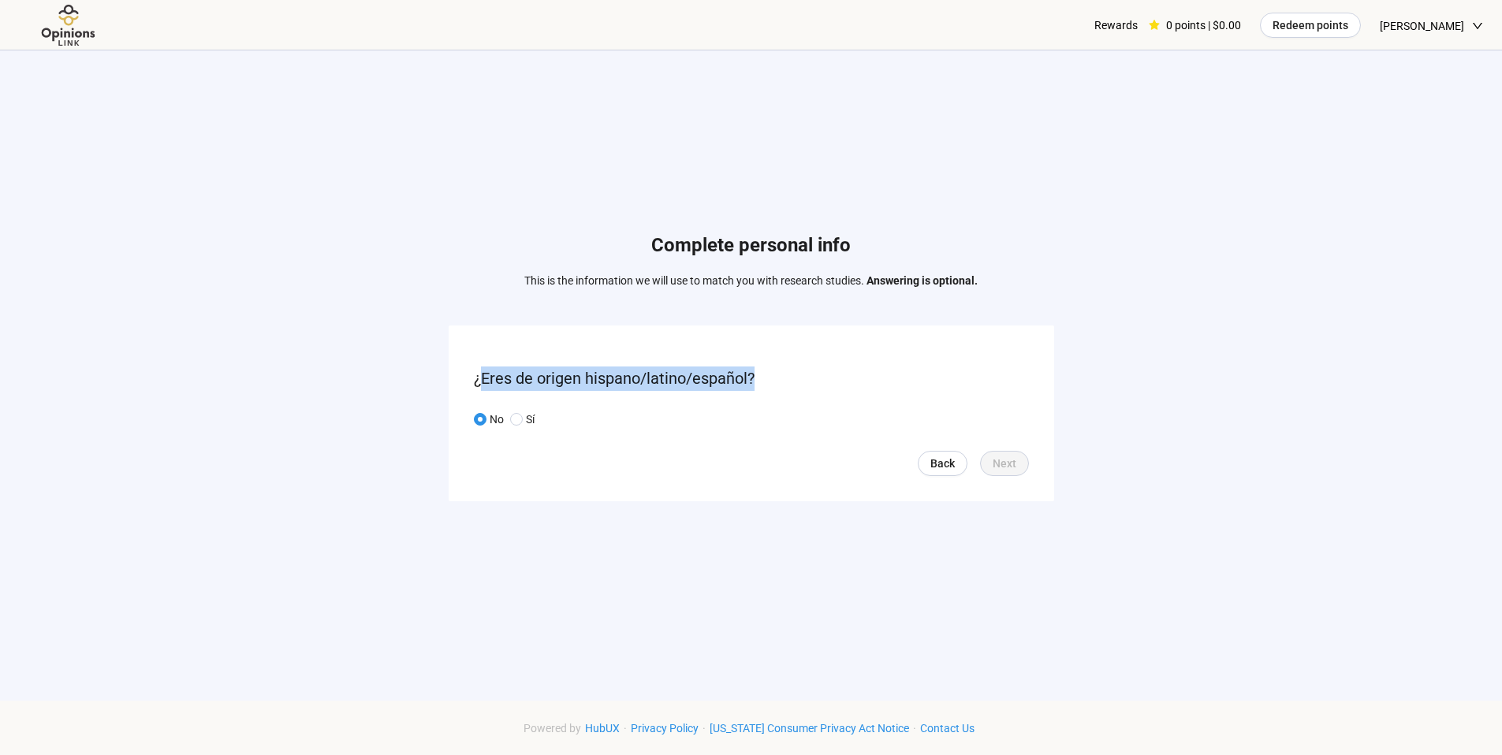
copy p "Eres de origen hispano/latino/español?"
click at [512, 416] on span at bounding box center [516, 419] width 13 height 13
click at [472, 420] on form "¿Eres de origen hispano/latino/español? No Sí Back Next" at bounding box center [752, 414] width 606 height 176
click at [1002, 461] on span "Next" at bounding box center [1005, 463] width 24 height 17
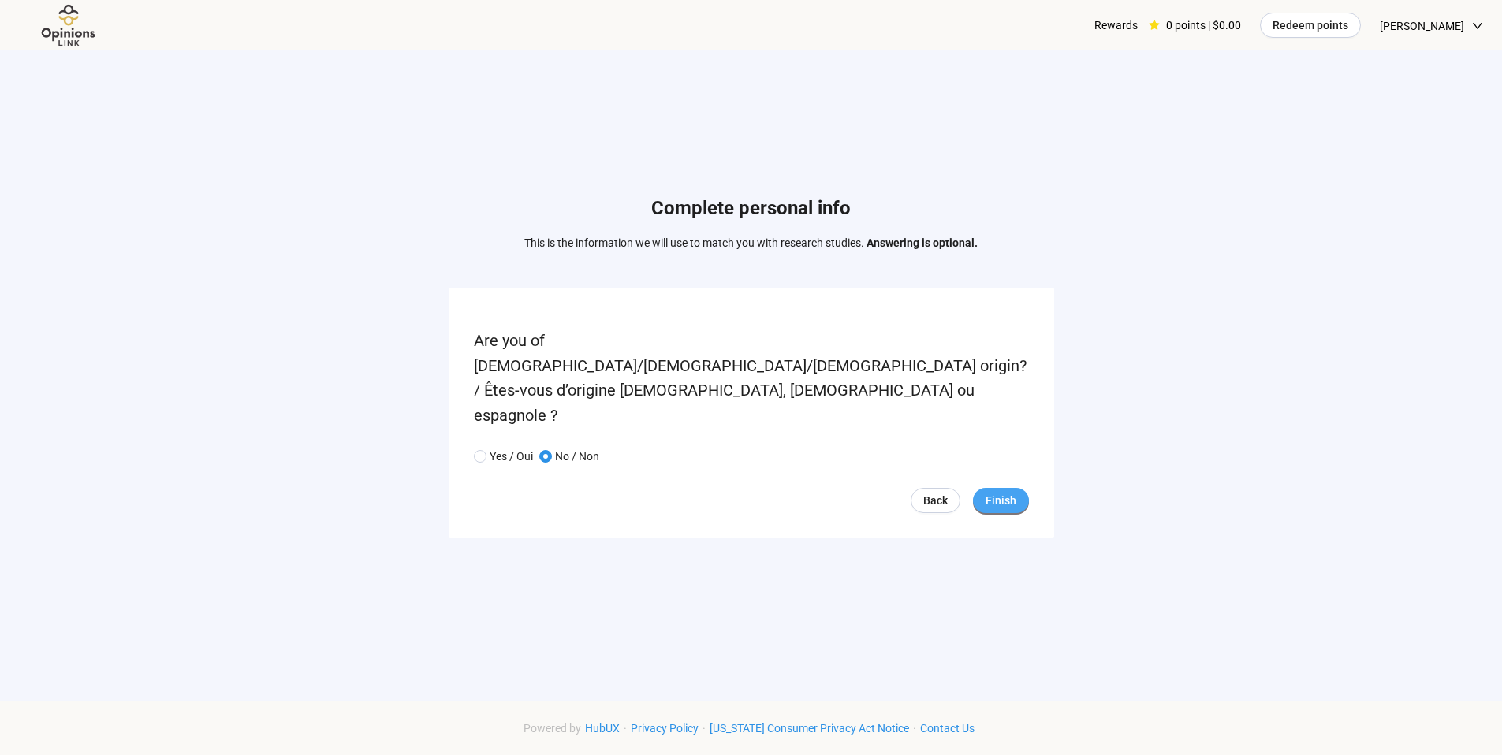
click at [1001, 492] on span "Finish" at bounding box center [1001, 500] width 31 height 17
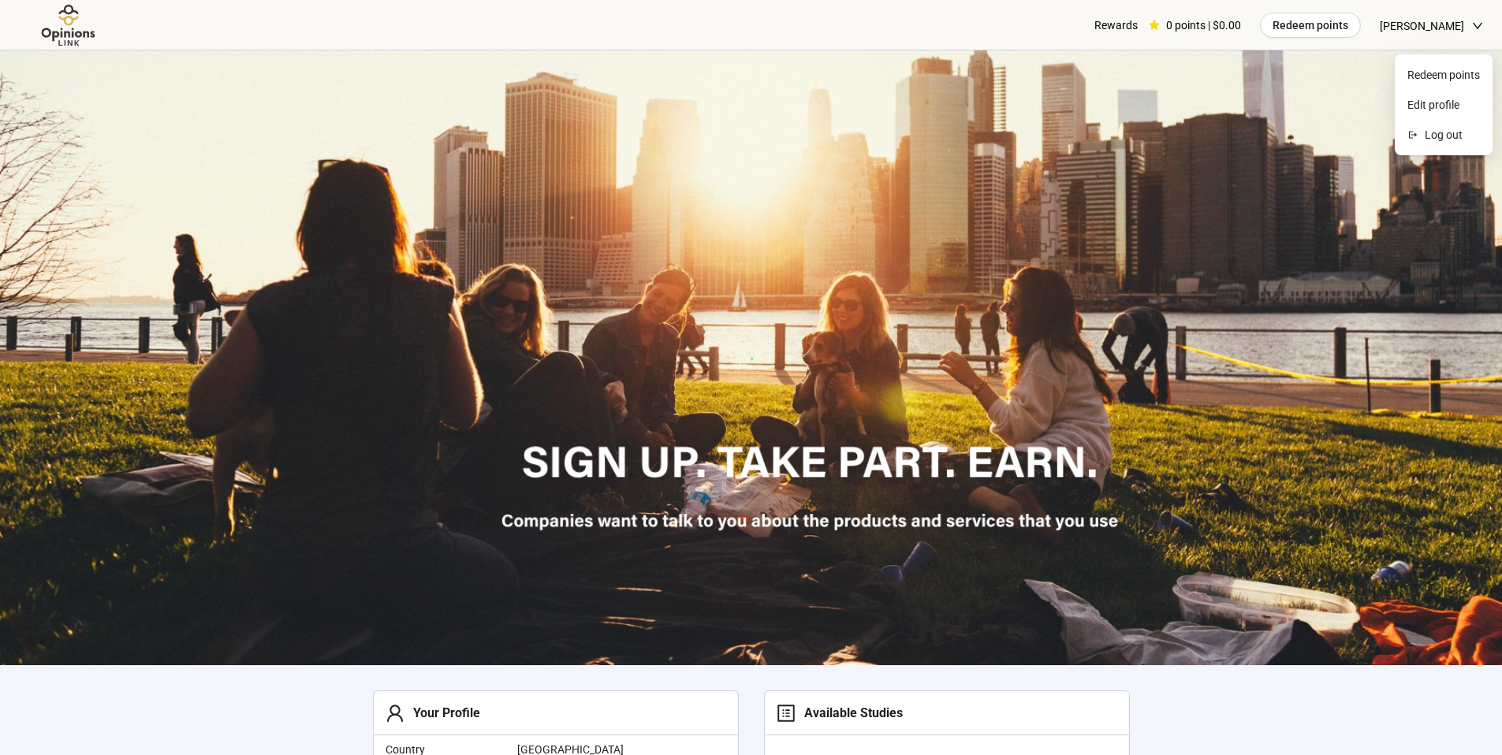
click at [1468, 22] on div "[PERSON_NAME]" at bounding box center [1431, 25] width 103 height 51
click at [1218, 315] on div at bounding box center [751, 357] width 1502 height 615
click at [1472, 23] on icon "down" at bounding box center [1477, 26] width 11 height 11
click at [1437, 103] on span "Edit profile" at bounding box center [1444, 104] width 73 height 17
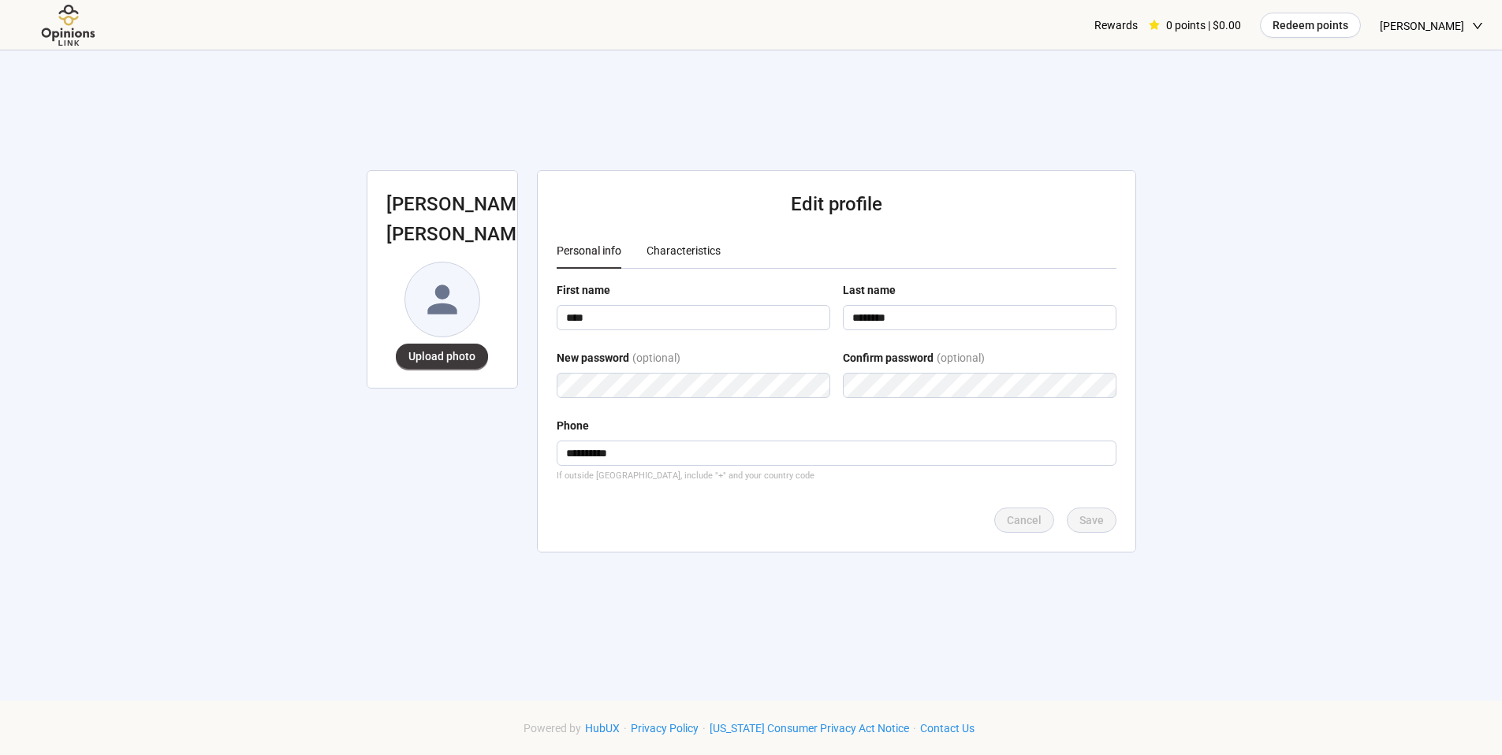
click at [704, 256] on div "Characteristics" at bounding box center [684, 250] width 74 height 17
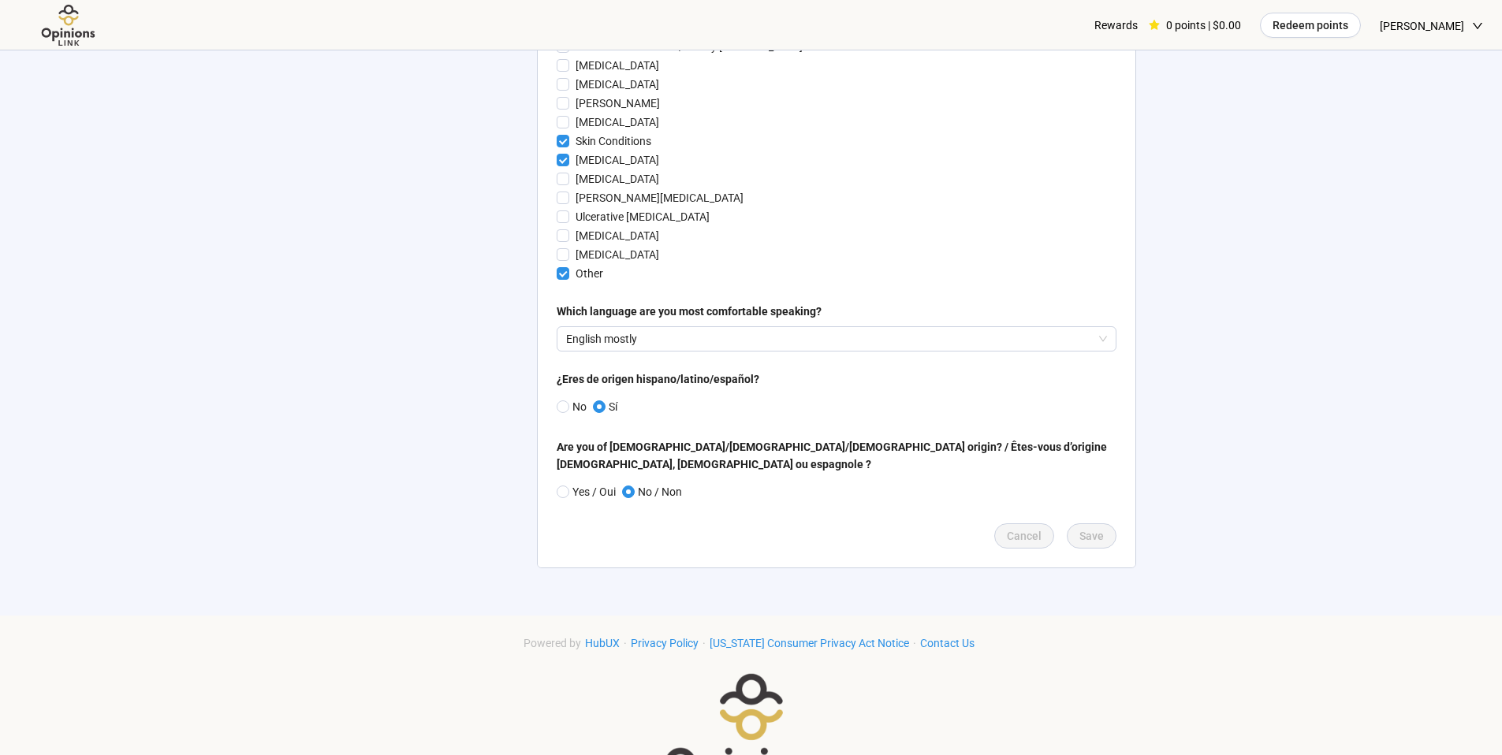
scroll to position [3031, 0]
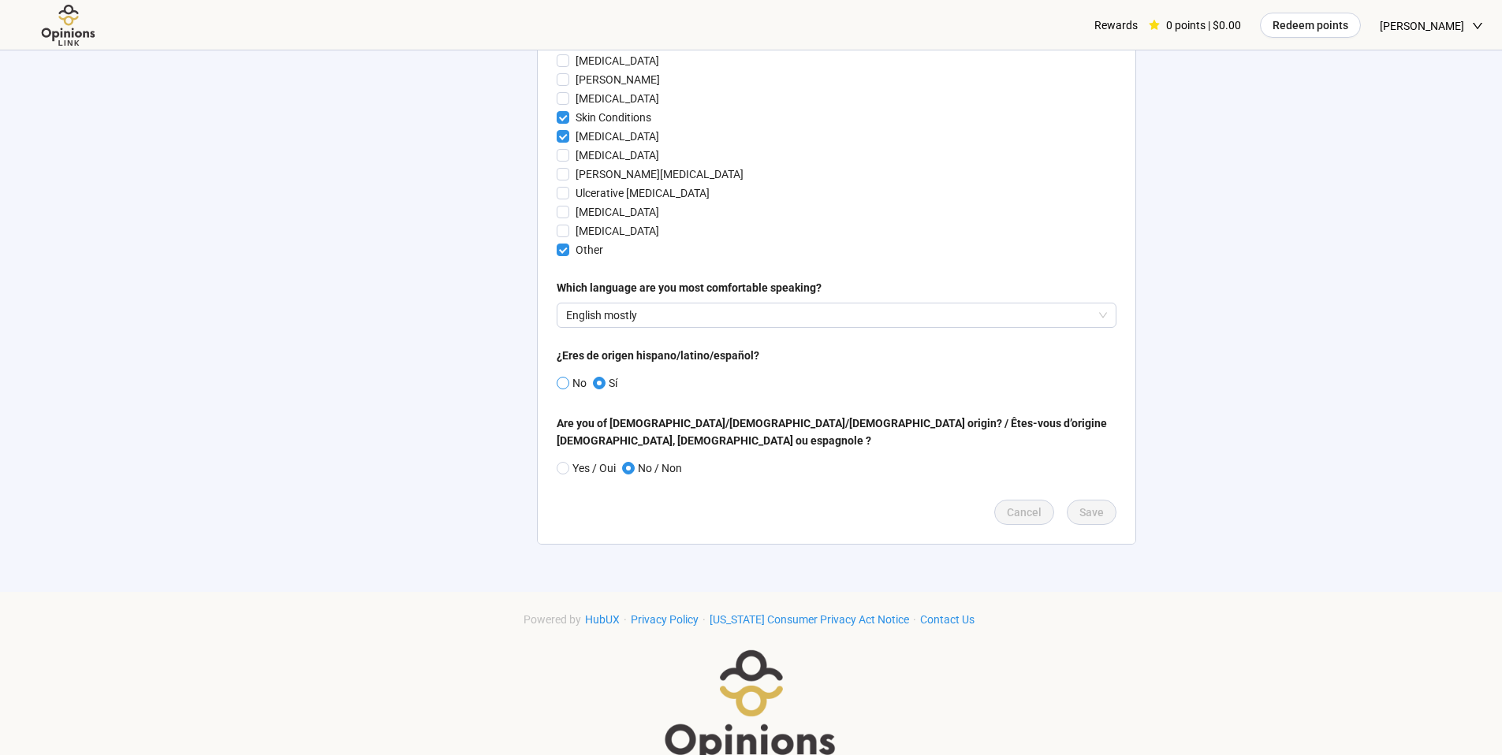
click at [568, 381] on span at bounding box center [563, 383] width 13 height 13
click at [734, 304] on p "English mostly" at bounding box center [829, 316] width 527 height 24
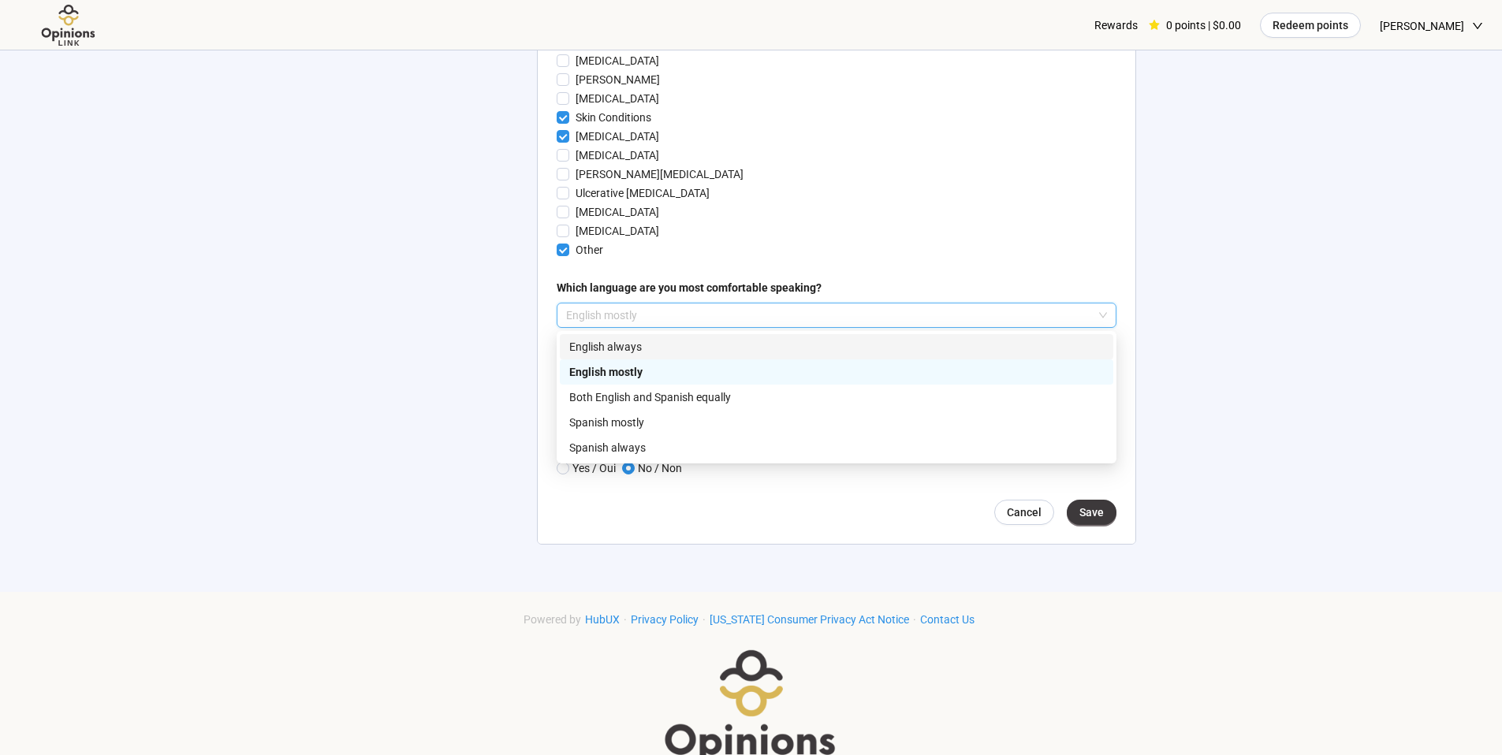
click at [726, 345] on p "English always" at bounding box center [836, 346] width 535 height 17
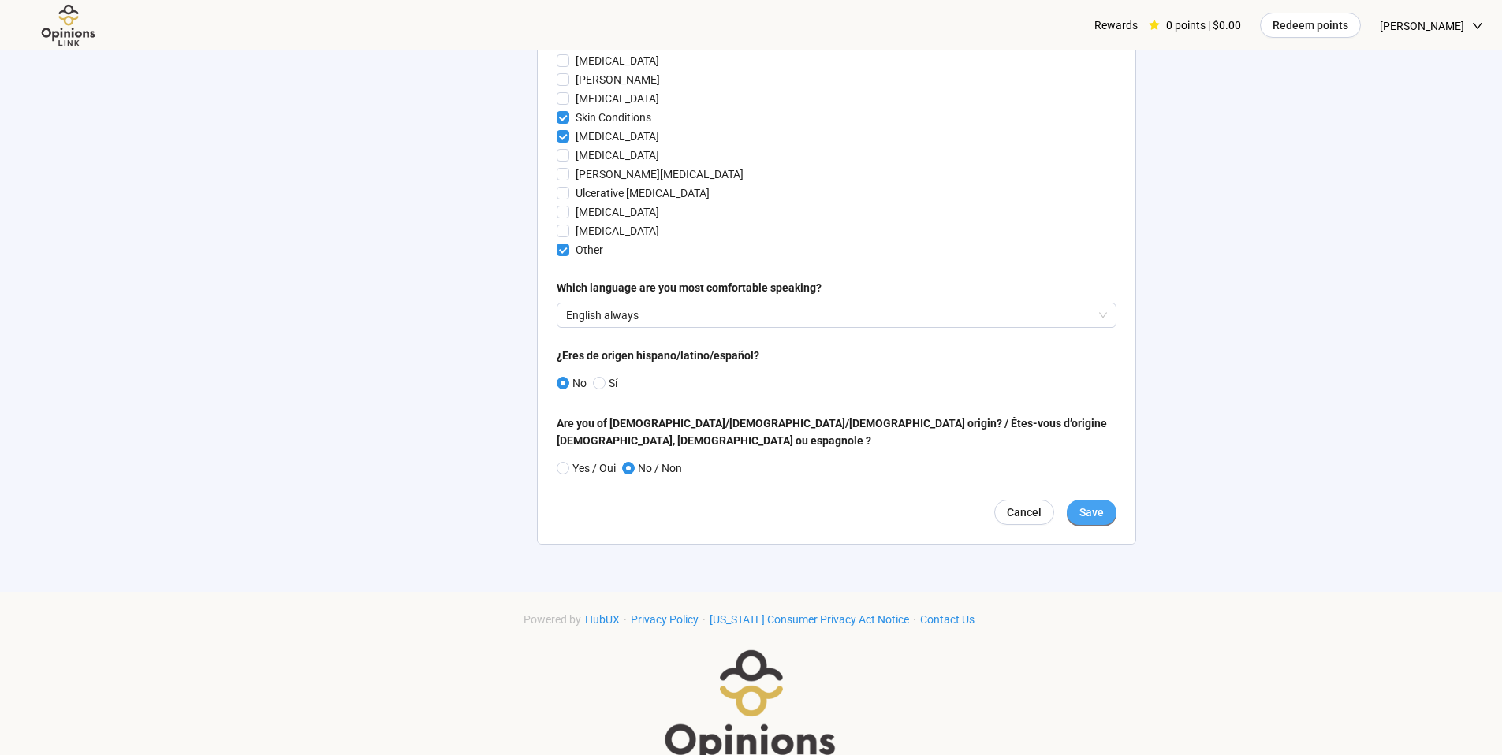
click at [1101, 504] on span "Save" at bounding box center [1092, 512] width 24 height 17
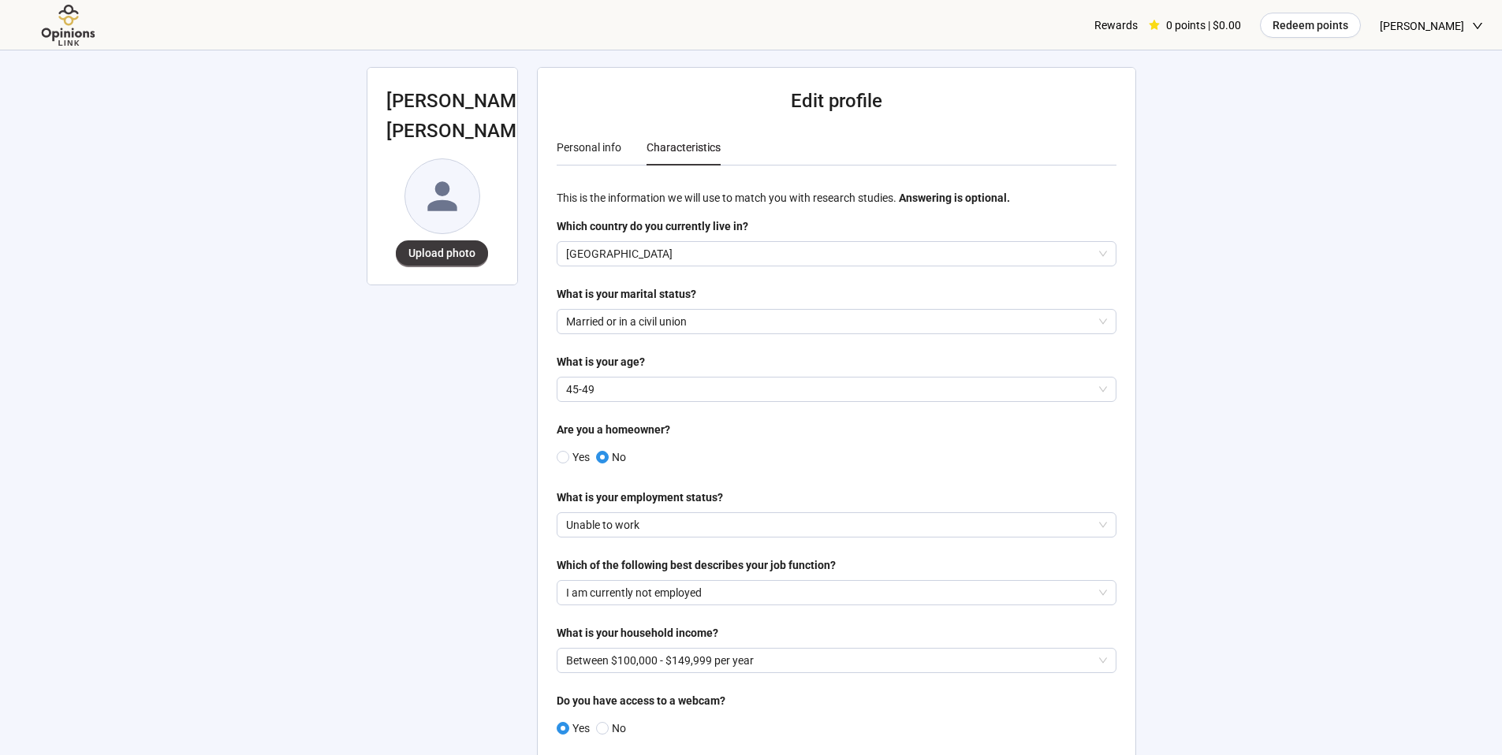
scroll to position [0, 0]
click at [466, 258] on span "Upload photo" at bounding box center [441, 255] width 67 height 17
click at [582, 155] on div "Personal info" at bounding box center [589, 149] width 65 height 17
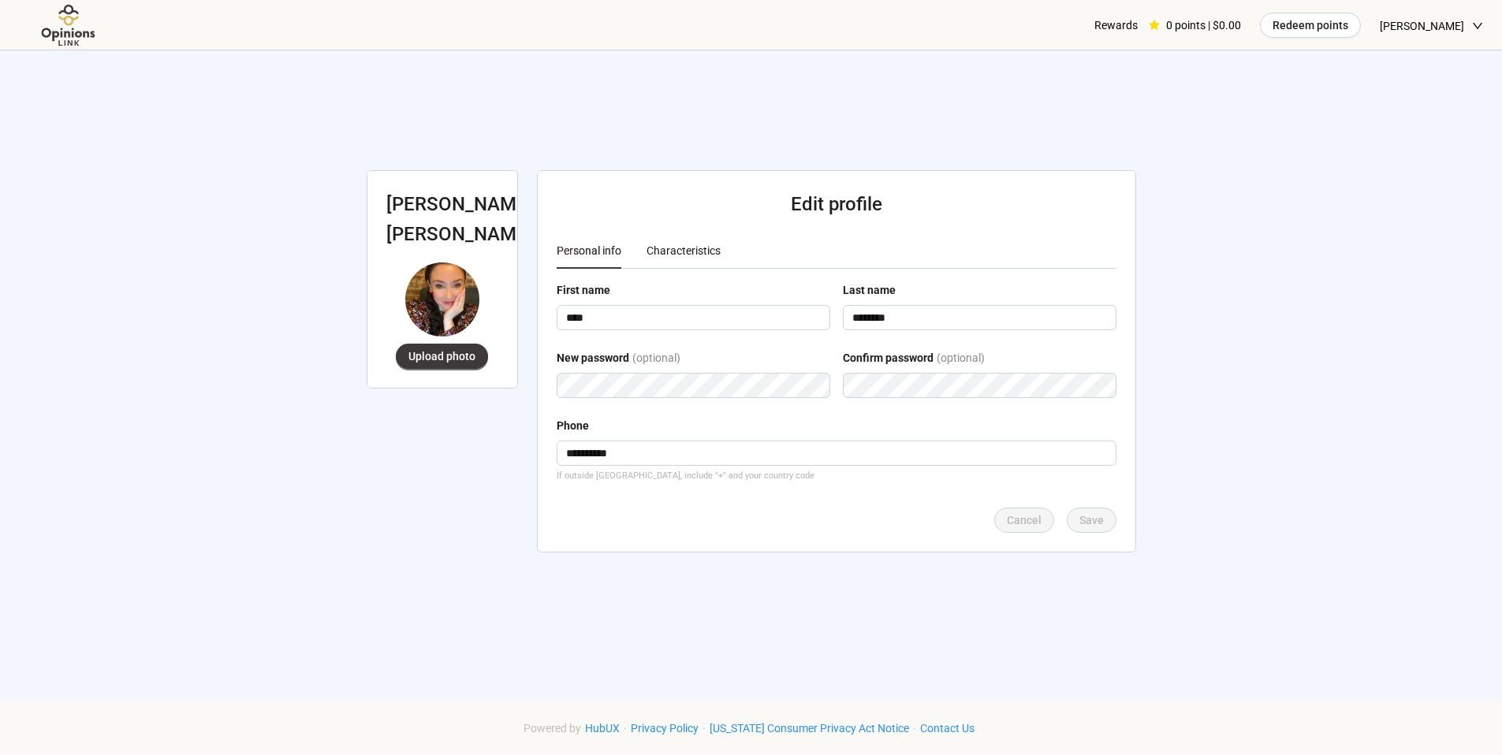
click at [691, 250] on div "Characteristics" at bounding box center [684, 250] width 74 height 17
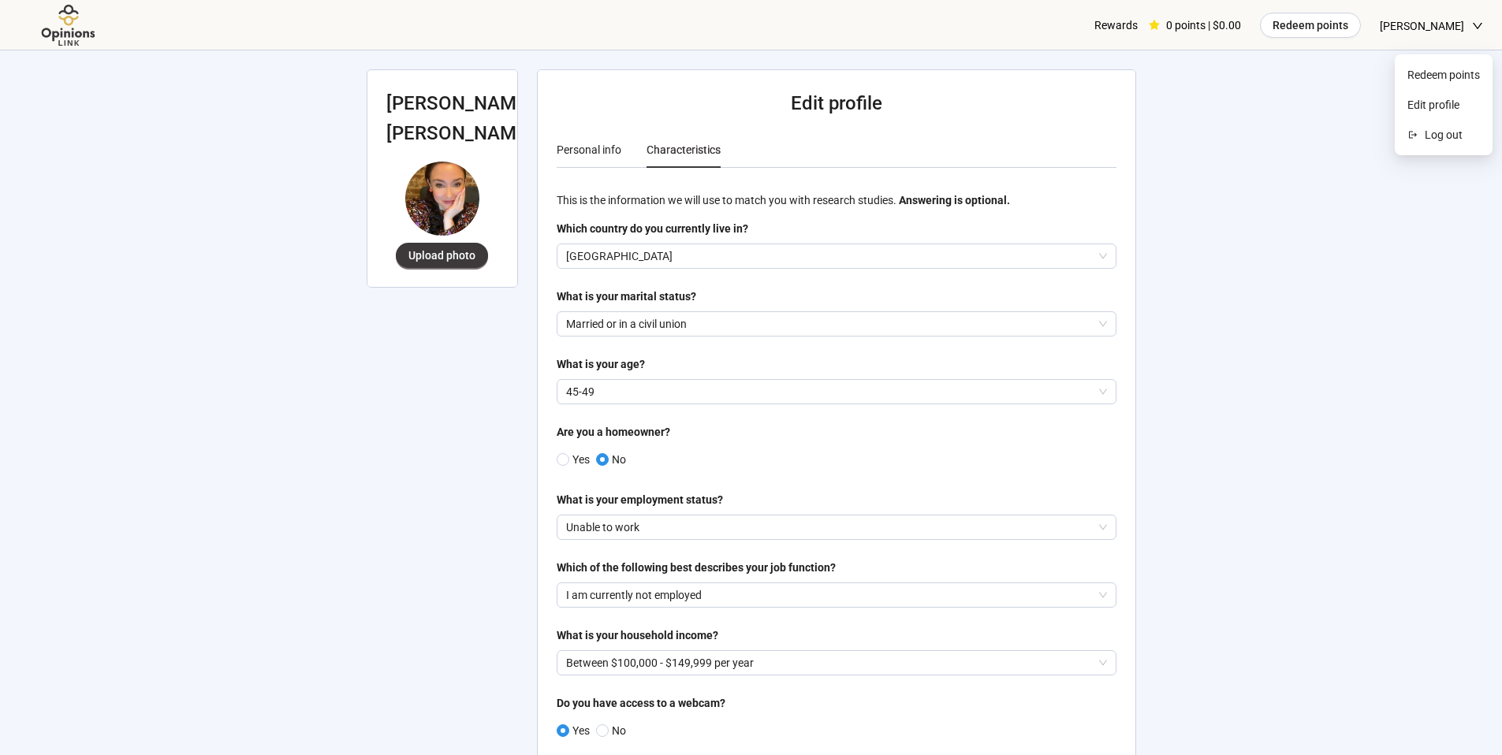
click at [1432, 26] on span "[PERSON_NAME]" at bounding box center [1422, 26] width 84 height 50
click at [1345, 35] on button "Redeem points" at bounding box center [1310, 25] width 101 height 25
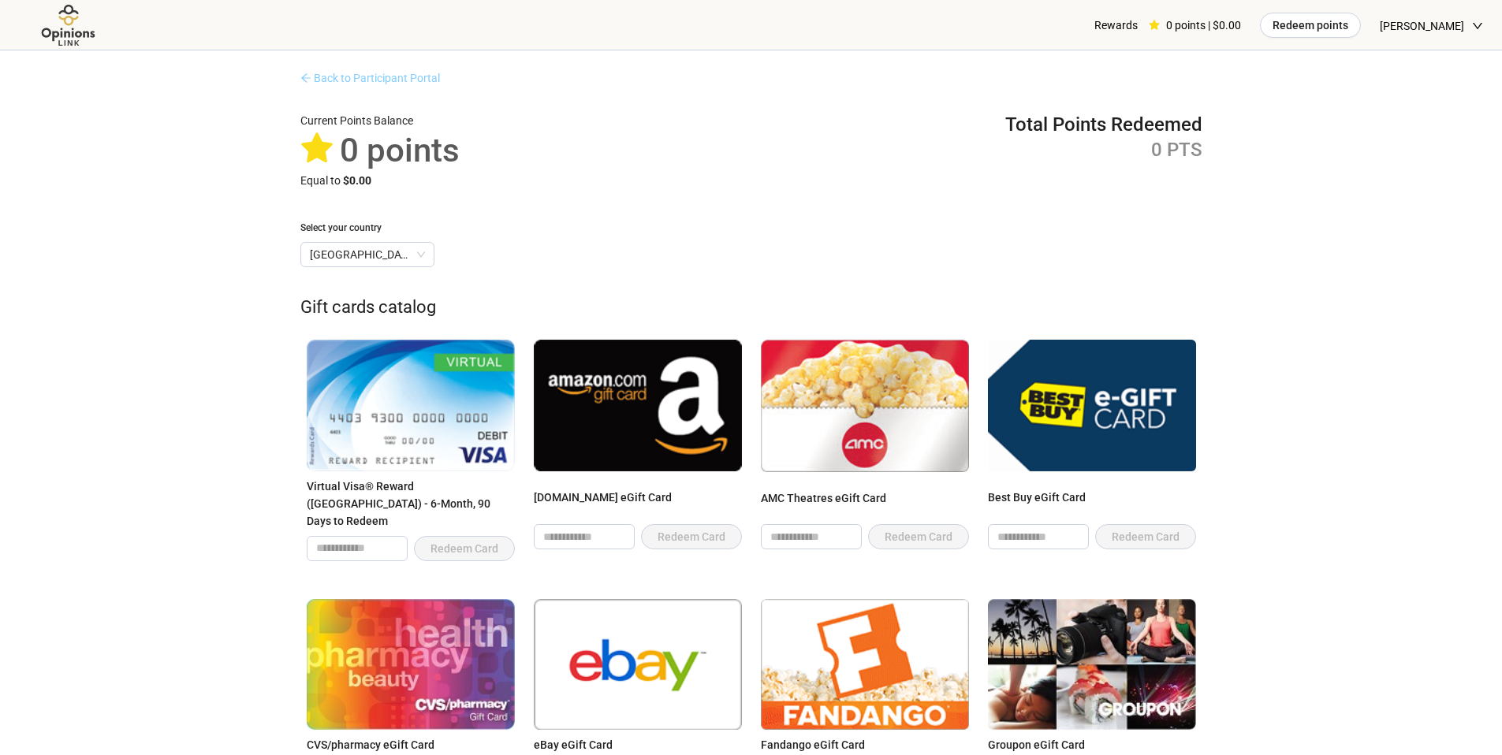
click at [357, 77] on link "Back to Participant Portal" at bounding box center [370, 78] width 140 height 13
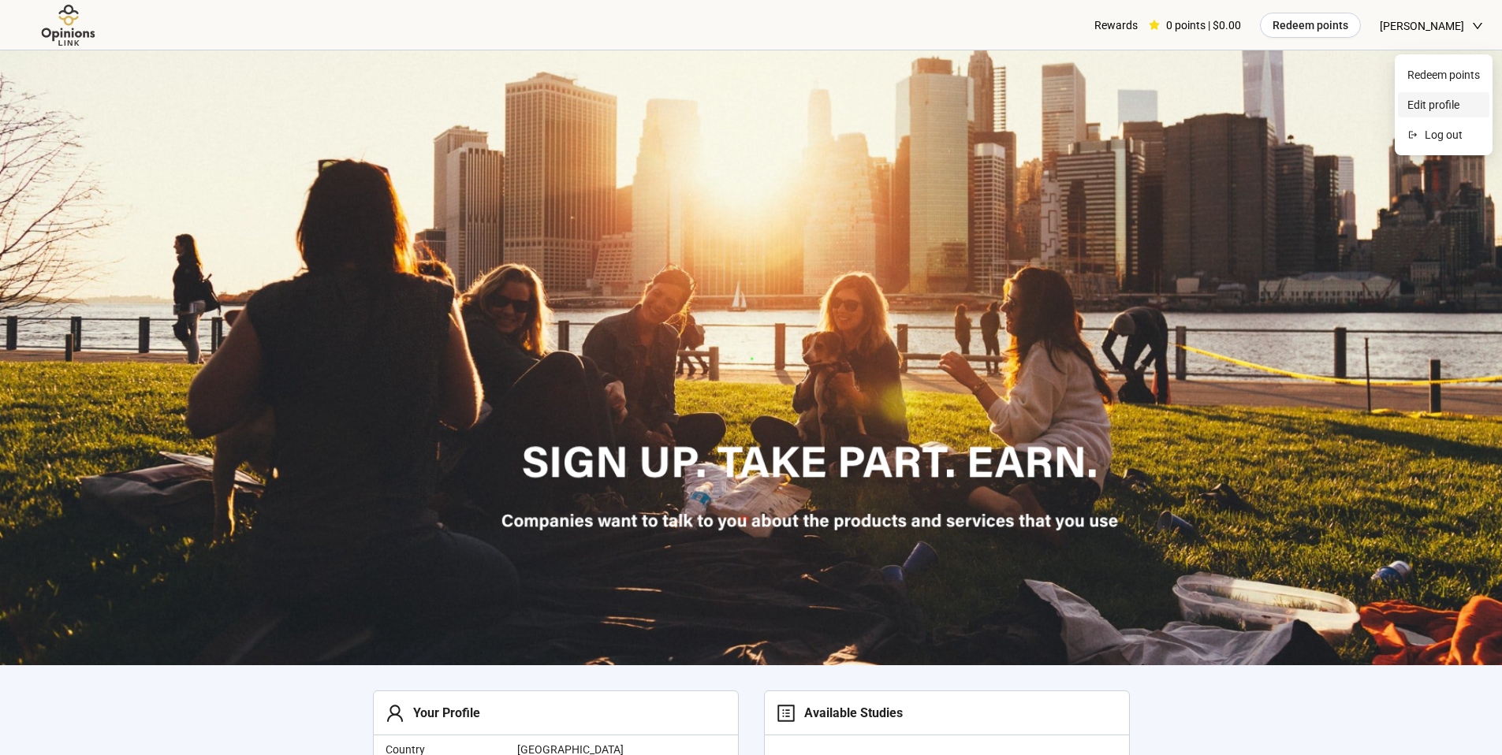
click at [1425, 102] on span "Edit profile" at bounding box center [1444, 104] width 73 height 17
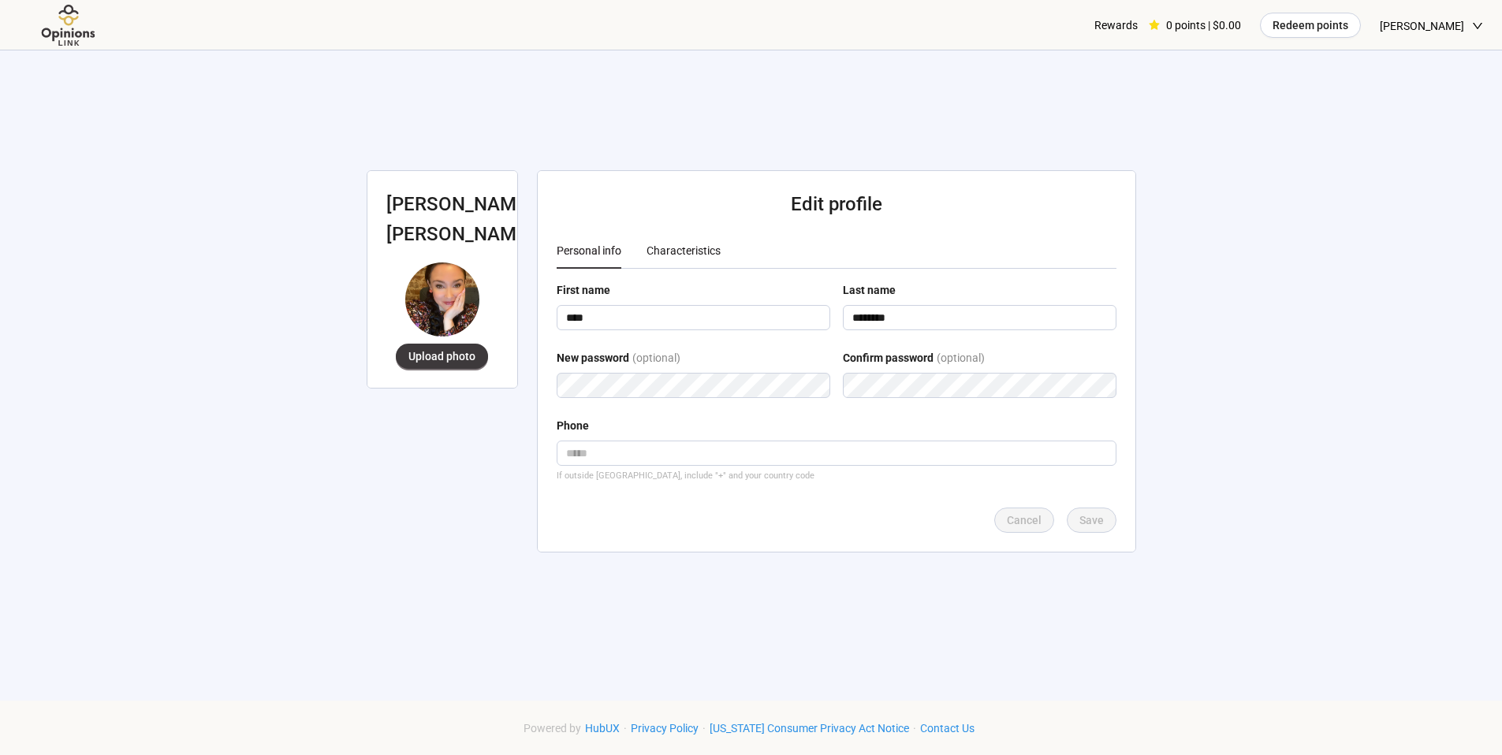
click at [690, 250] on div "Characteristics" at bounding box center [684, 250] width 74 height 17
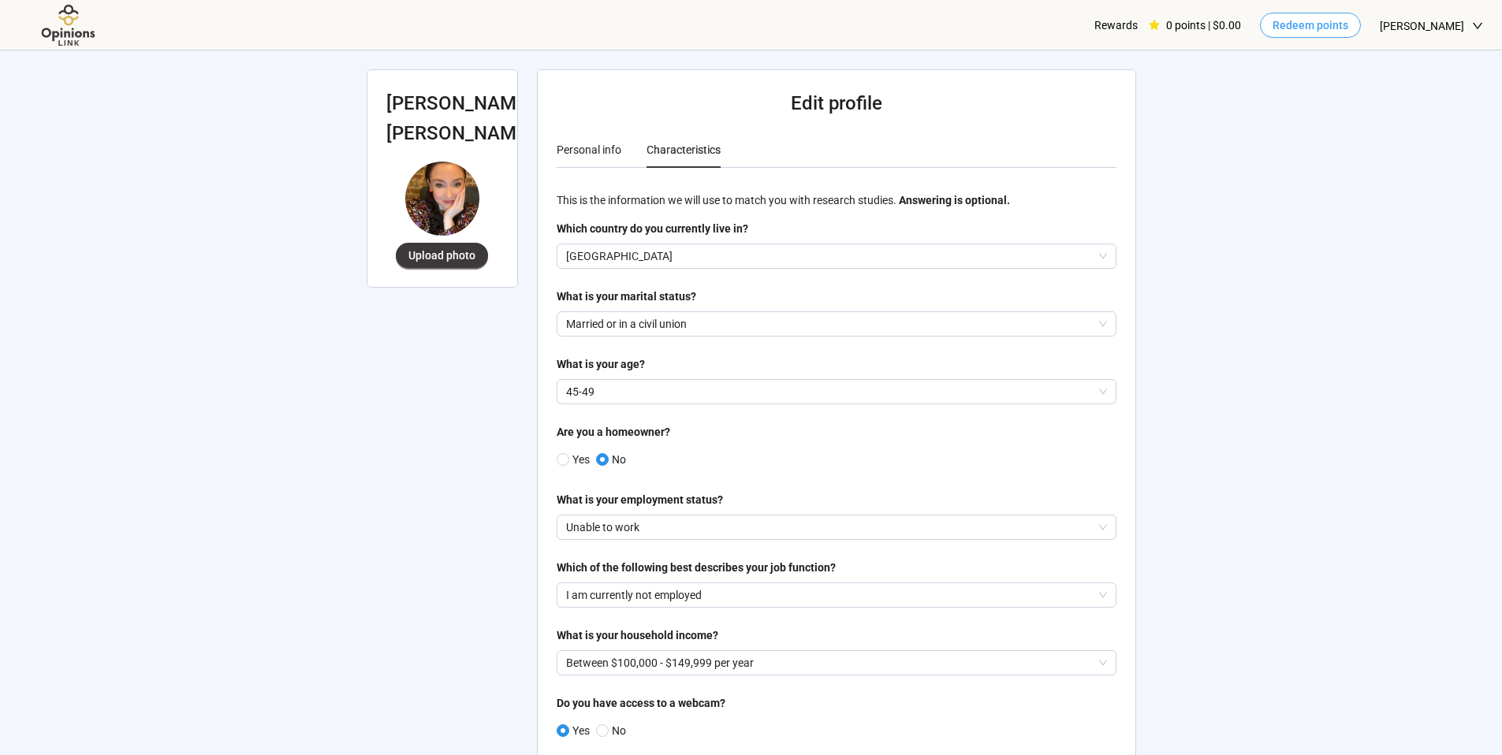
click at [1311, 29] on span "Redeem points" at bounding box center [1311, 25] width 76 height 17
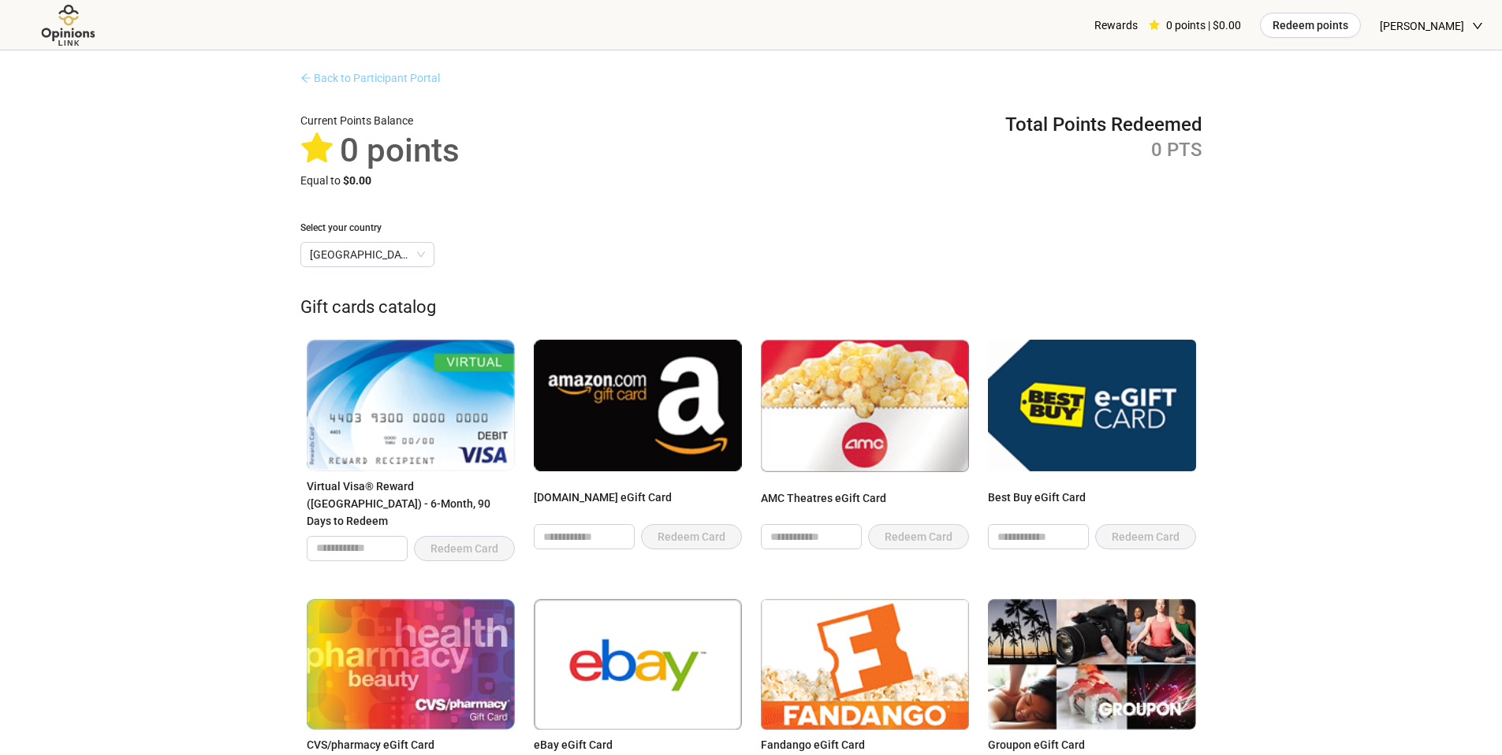
click at [421, 83] on link "Back to Participant Portal" at bounding box center [370, 78] width 140 height 13
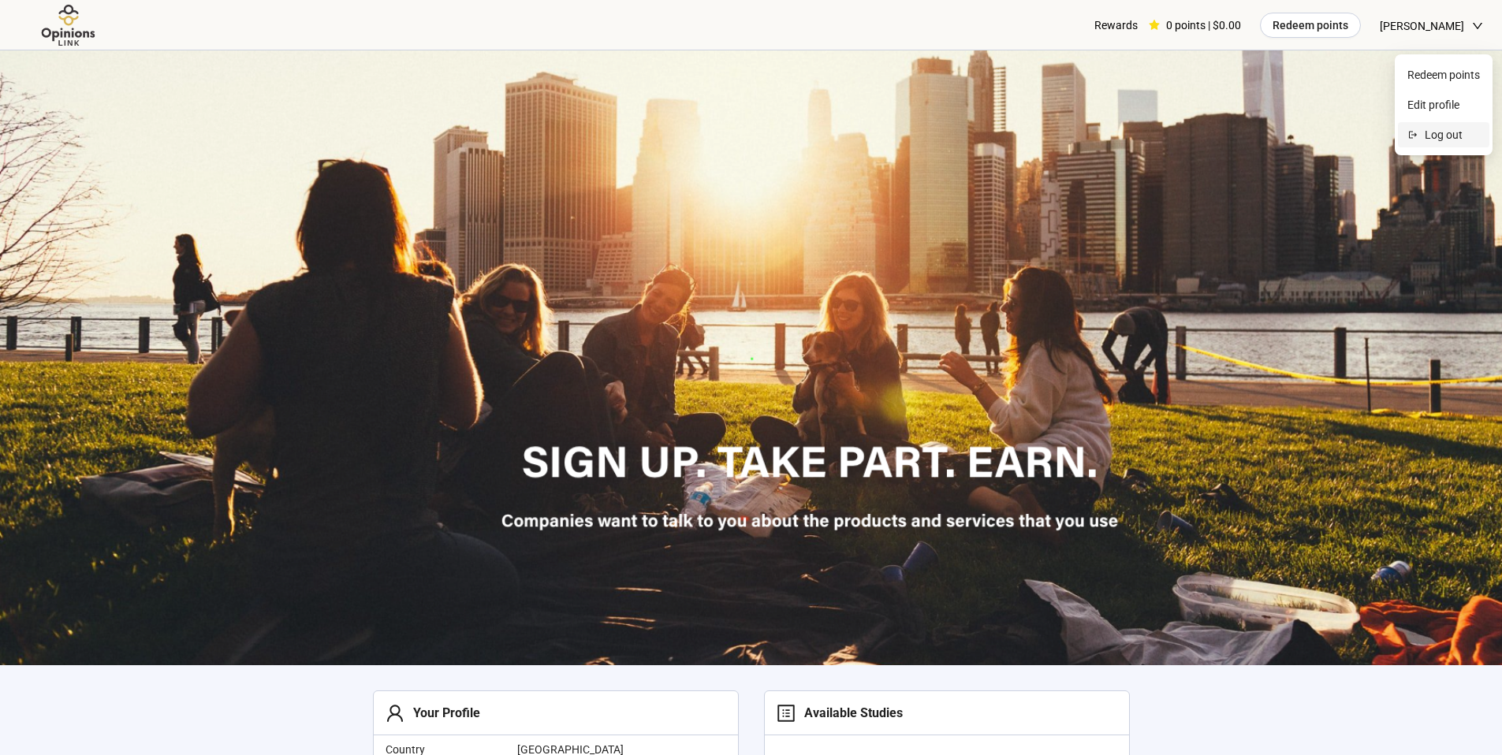
click at [1471, 139] on span "Log out" at bounding box center [1452, 134] width 55 height 17
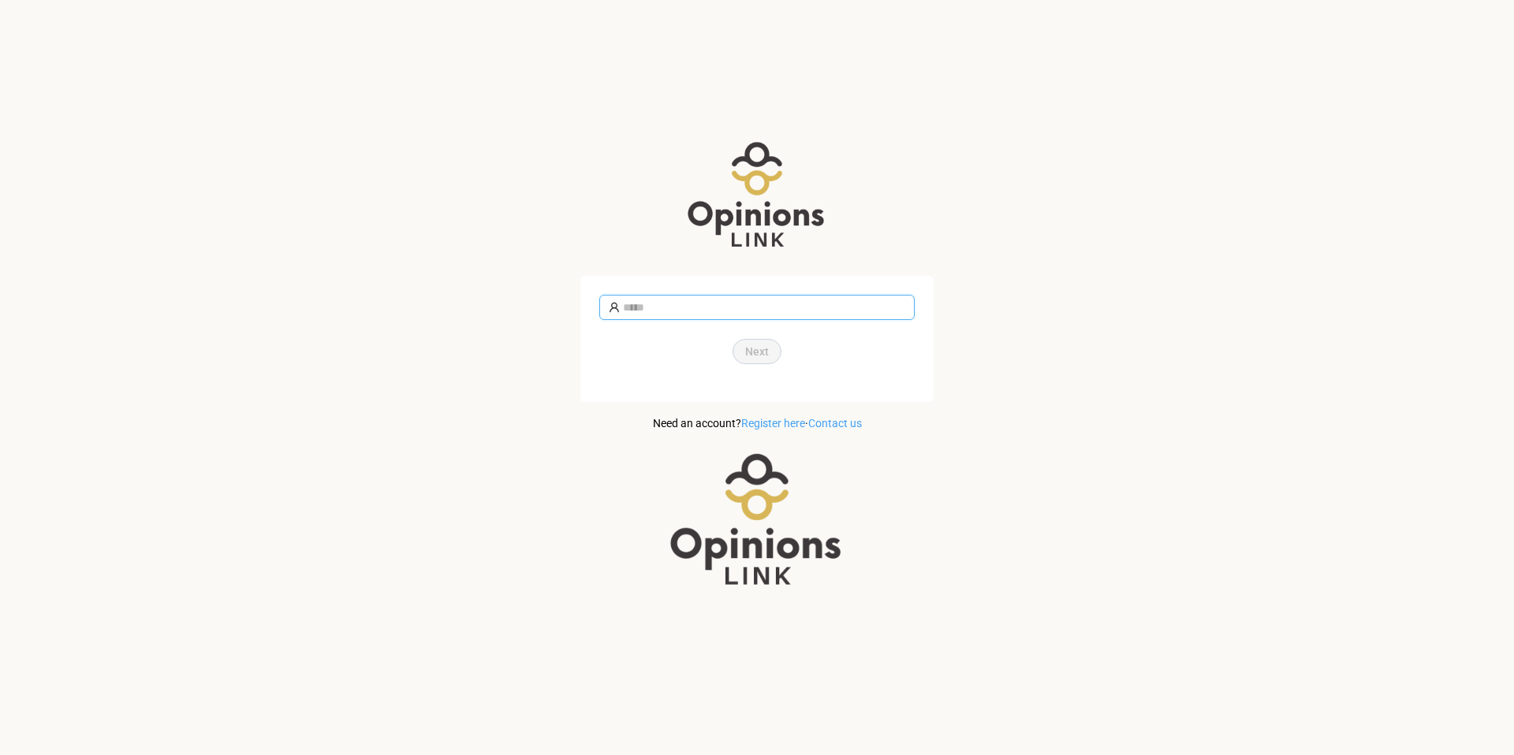
type input "**********"
